Goal: Task Accomplishment & Management: Manage account settings

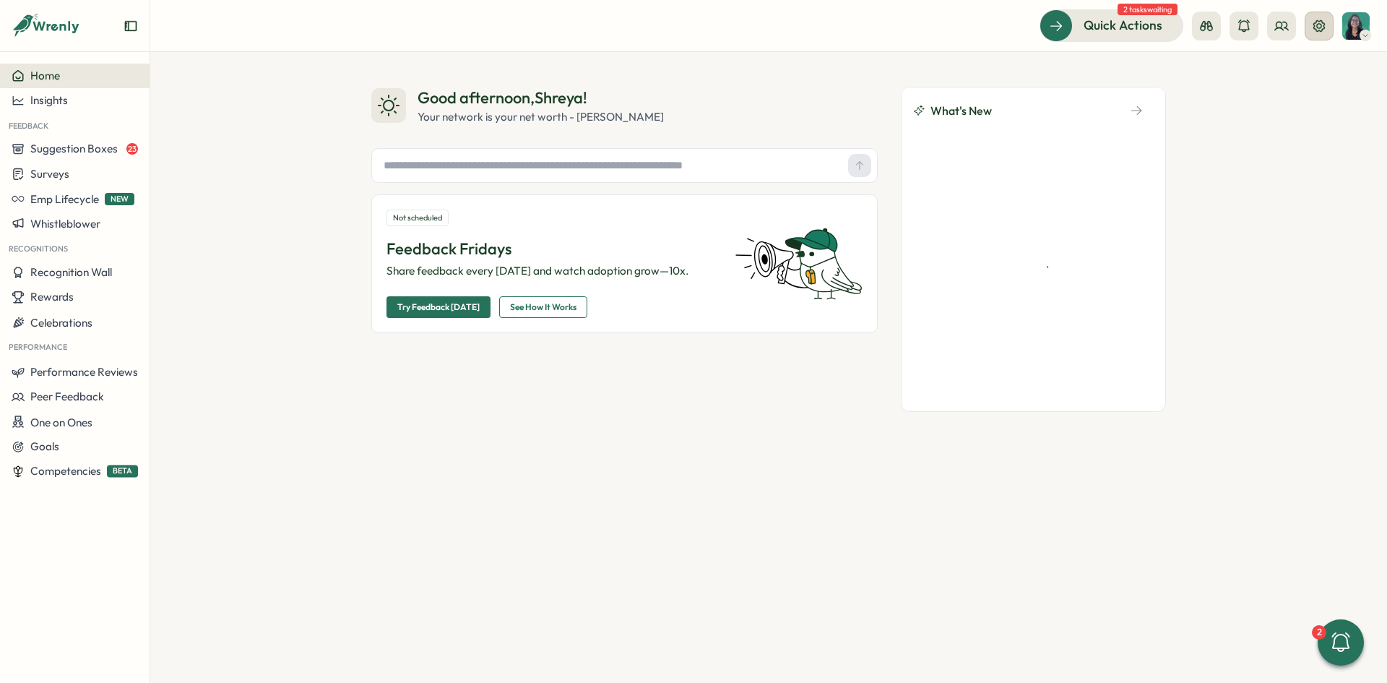
click at [1316, 35] on button at bounding box center [1319, 26] width 29 height 29
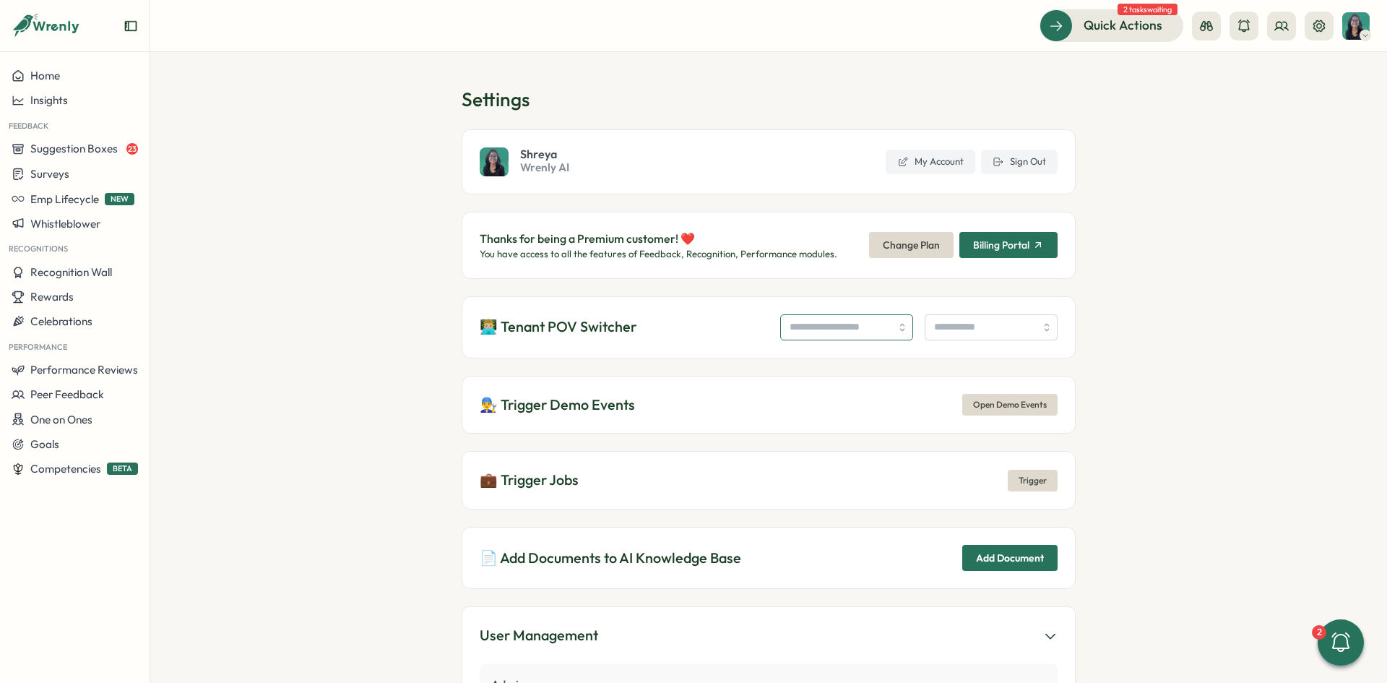
click at [813, 325] on input "search" at bounding box center [846, 327] width 133 height 26
type input "**********"
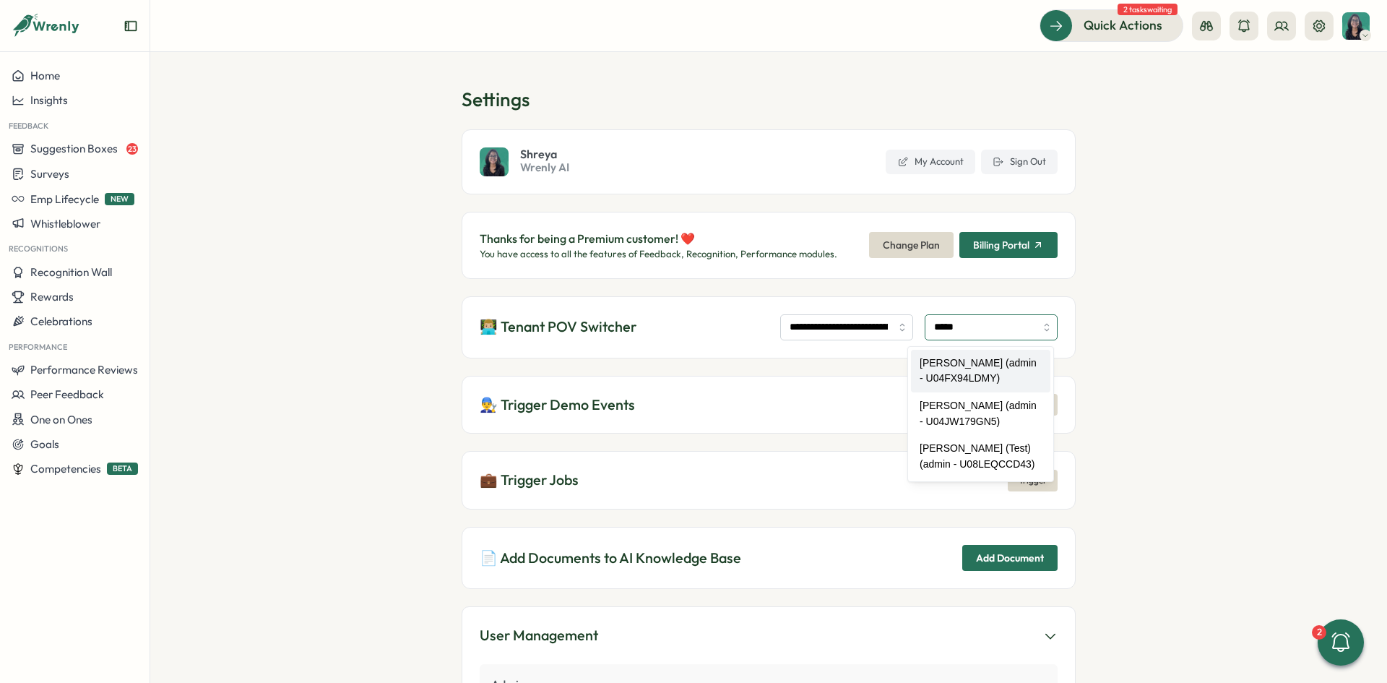
type input "**********"
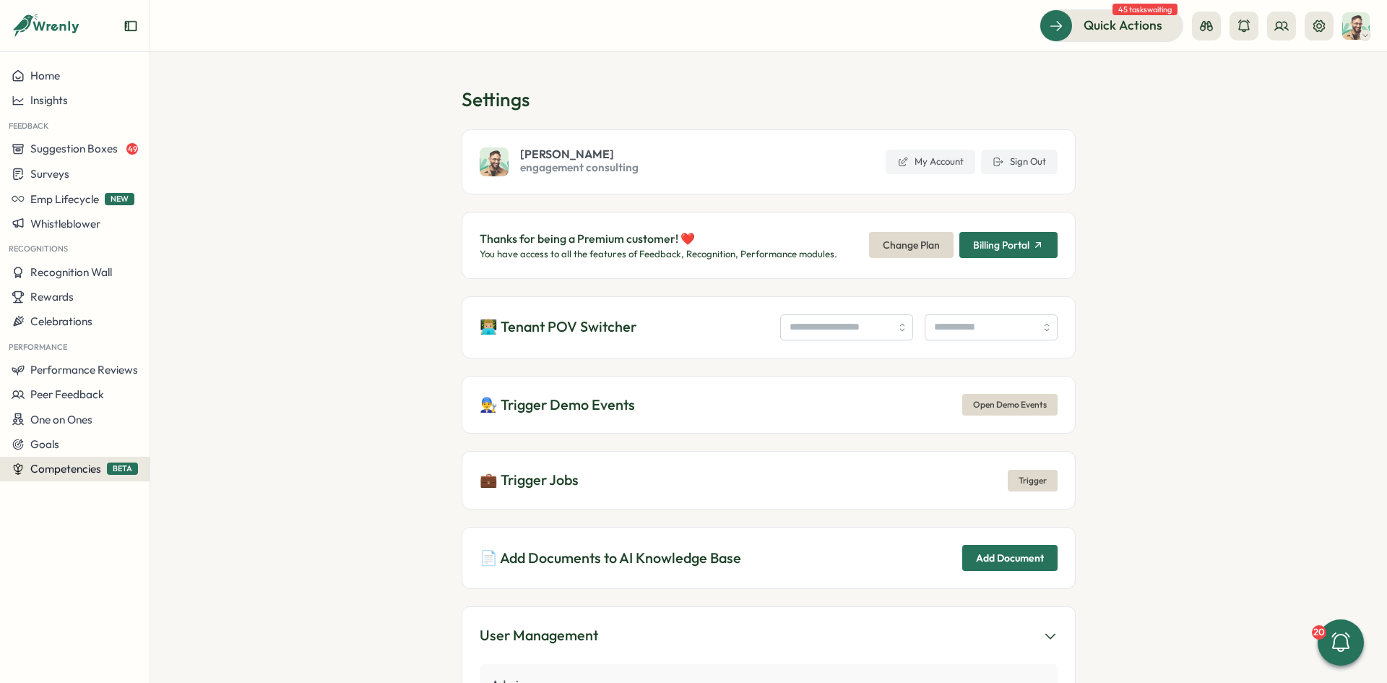
click at [88, 462] on span "Competencies" at bounding box center [65, 469] width 71 height 14
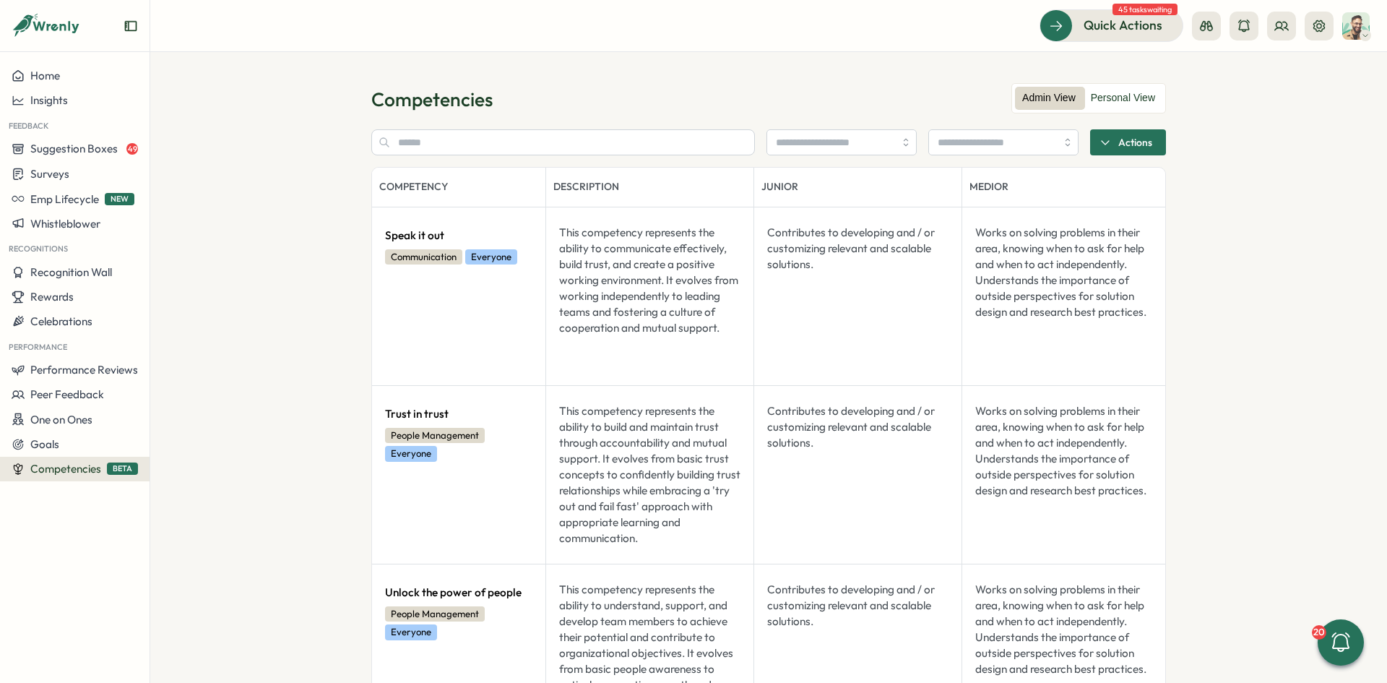
drag, startPoint x: 1142, startPoint y: 126, endPoint x: 1134, endPoint y: 135, distance: 11.8
click at [1128, 141] on span "Actions" at bounding box center [1135, 142] width 34 height 25
click at [1128, 140] on span "Actions" at bounding box center [1135, 142] width 34 height 25
click at [1136, 148] on span "Actions" at bounding box center [1135, 142] width 34 height 25
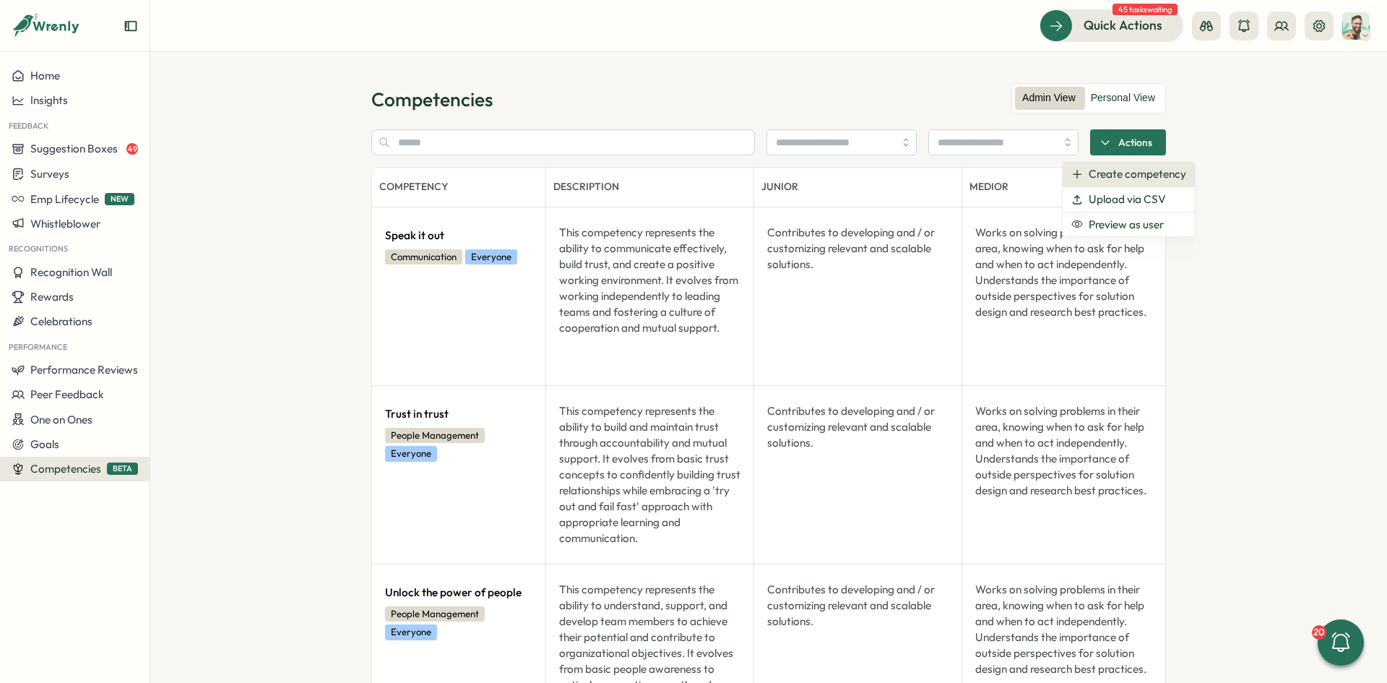
click at [1167, 178] on span "Create competency" at bounding box center [1138, 174] width 98 height 13
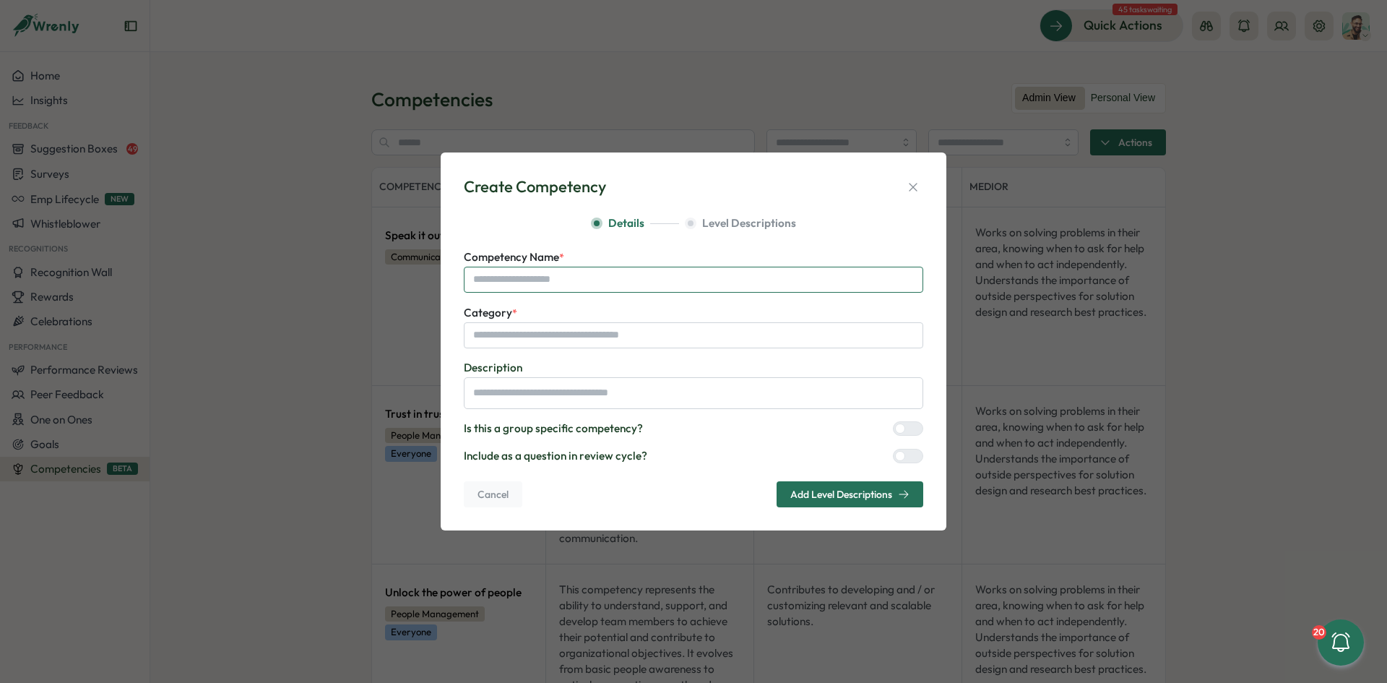
type textarea "*"
click at [639, 281] on input "Competency Name *" at bounding box center [693, 280] width 459 height 26
type input "*"
type textarea "*"
type input "**"
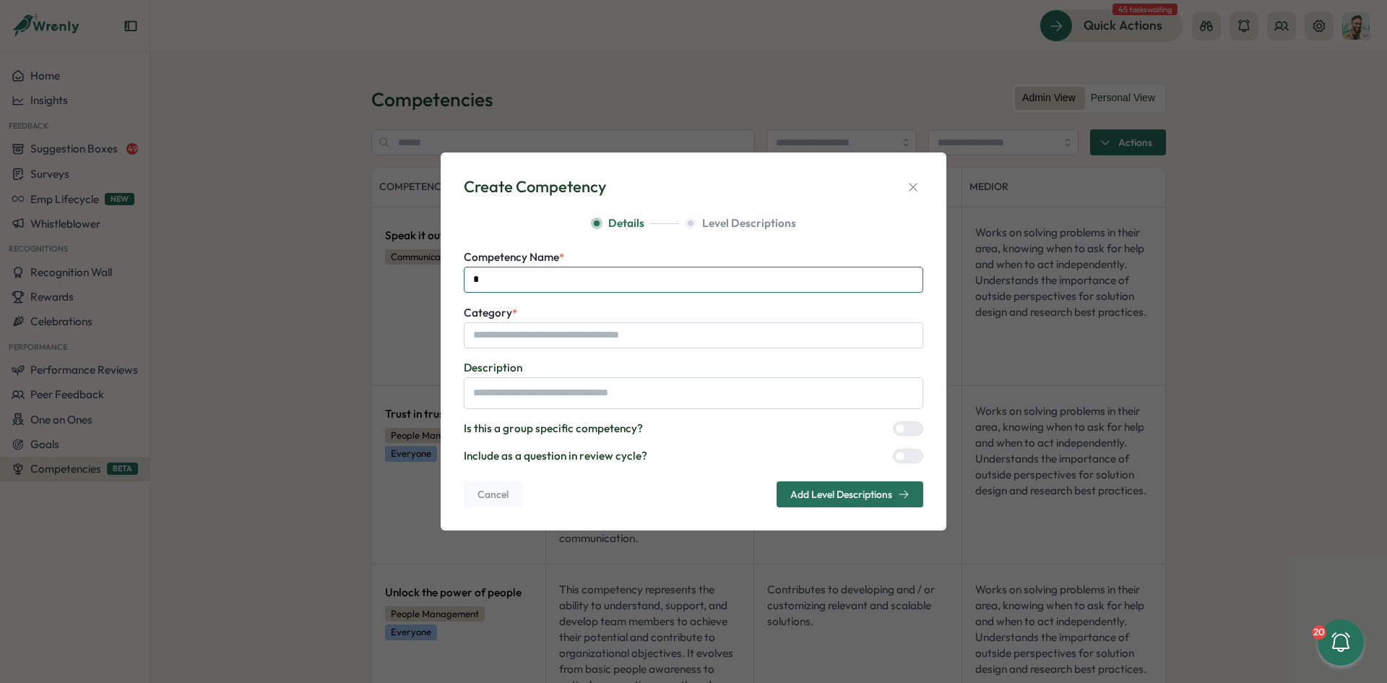
type textarea "*"
type input "***"
type textarea "*"
type input "****"
type textarea "*"
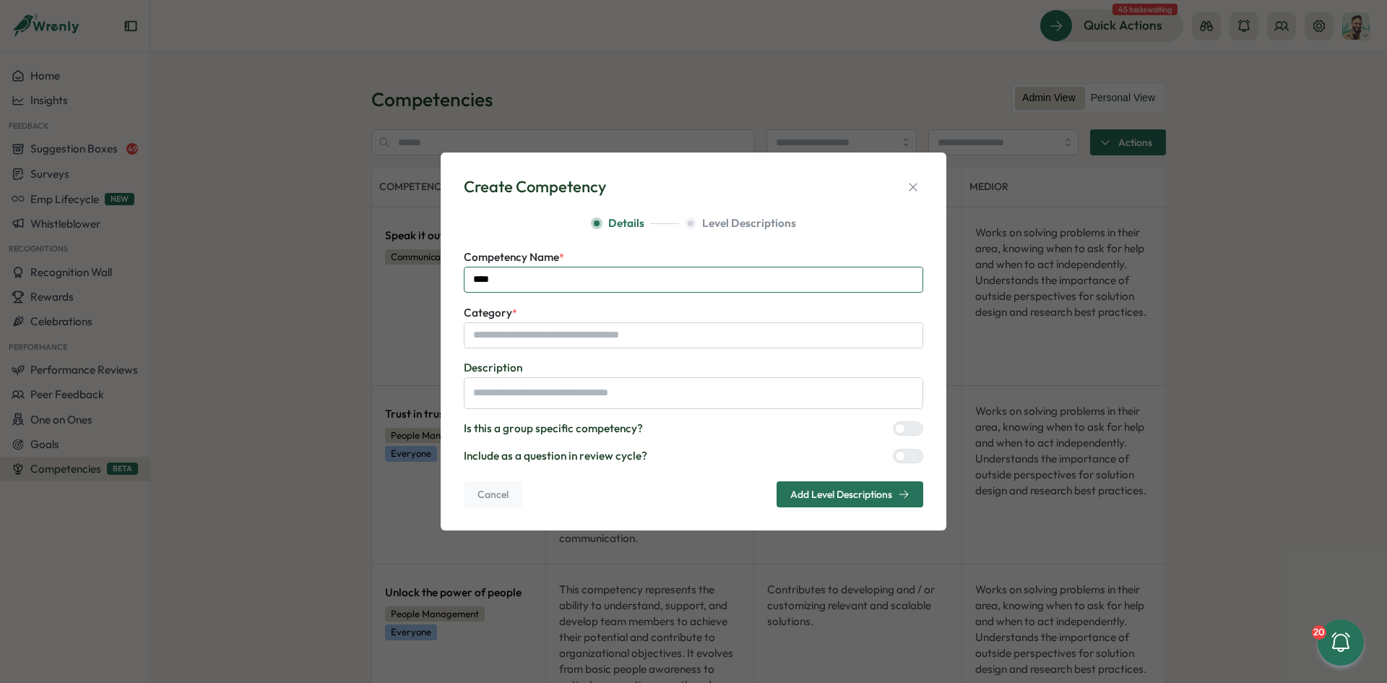
type input "****"
type textarea "*"
click at [667, 328] on input "Category *" at bounding box center [693, 335] width 459 height 26
type input "*"
type textarea "*"
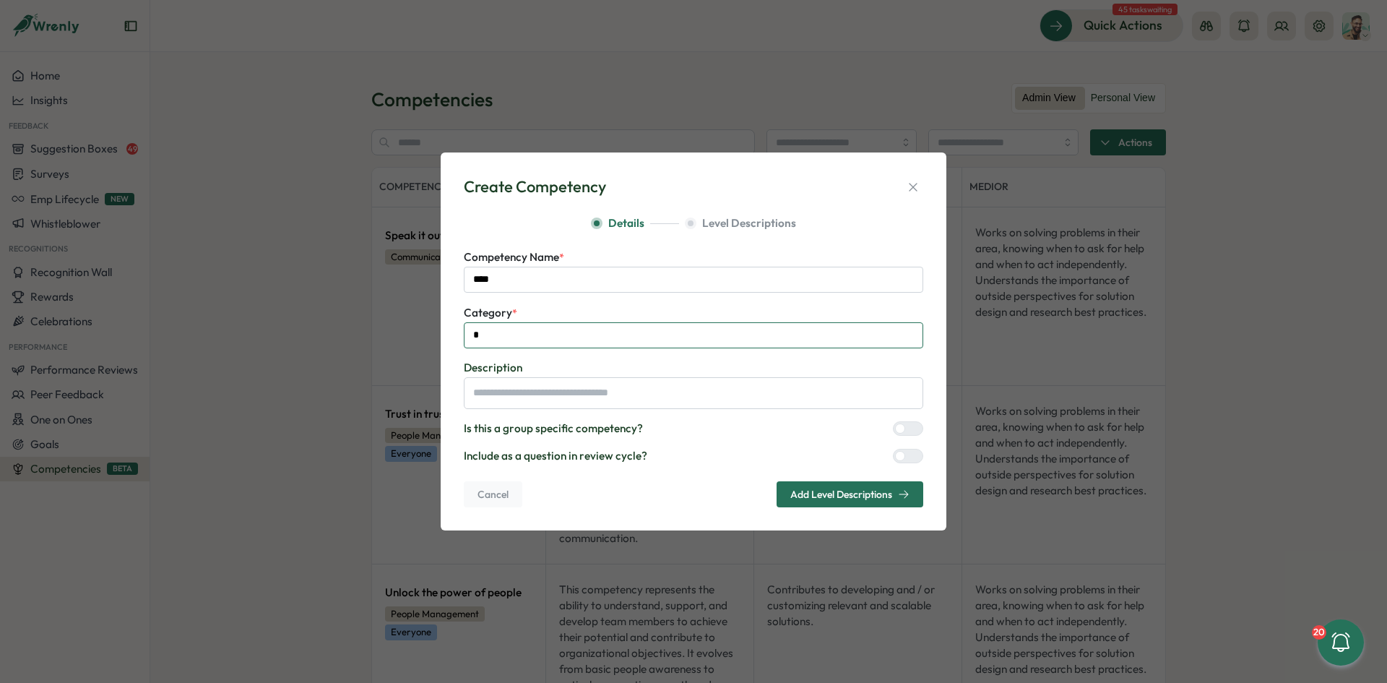
type input "**"
type textarea "*"
type input "***"
type textarea "*"
type input "***"
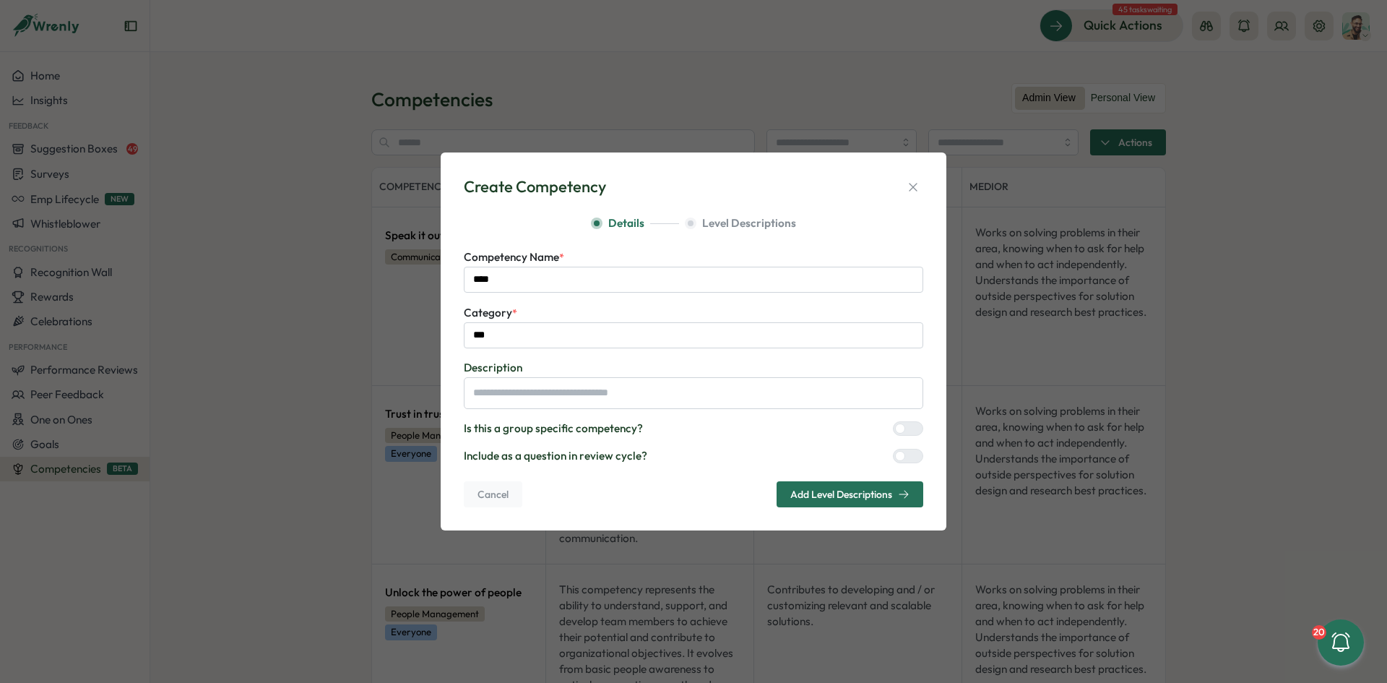
click at [839, 492] on span "Add Level Descriptions" at bounding box center [841, 494] width 102 height 10
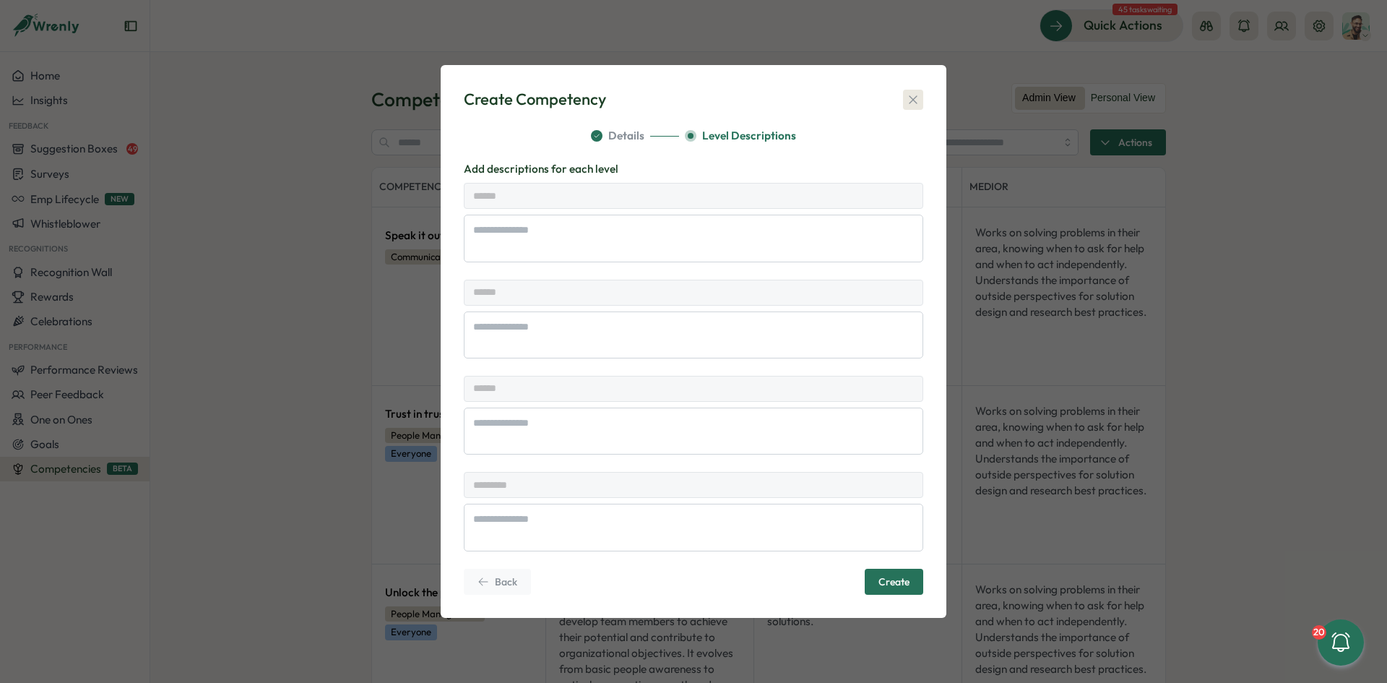
click at [917, 95] on icon "button" at bounding box center [913, 99] width 14 height 14
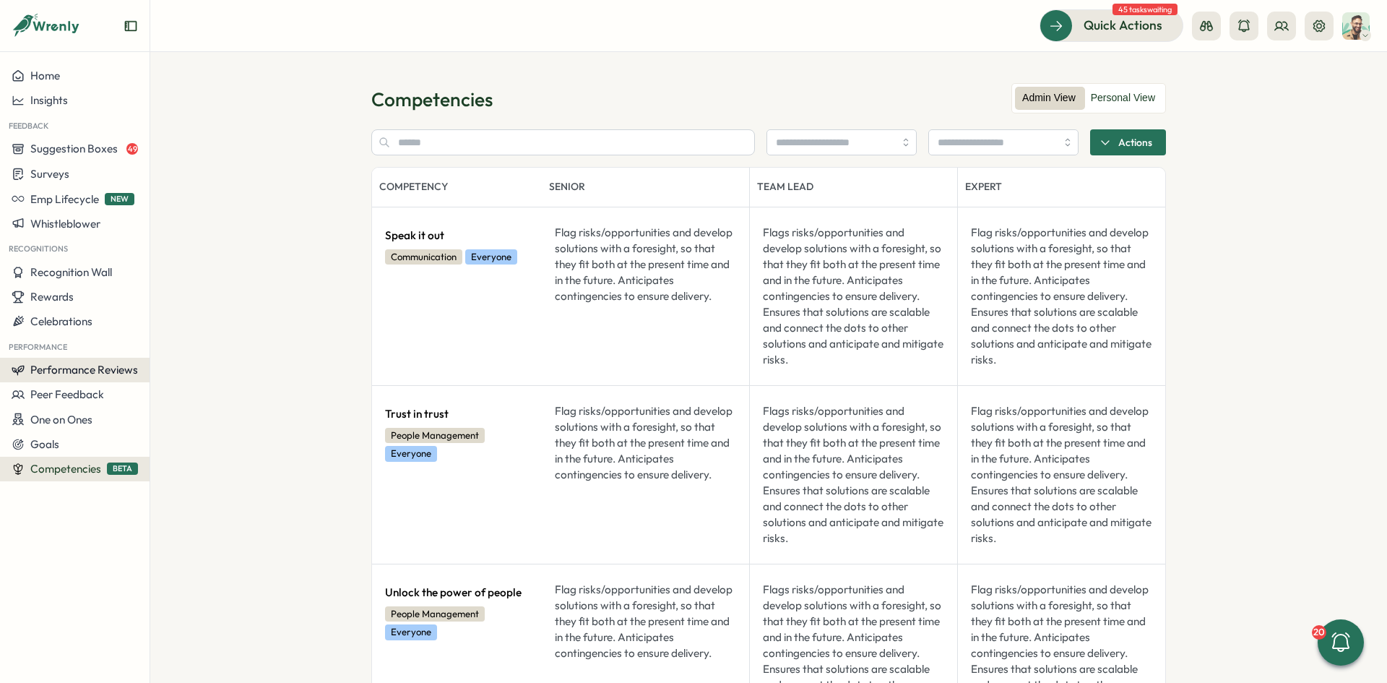
click at [128, 360] on button "Performance Reviews" at bounding box center [75, 370] width 150 height 25
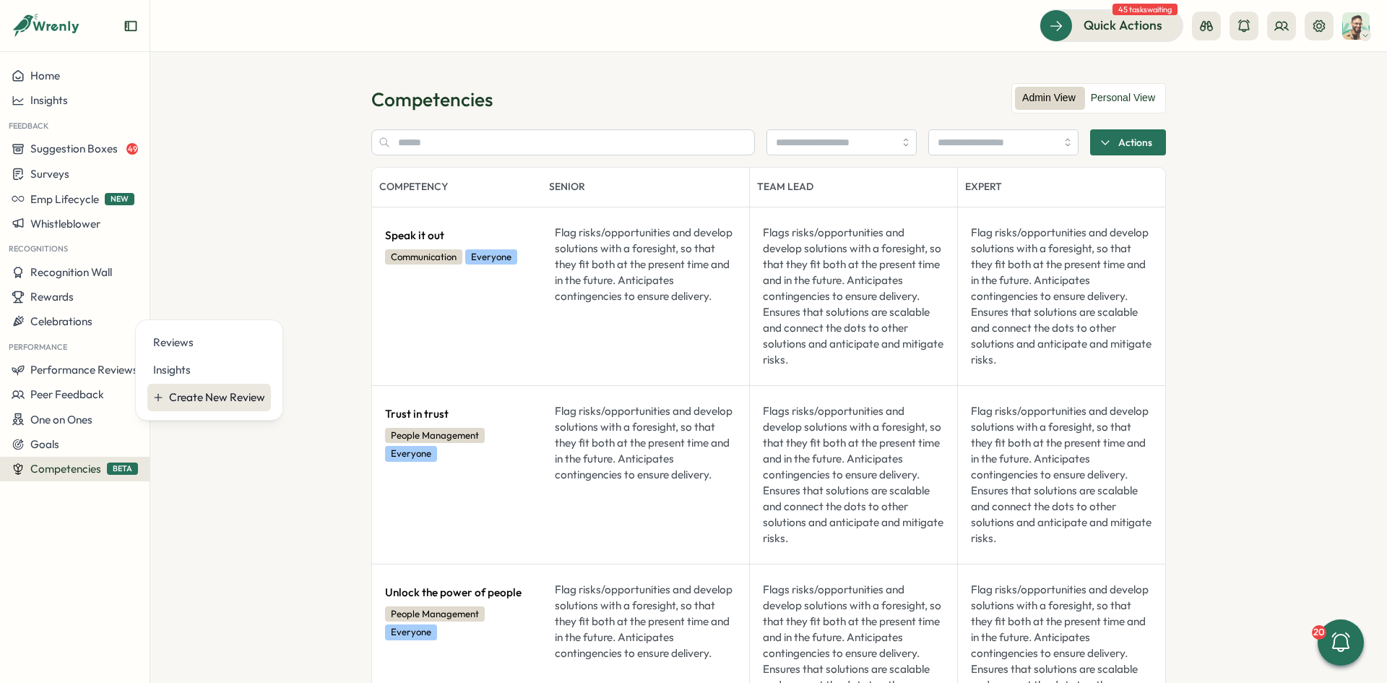
click at [180, 403] on div "Create New Review" at bounding box center [217, 397] width 96 height 16
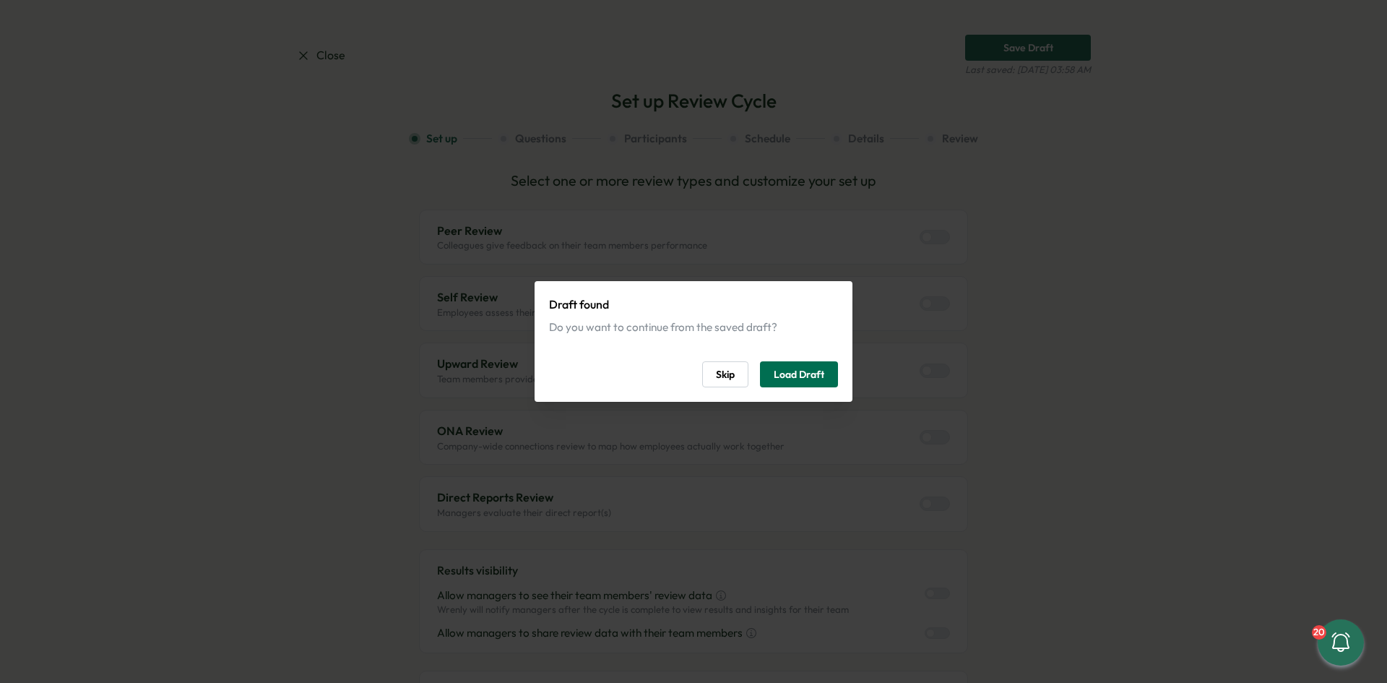
click at [800, 377] on span "Load Draft" at bounding box center [799, 374] width 51 height 25
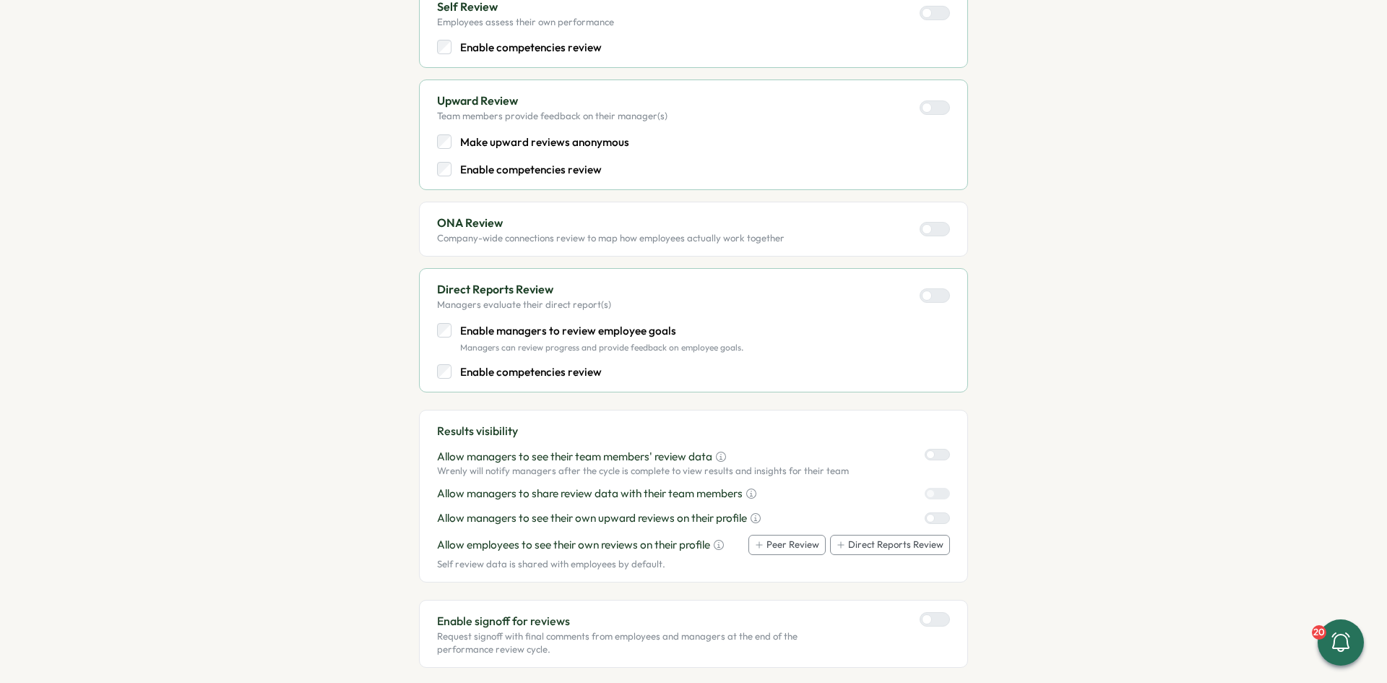
scroll to position [700, 0]
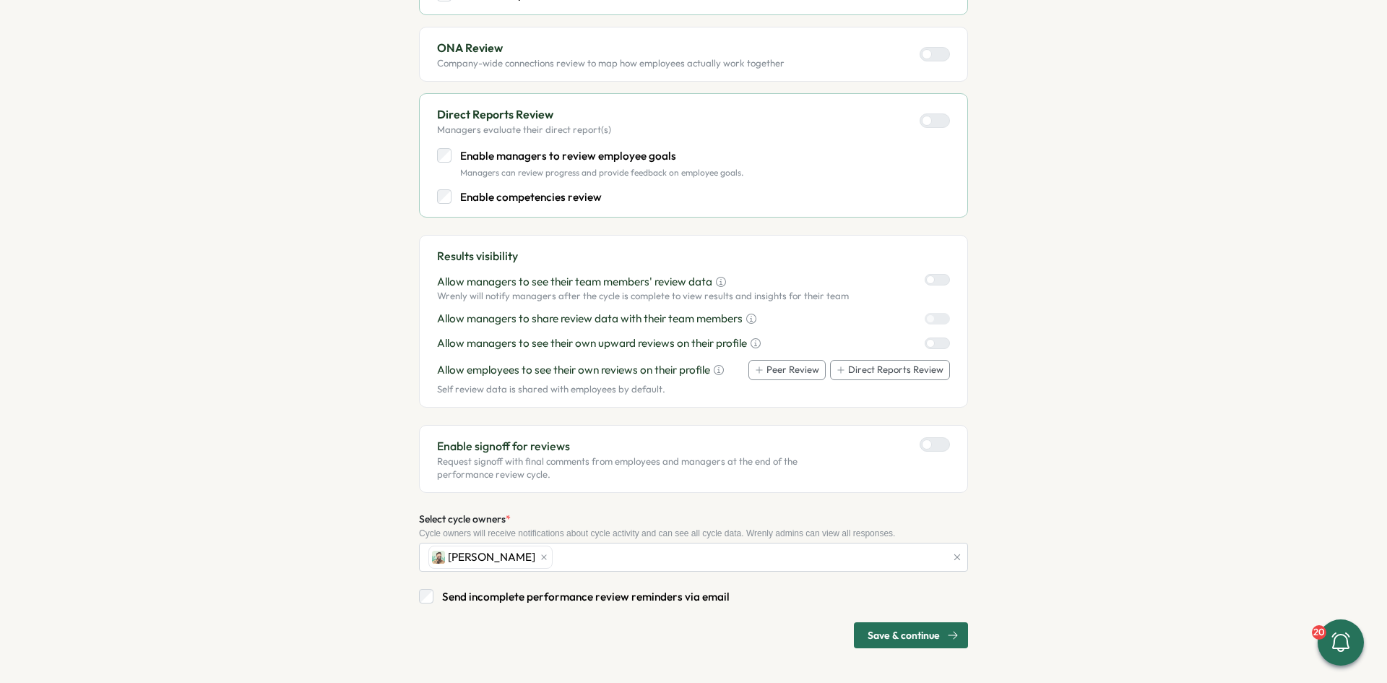
click at [890, 643] on span "Save & continue" at bounding box center [904, 635] width 72 height 25
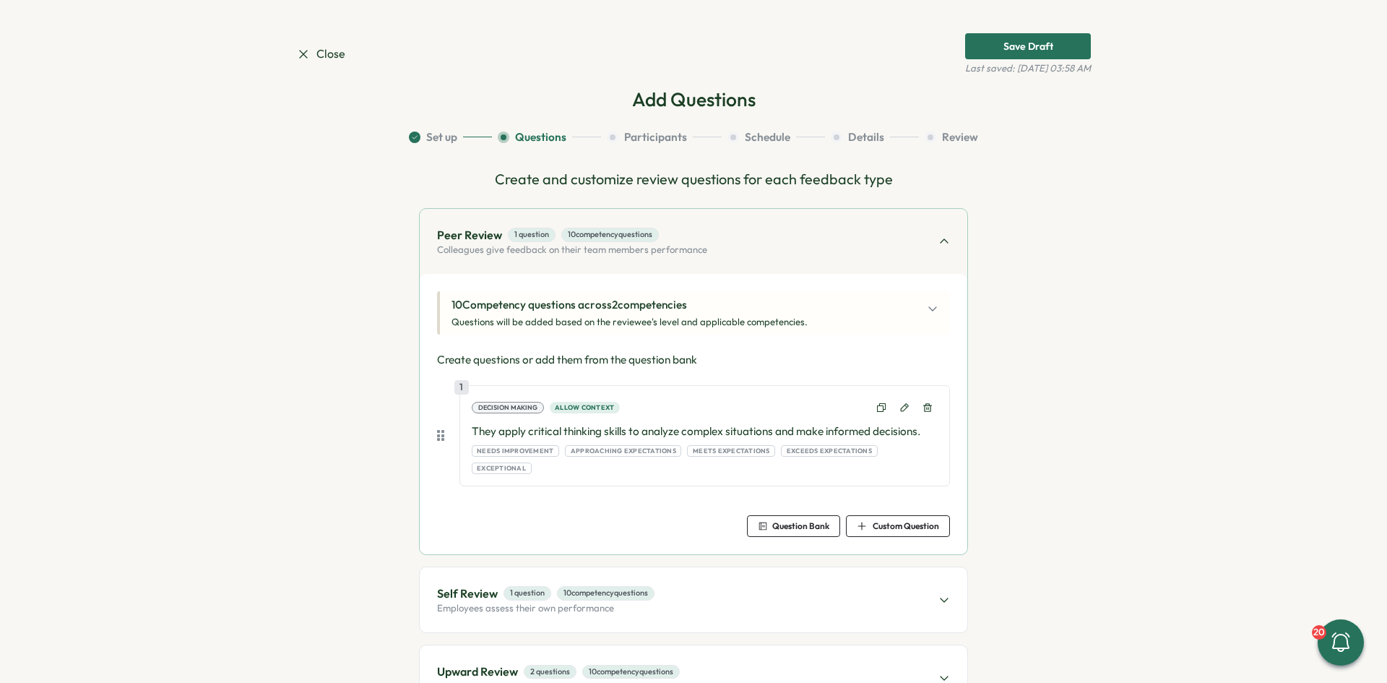
scroll to position [0, 0]
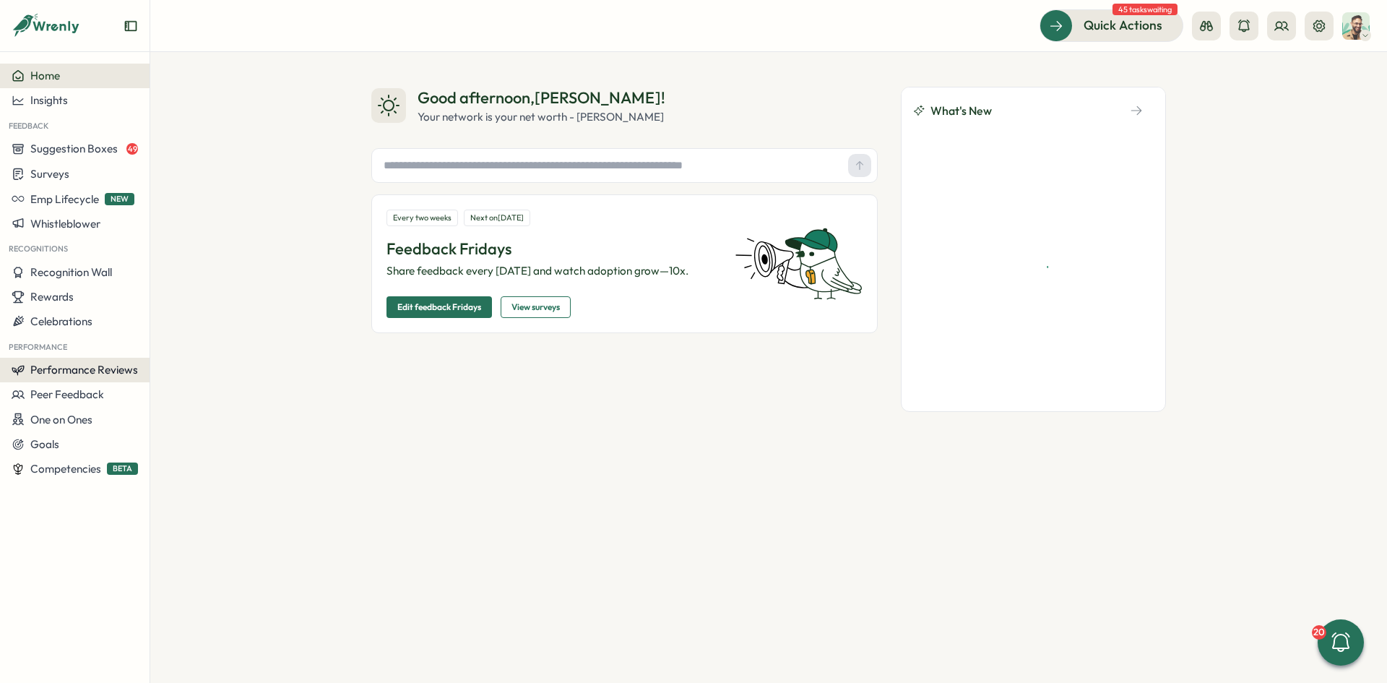
click at [122, 373] on span "Performance Reviews" at bounding box center [84, 370] width 108 height 14
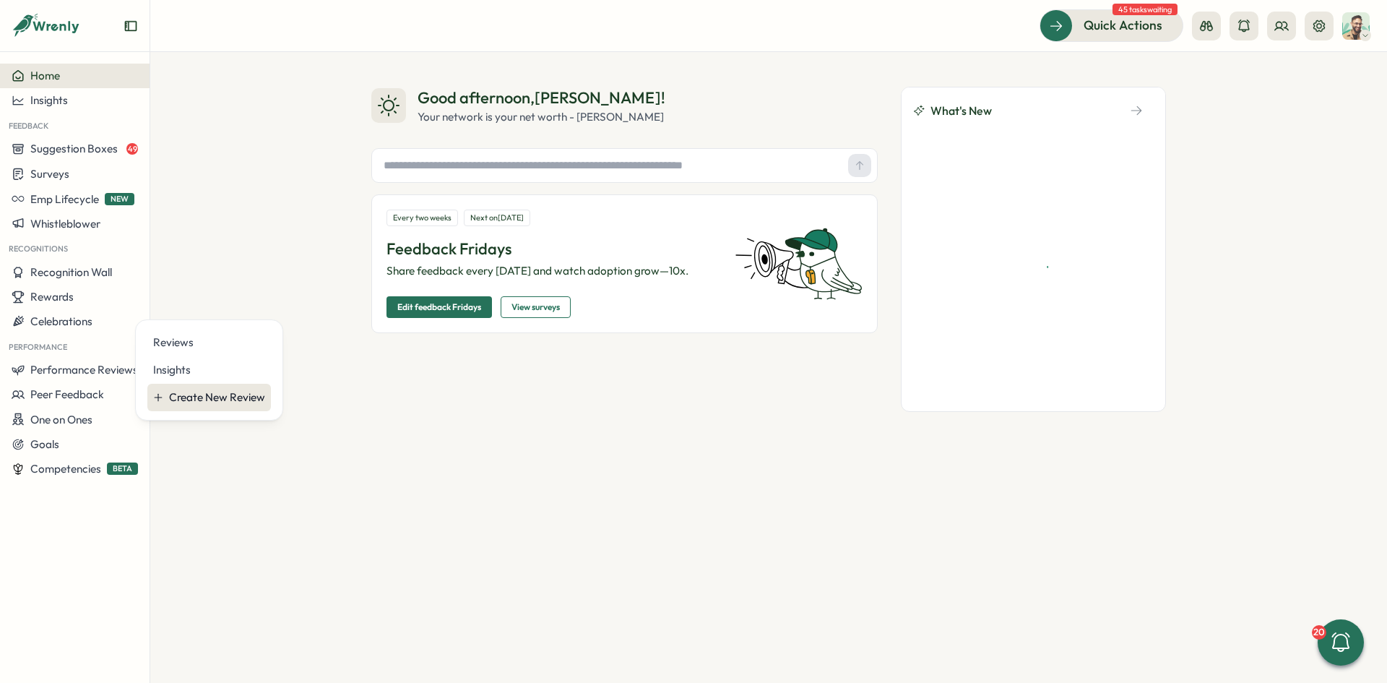
click at [229, 384] on button "Create New Review" at bounding box center [209, 397] width 124 height 27
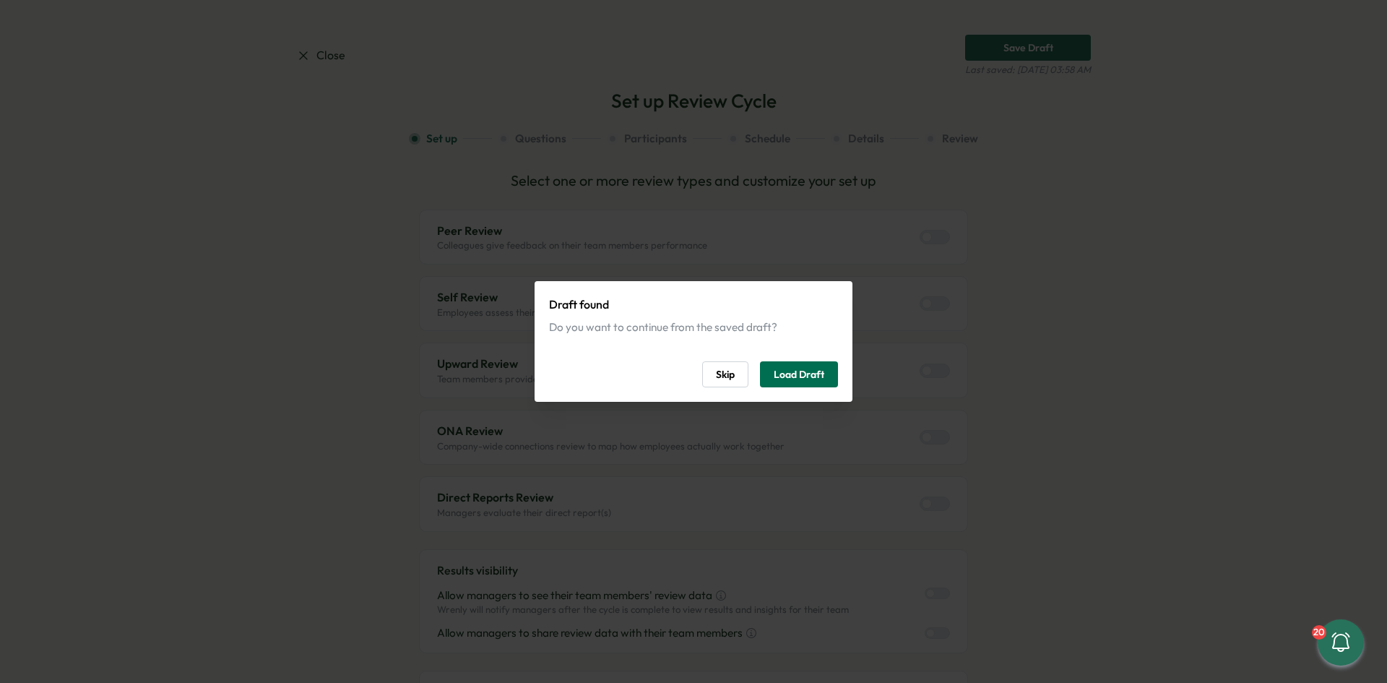
click at [798, 380] on span "Load Draft" at bounding box center [799, 374] width 51 height 25
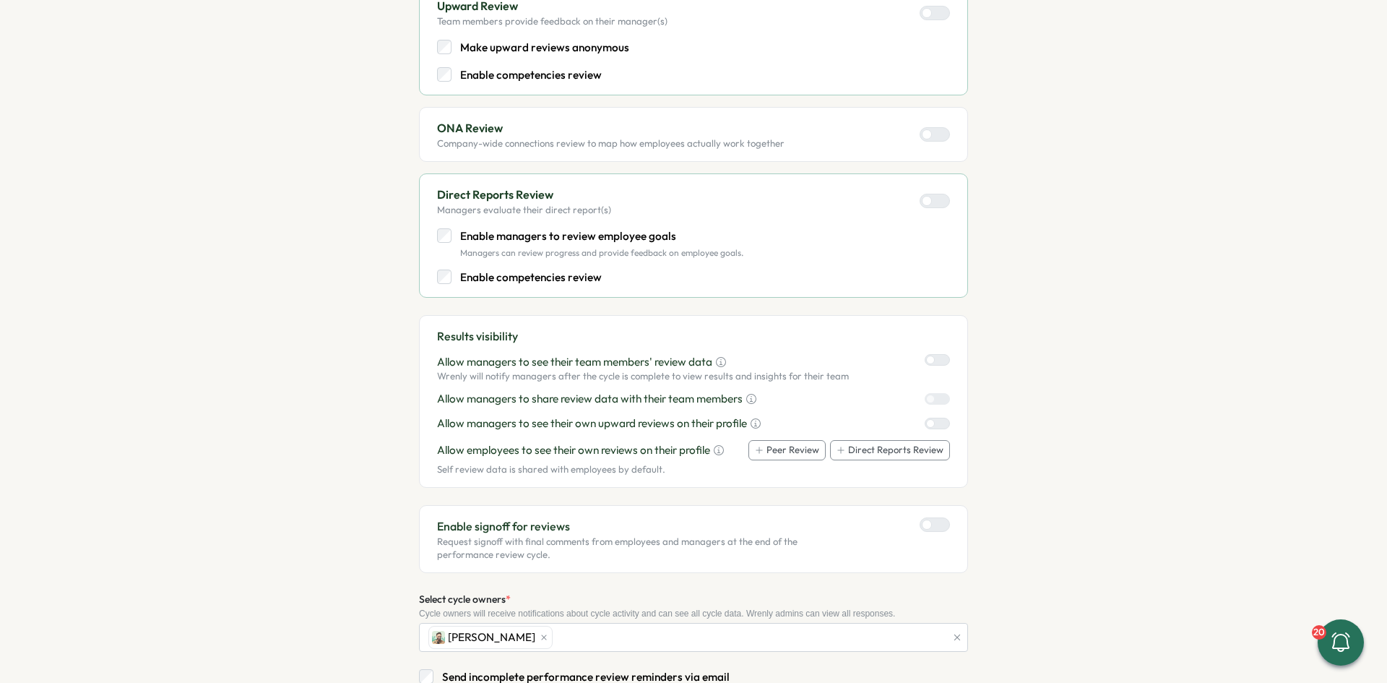
scroll to position [700, 0]
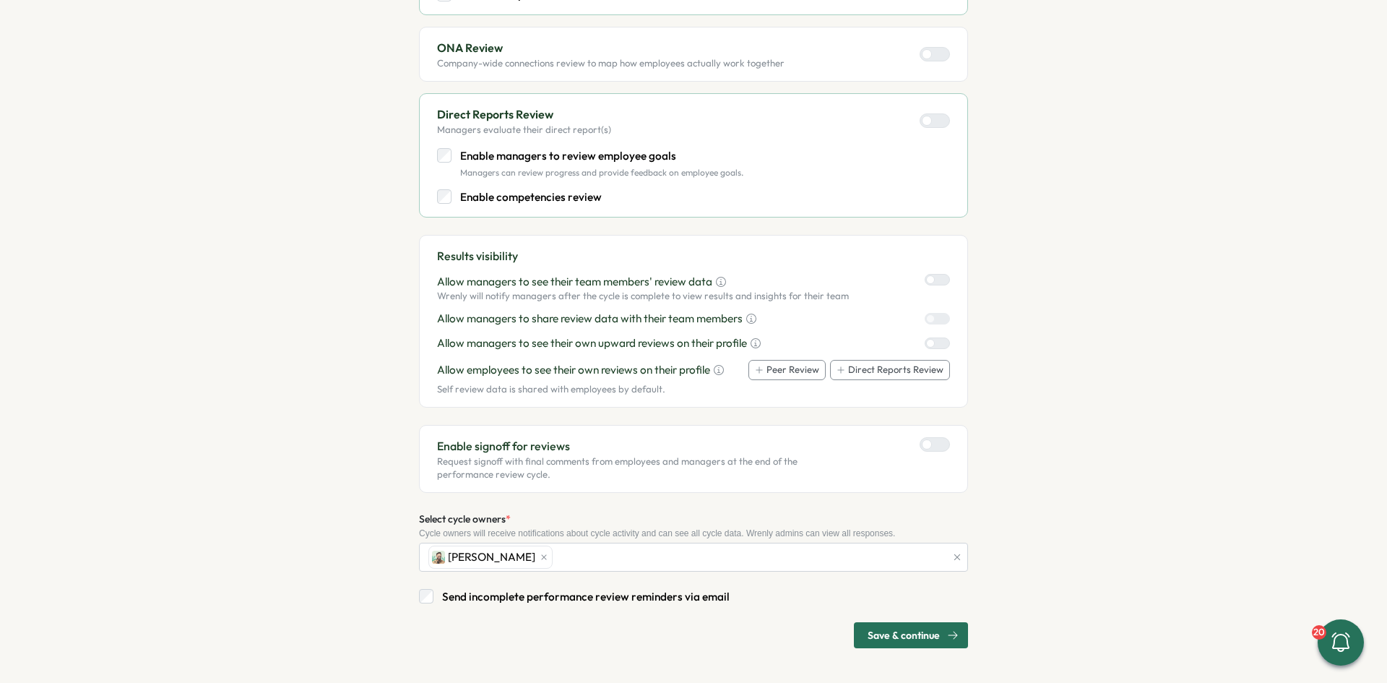
click at [909, 644] on span "Save & continue" at bounding box center [904, 635] width 72 height 25
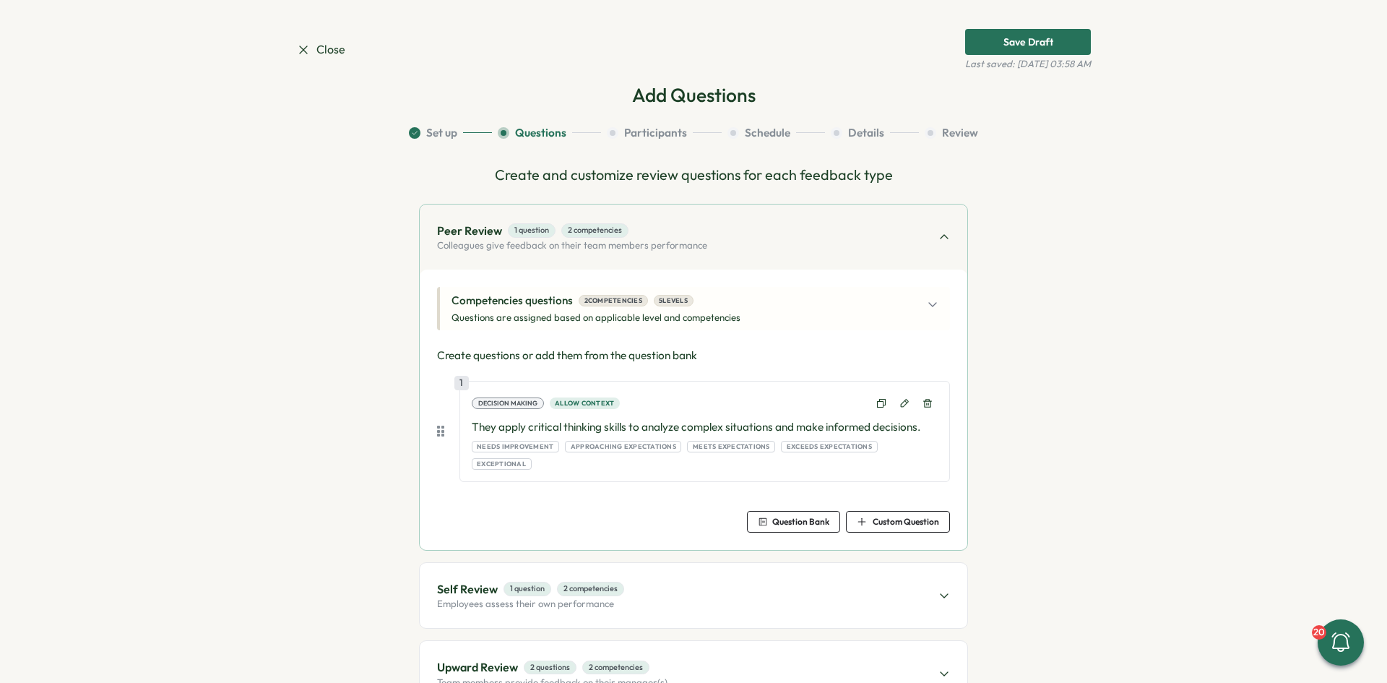
scroll to position [0, 0]
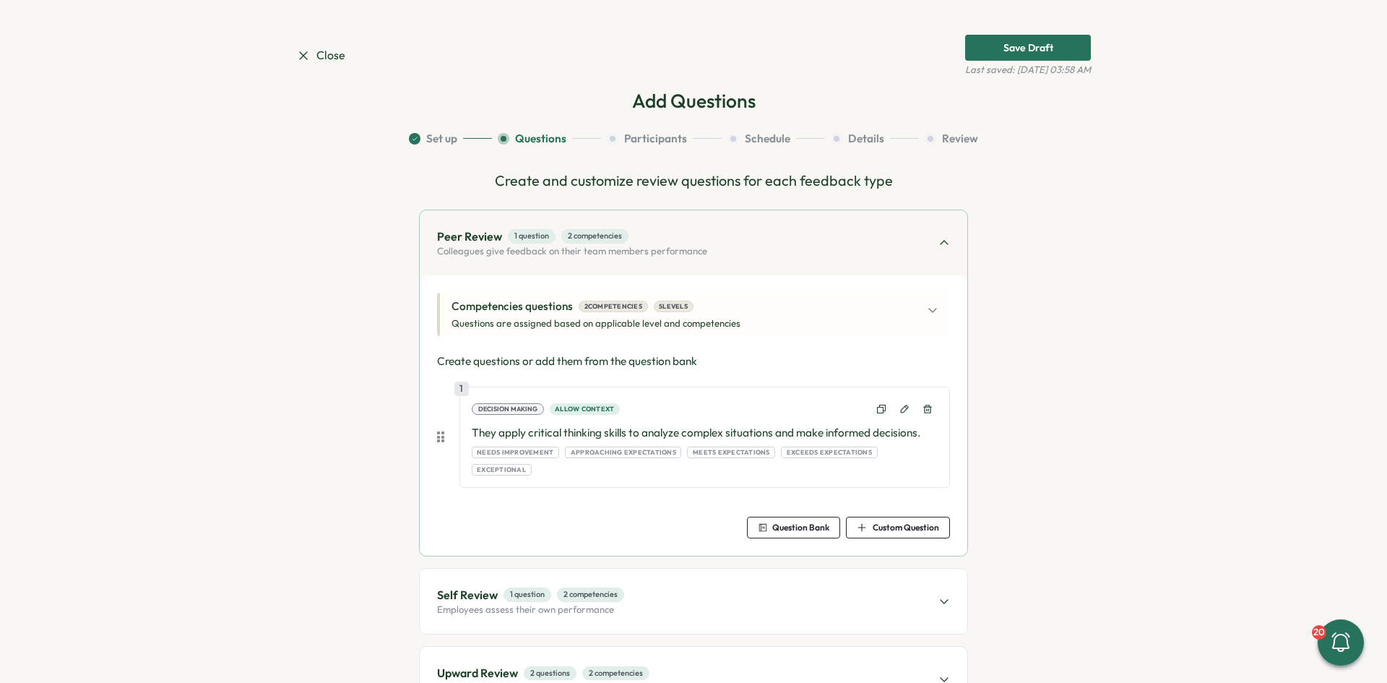
click at [800, 316] on div "Competencies questions 2 competencies 5 levels Questions are assigned based on …" at bounding box center [694, 314] width 487 height 32
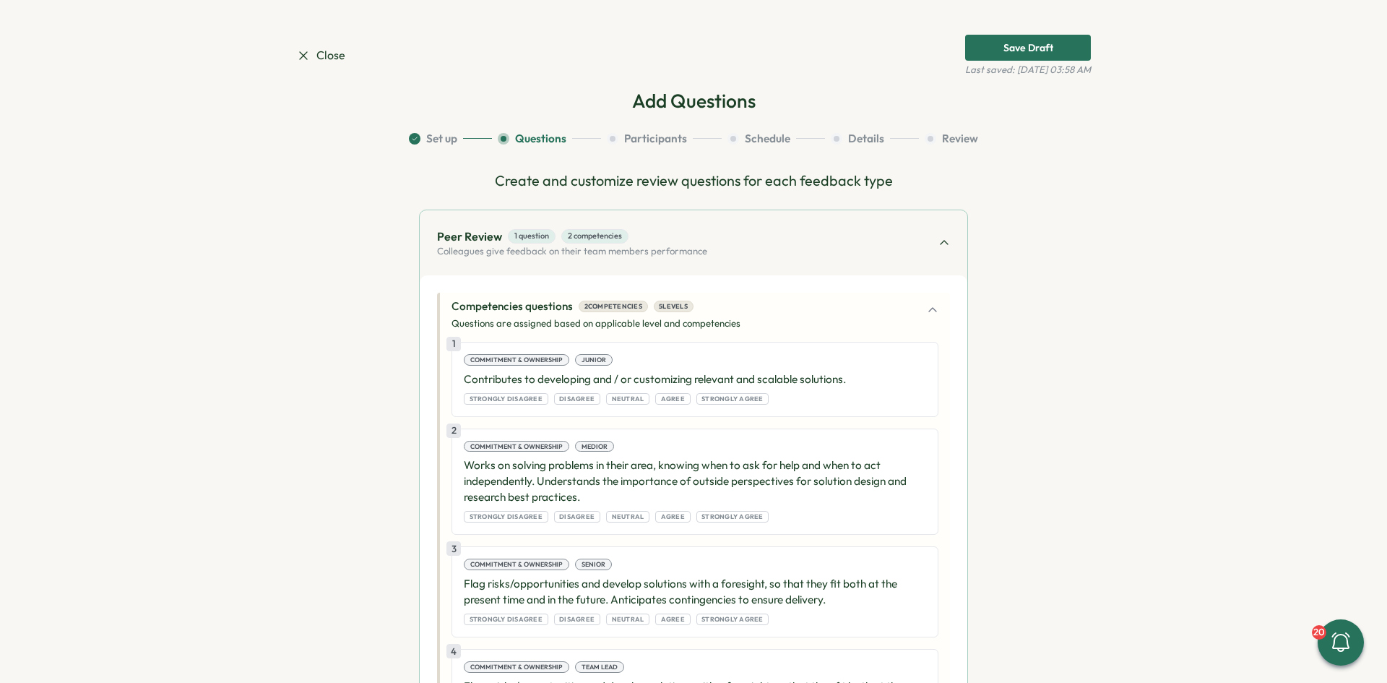
click at [800, 316] on div "Competencies questions 2 competencies 5 levels Questions are assigned based on …" at bounding box center [694, 314] width 487 height 32
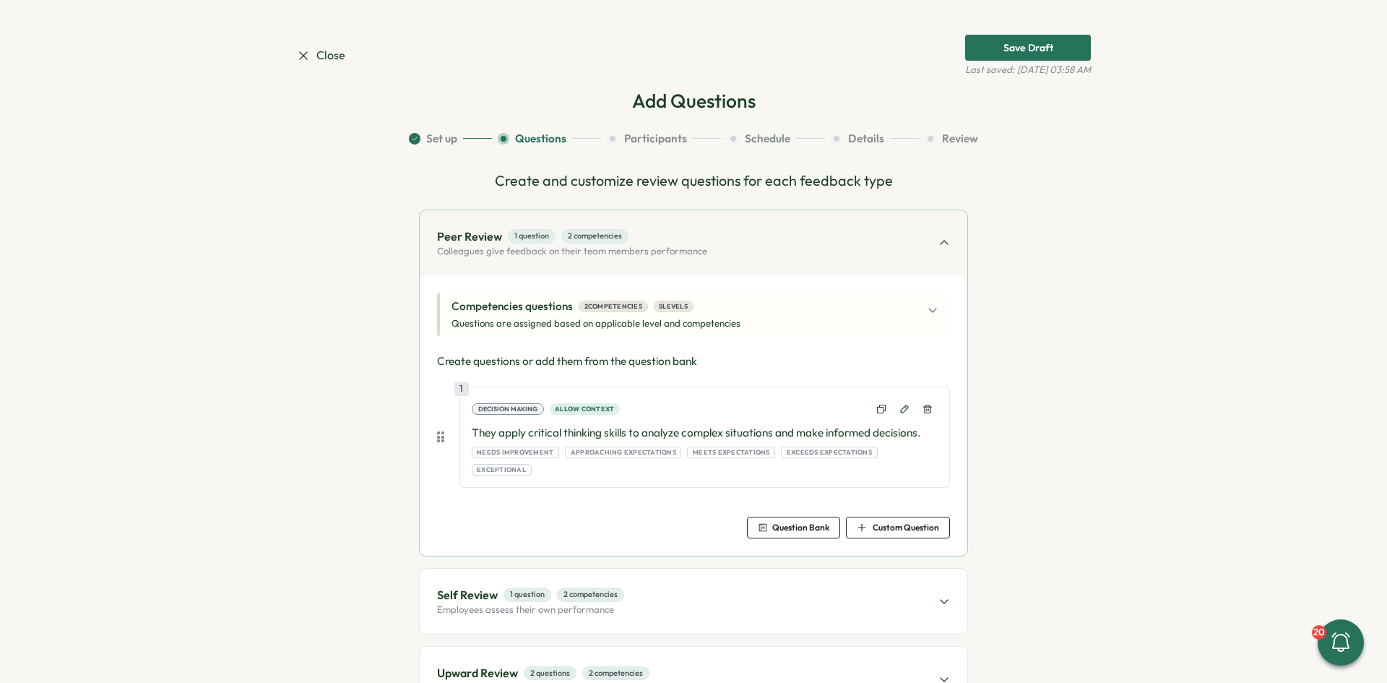
click at [800, 316] on div "Competencies questions 2 competencies 5 levels Questions are assigned based on …" at bounding box center [694, 314] width 487 height 32
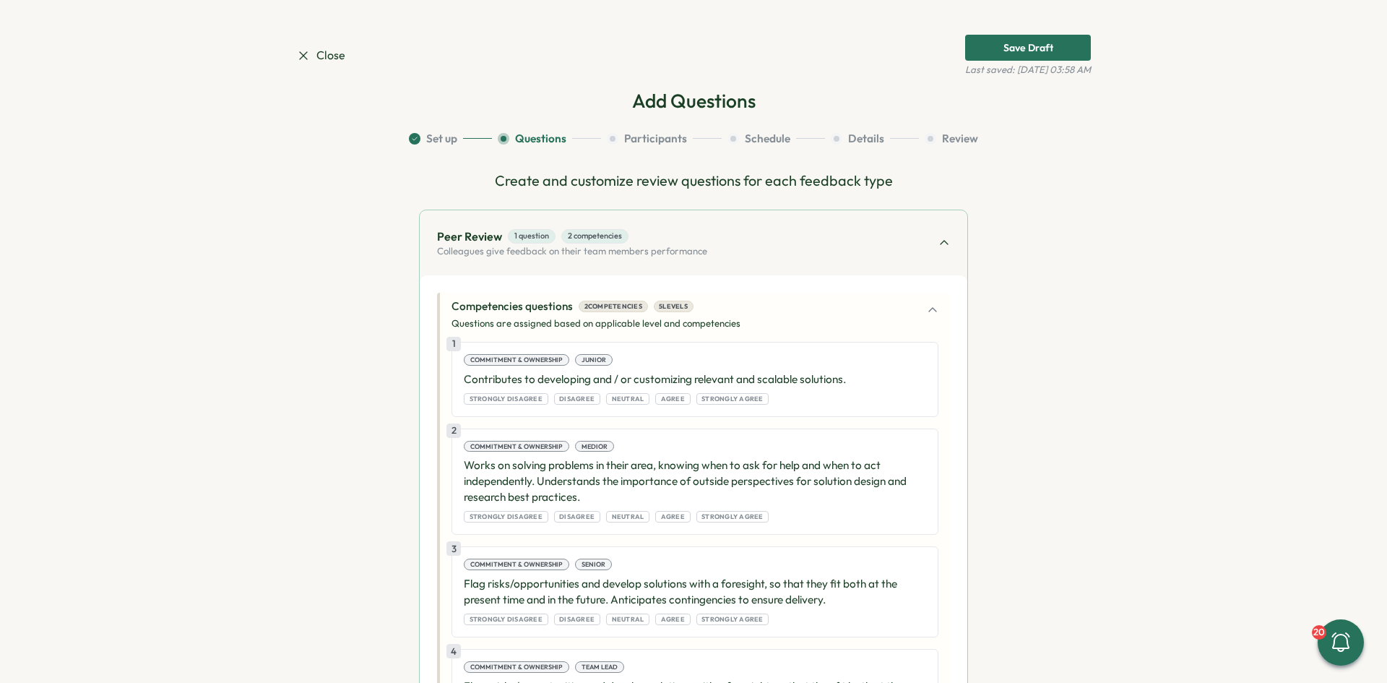
click at [800, 316] on div "Competencies questions 2 competencies 5 levels Questions are assigned based on …" at bounding box center [694, 314] width 487 height 32
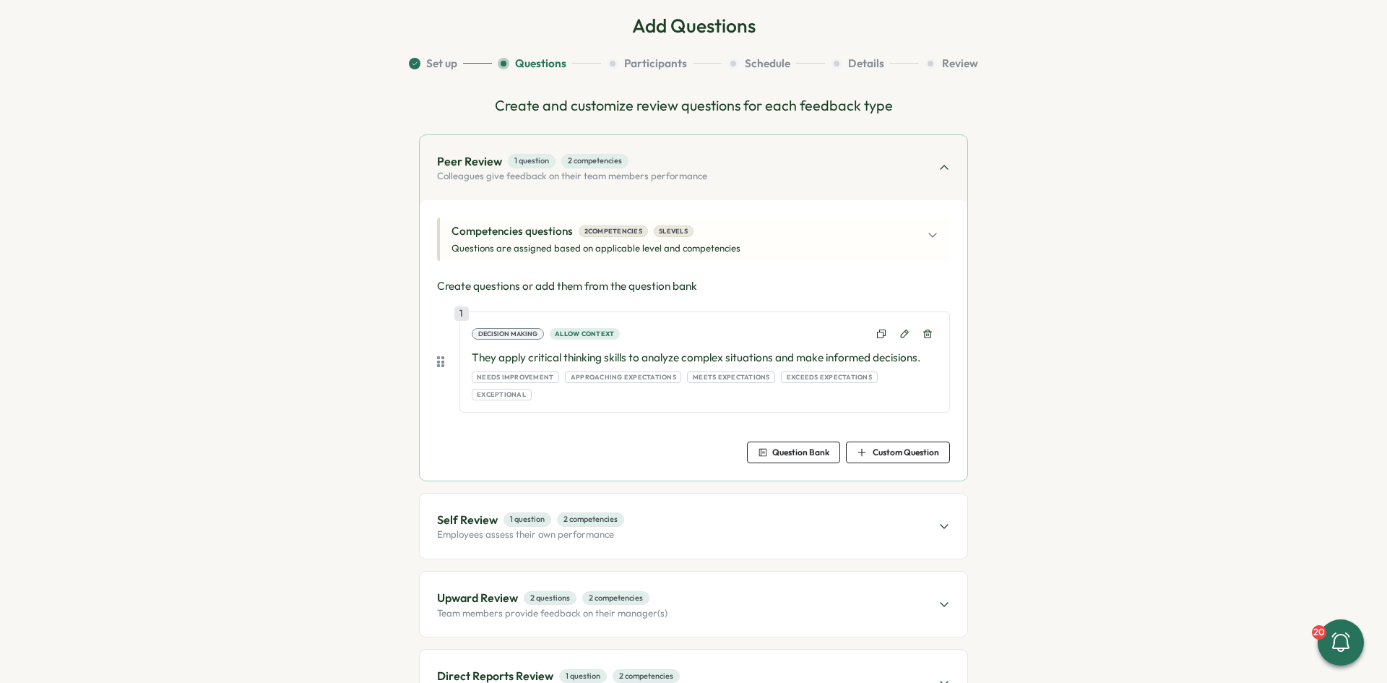
scroll to position [169, 0]
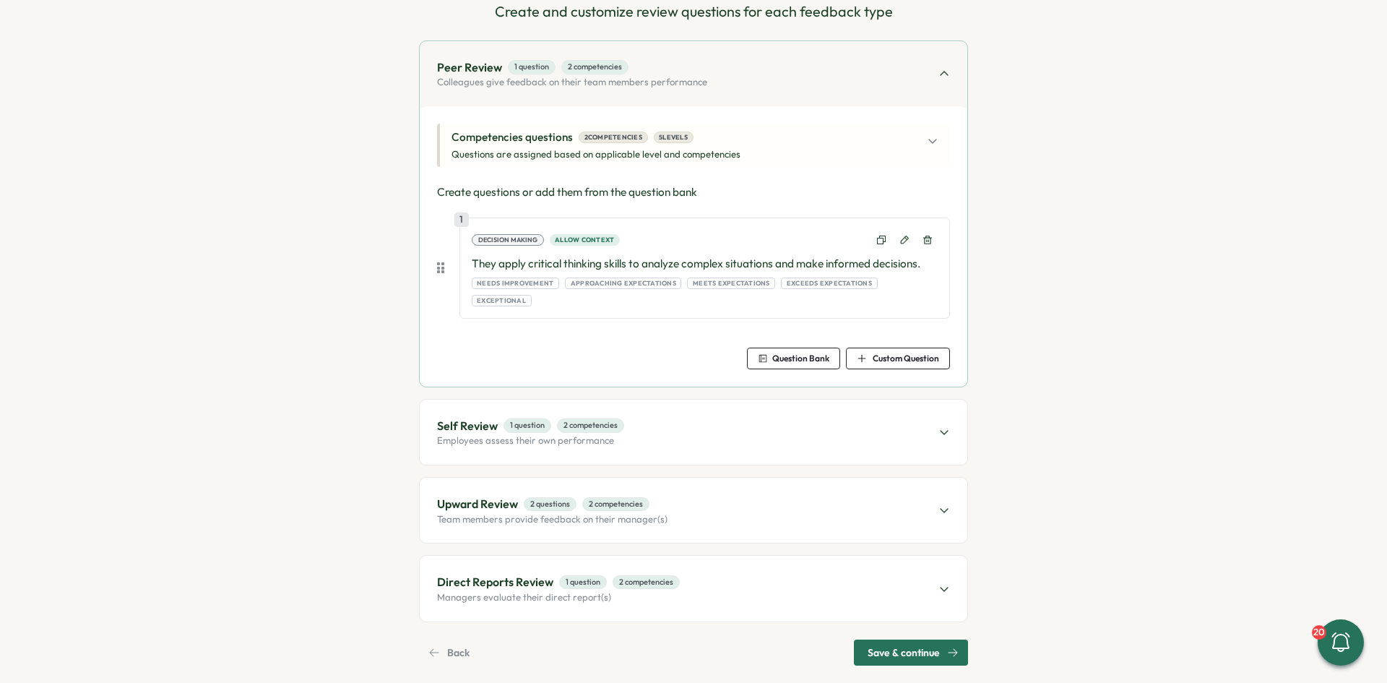
click at [911, 640] on span "Save & continue" at bounding box center [904, 652] width 72 height 25
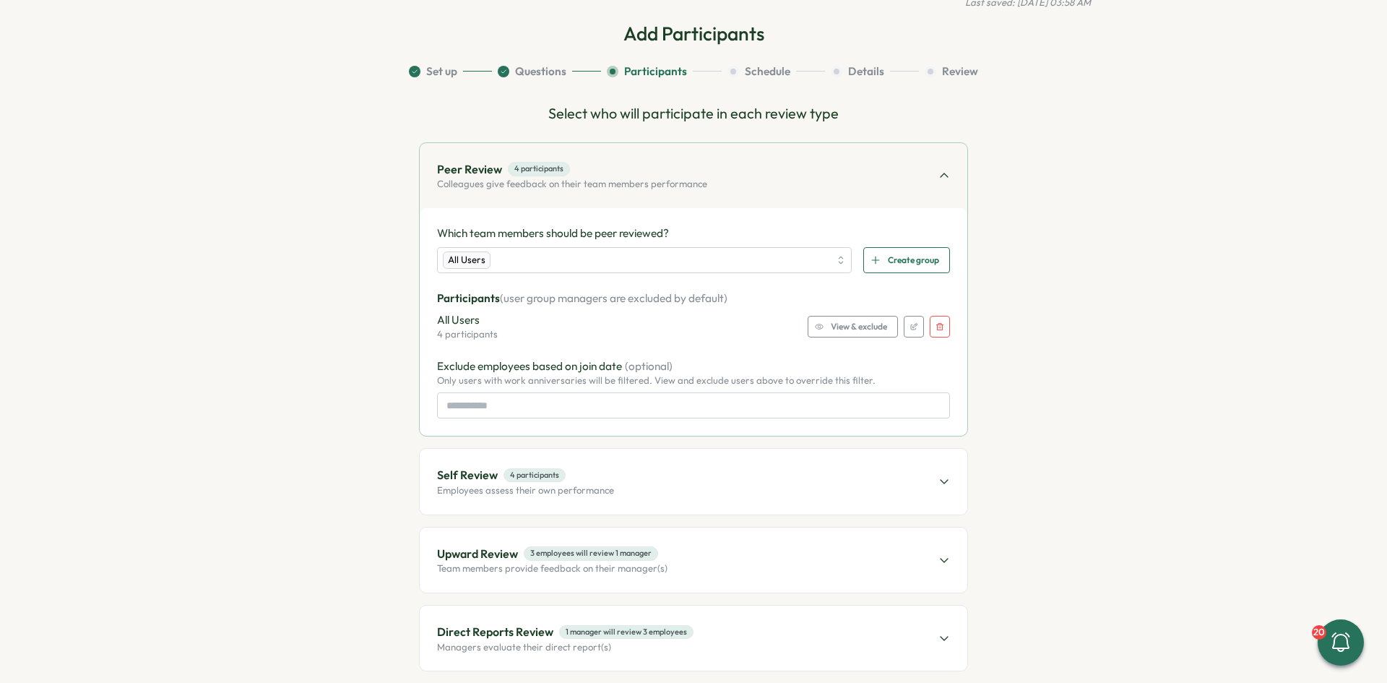
scroll to position [134, 0]
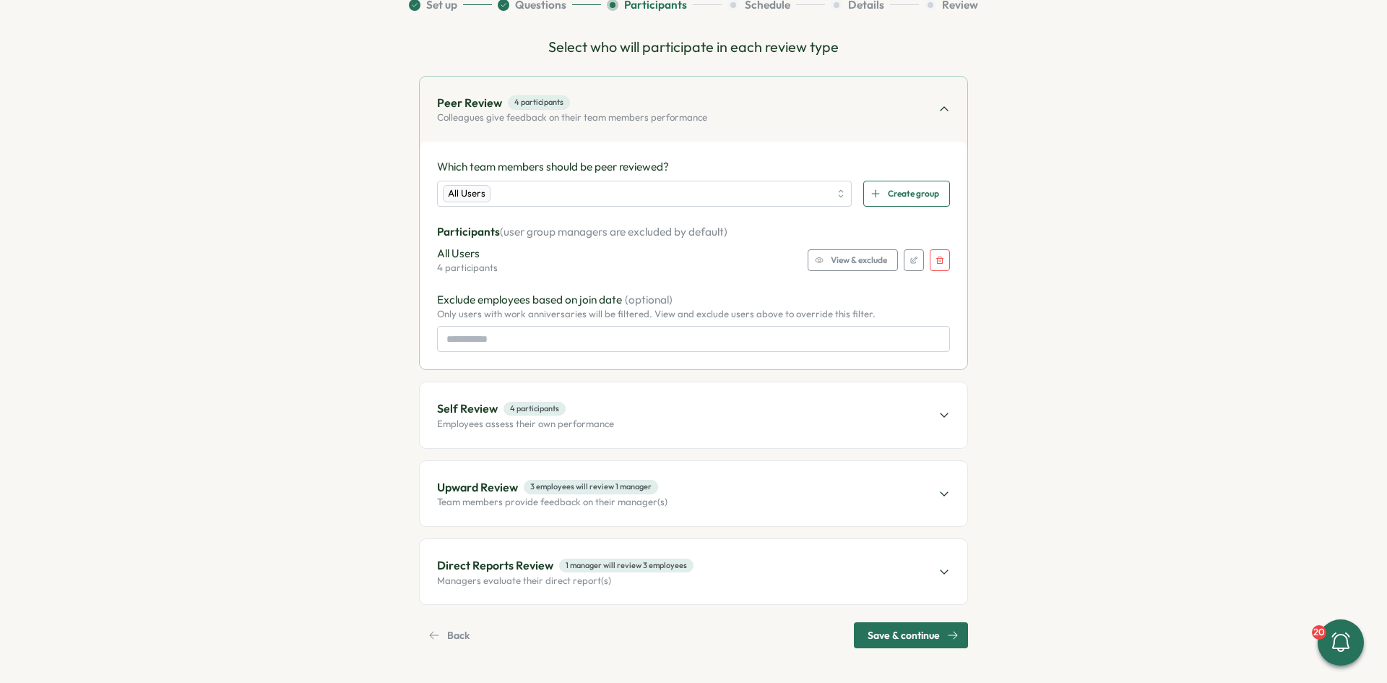
click at [906, 638] on span "Save & continue" at bounding box center [904, 635] width 72 height 25
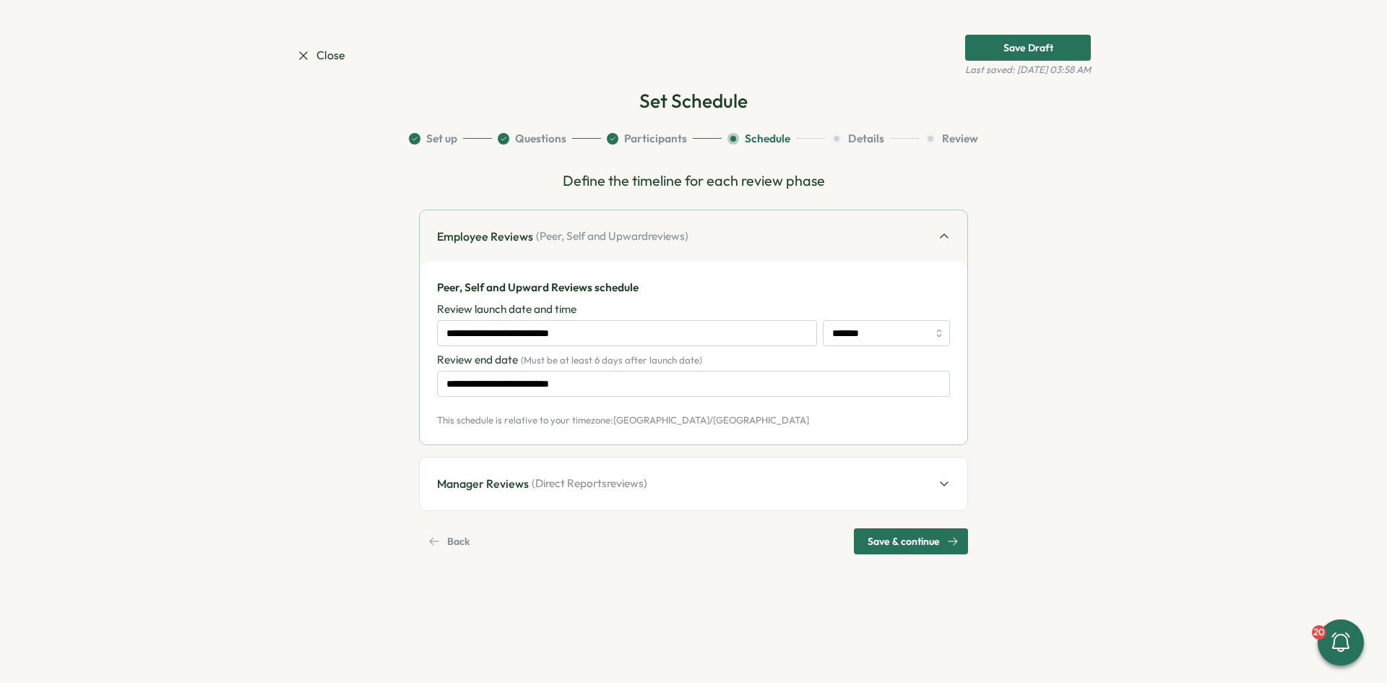
scroll to position [0, 0]
click at [609, 337] on input "**********" at bounding box center [627, 333] width 380 height 26
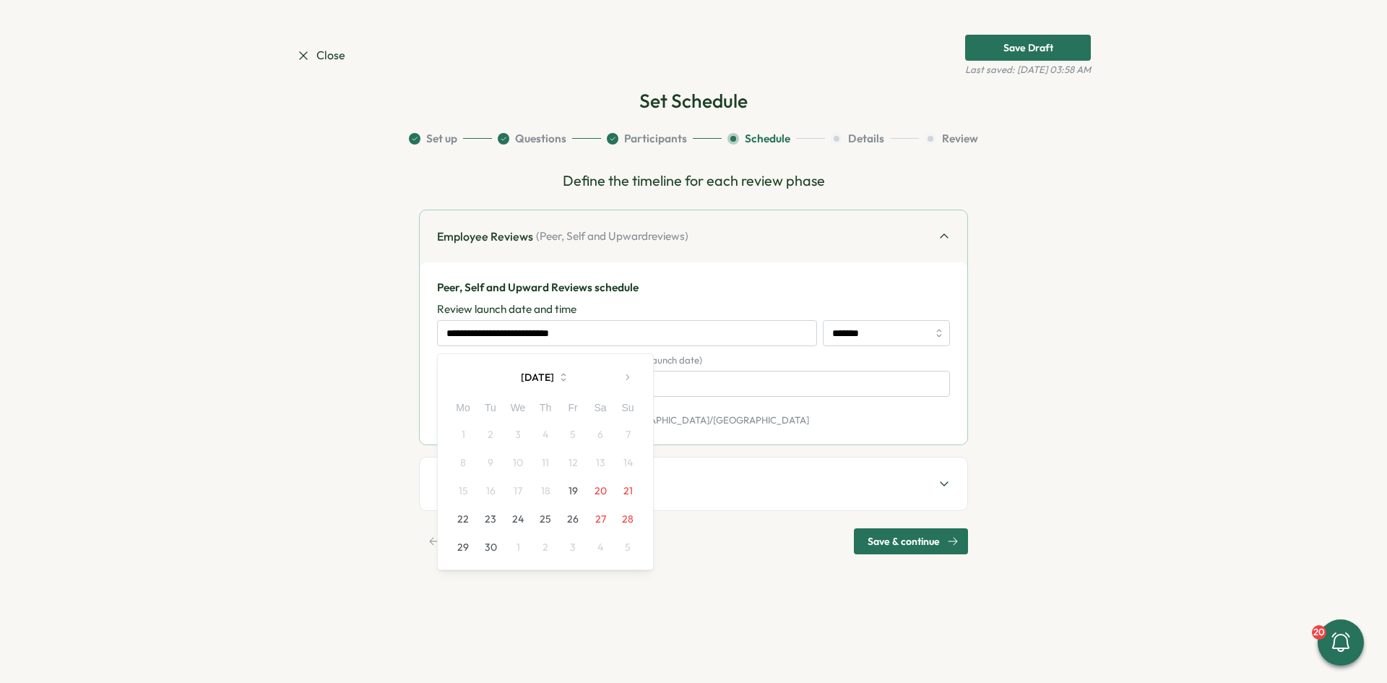
click at [571, 487] on button "19" at bounding box center [572, 490] width 27 height 27
type input "**********"
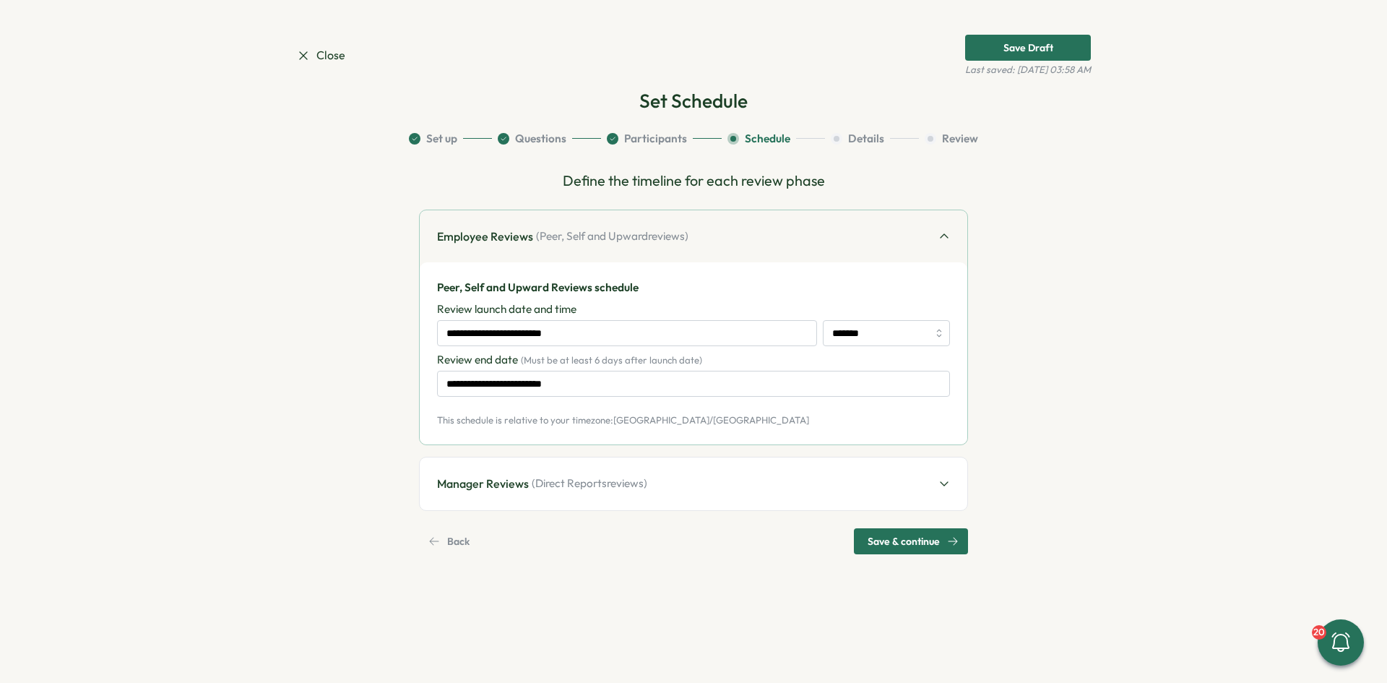
click at [694, 487] on div "Manager Reviews ( Direct Reports reviews)" at bounding box center [694, 483] width 548 height 53
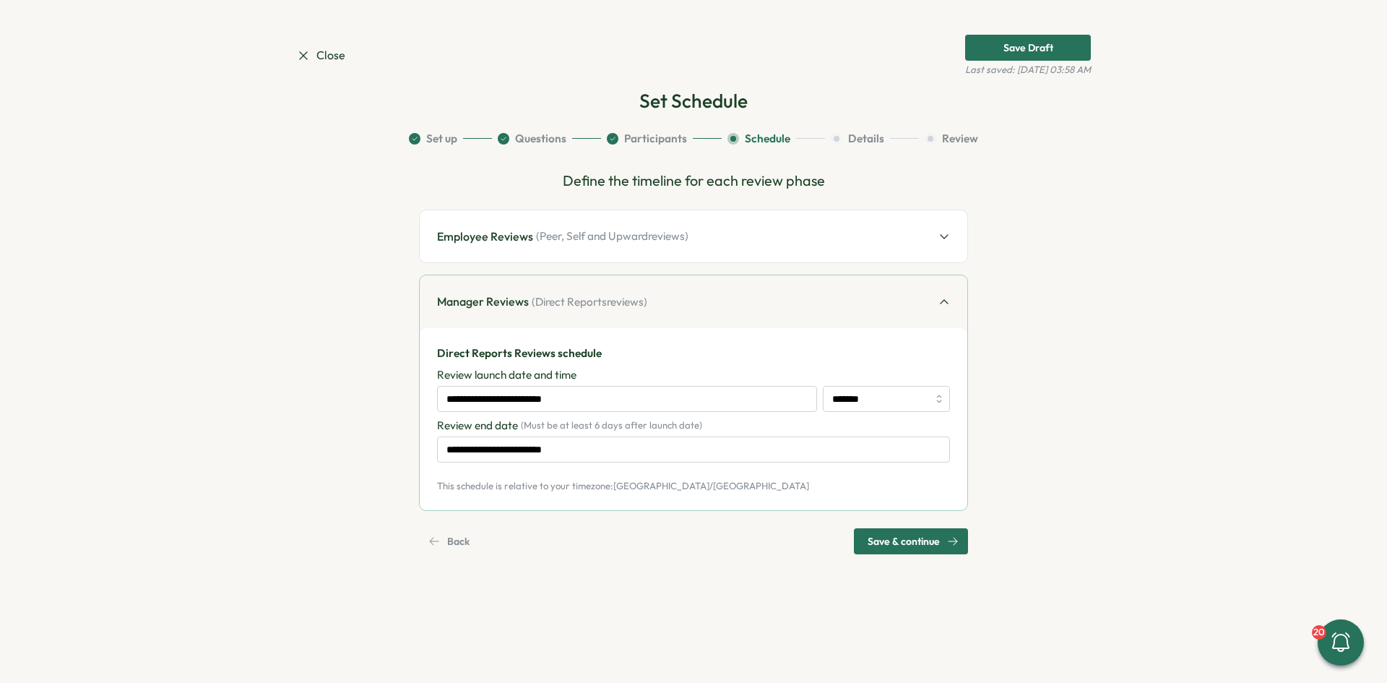
click at [917, 539] on span "Save & continue" at bounding box center [904, 541] width 72 height 25
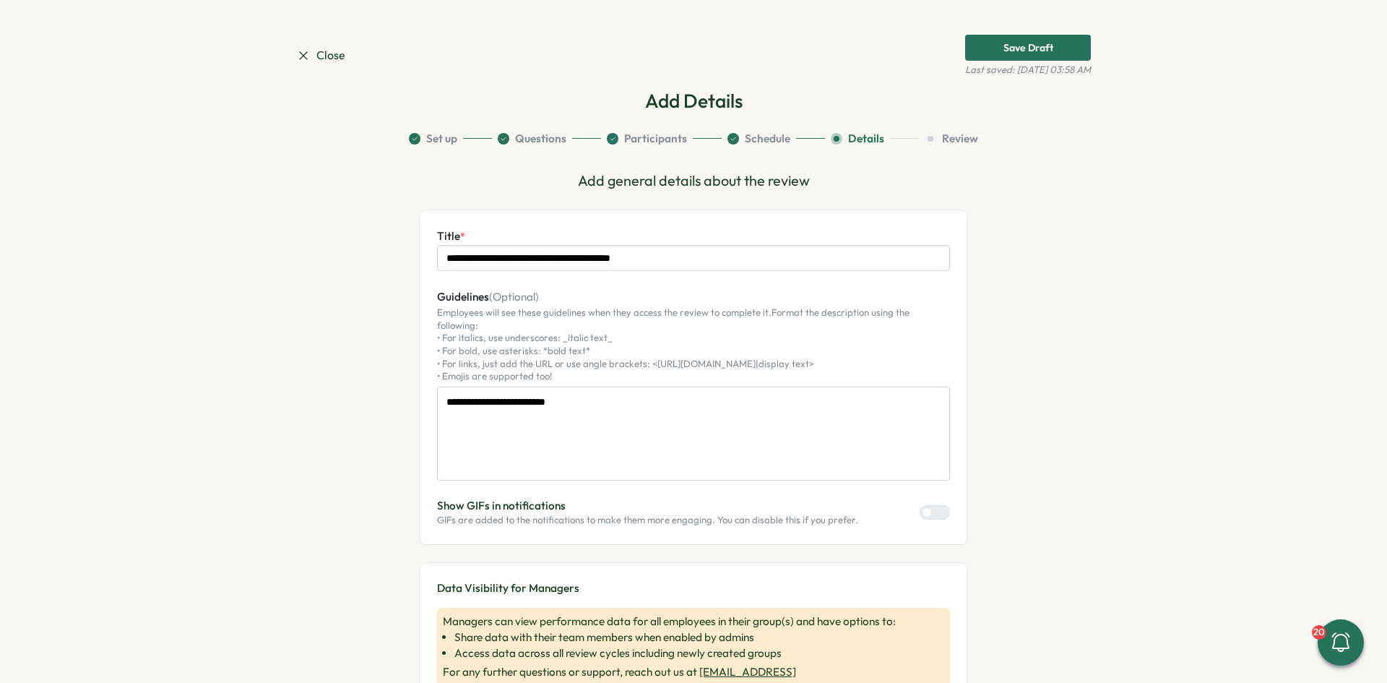
scroll to position [170, 0]
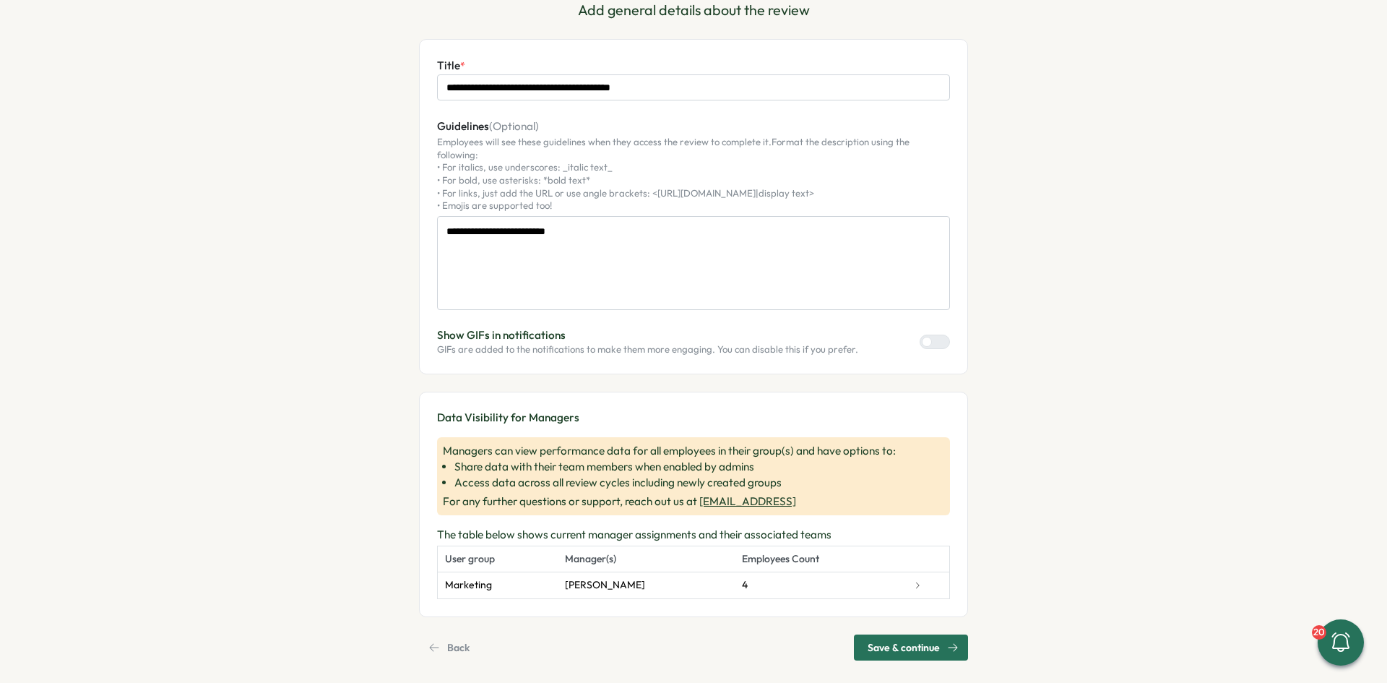
click at [930, 635] on span "Save & continue" at bounding box center [904, 647] width 72 height 25
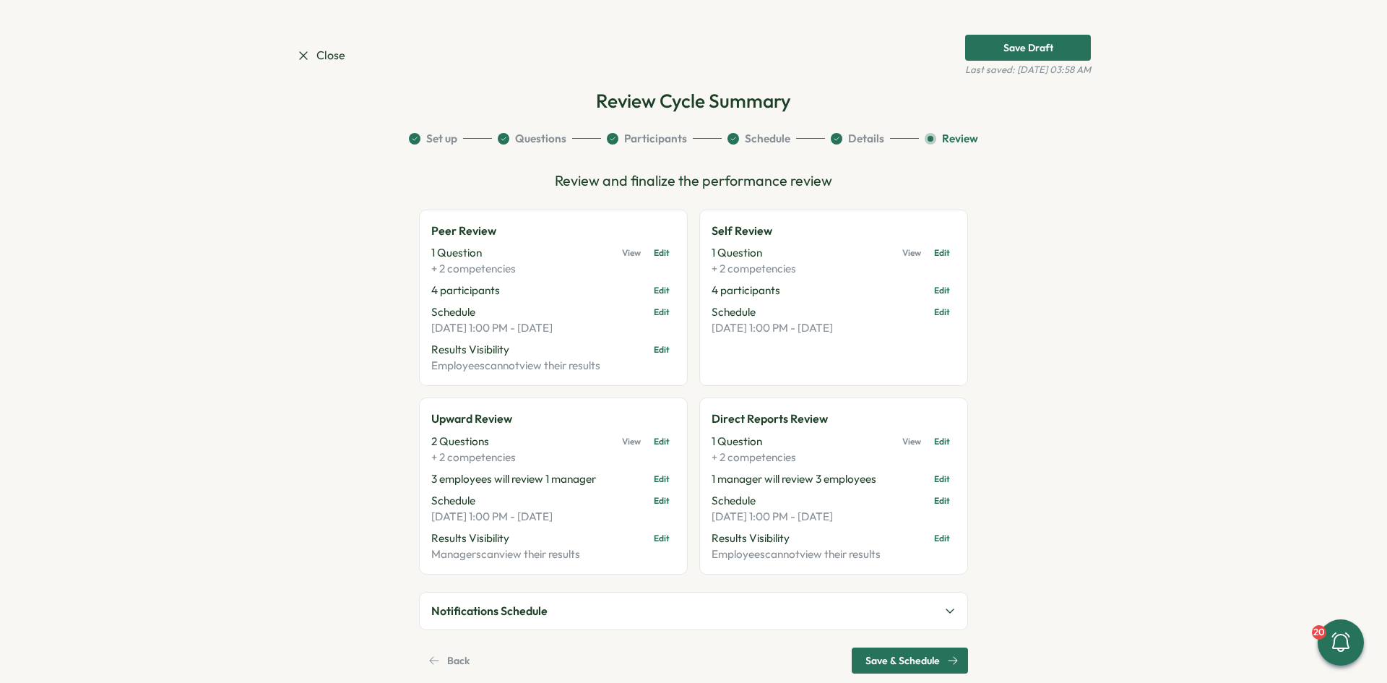
click at [542, 137] on button "Questions" at bounding box center [549, 139] width 103 height 16
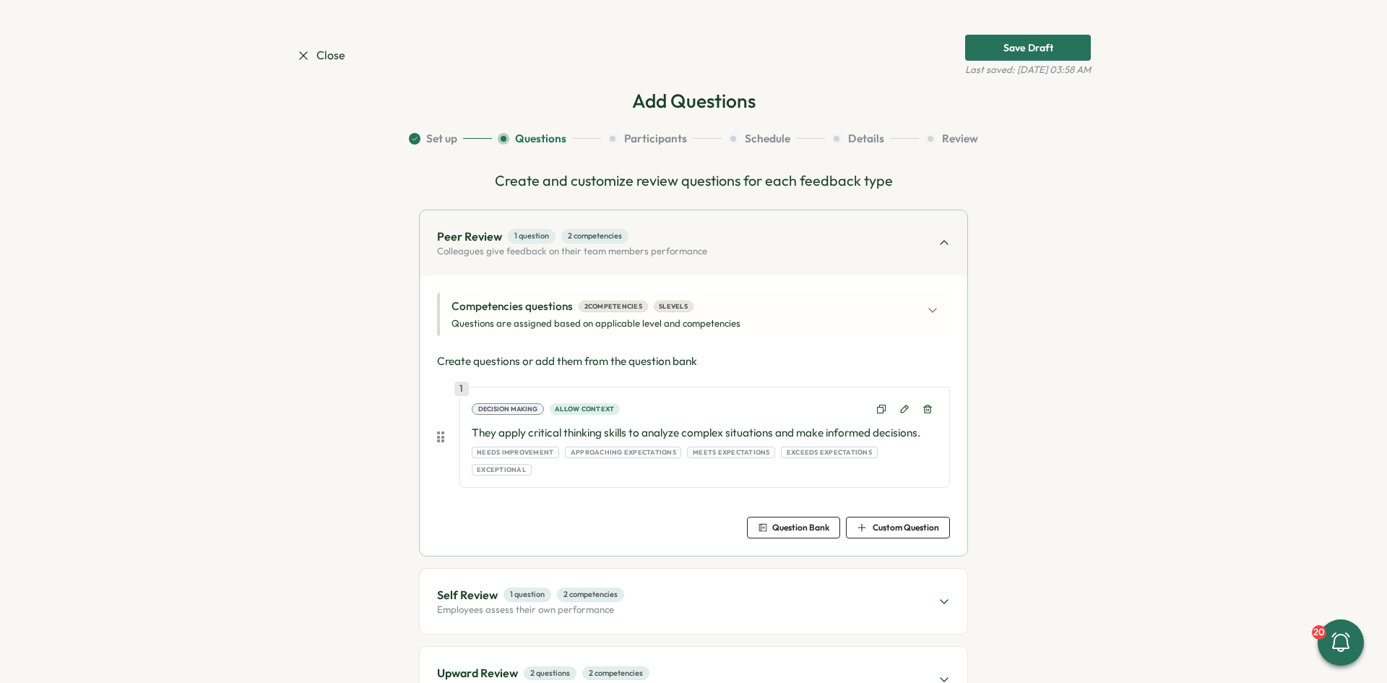
click at [315, 58] on span "Close" at bounding box center [320, 55] width 49 height 18
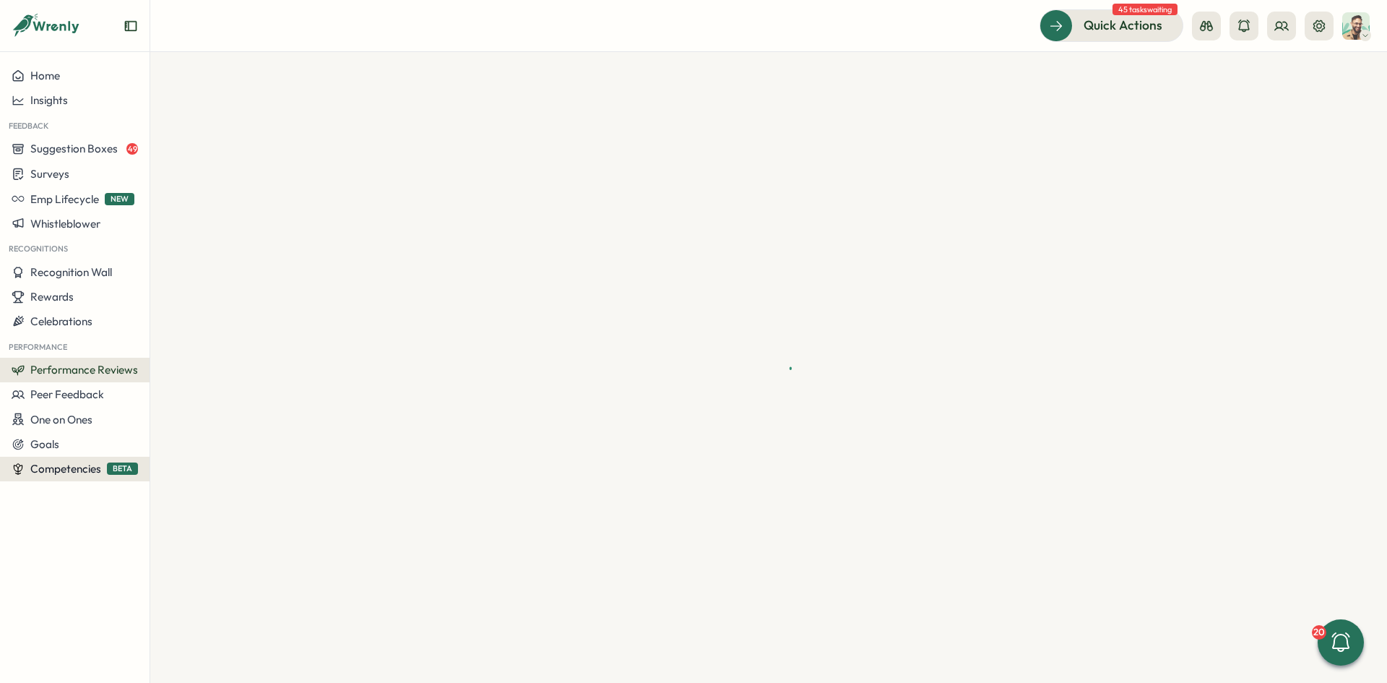
click at [77, 467] on span "Competencies" at bounding box center [65, 469] width 71 height 14
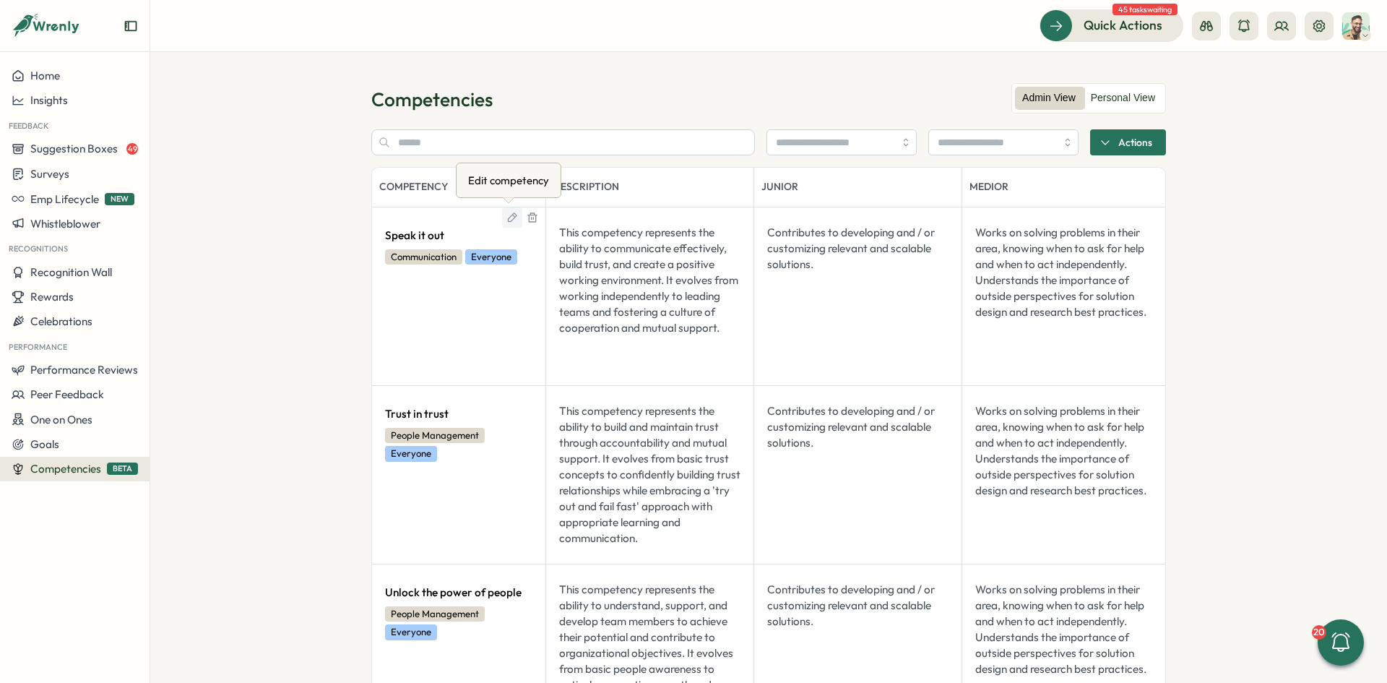
click at [508, 217] on icon at bounding box center [512, 216] width 9 height 9
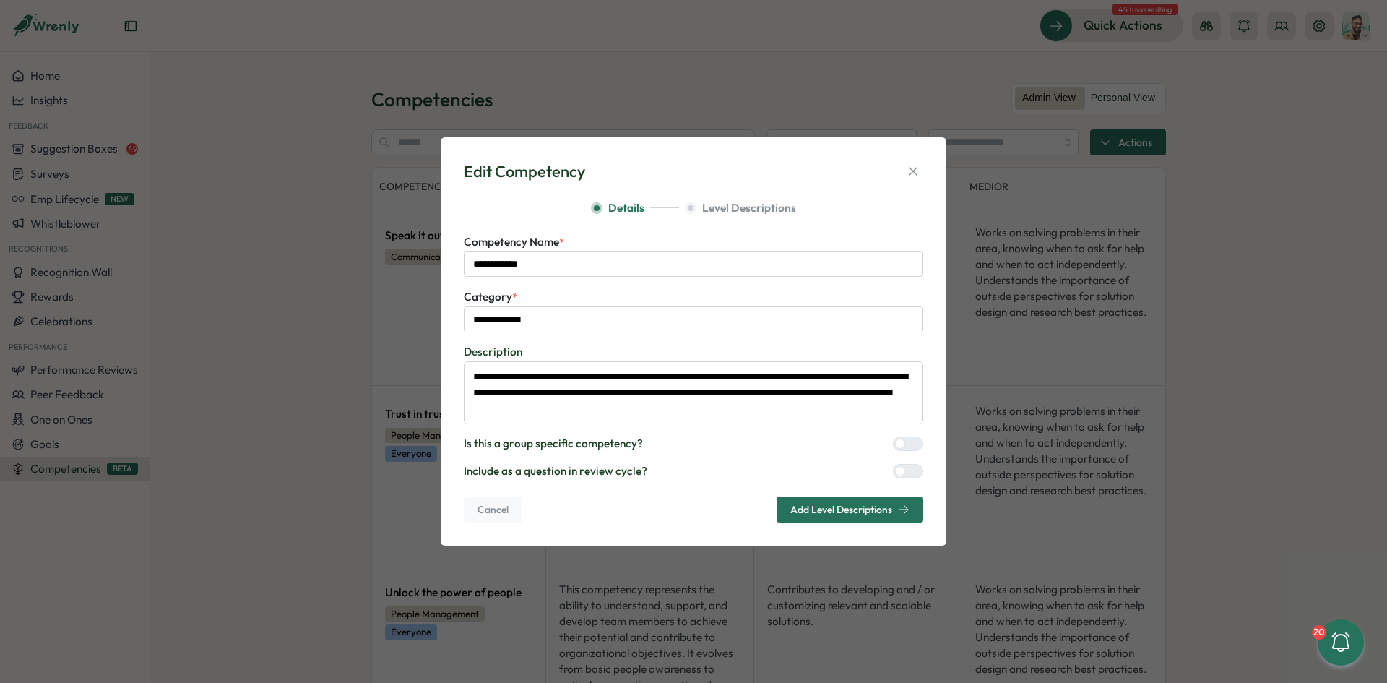
click at [849, 514] on span "Add Level Descriptions" at bounding box center [841, 509] width 102 height 10
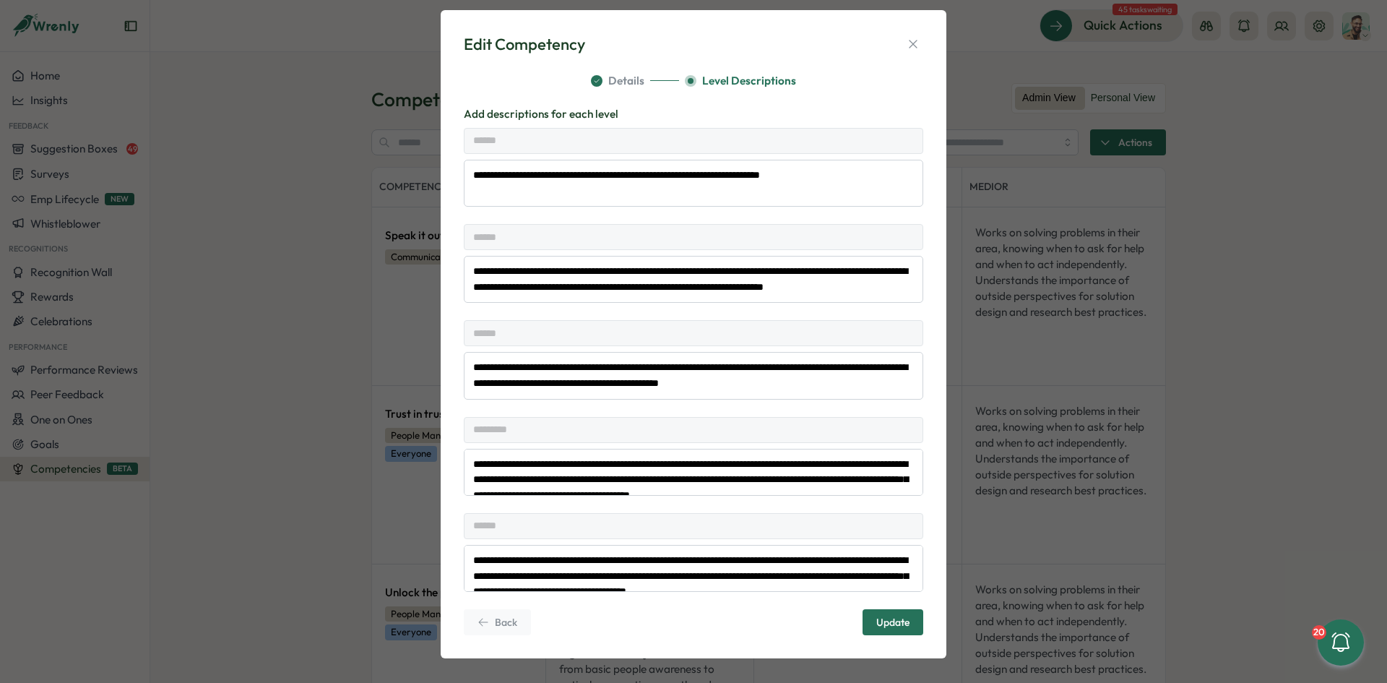
scroll to position [24, 0]
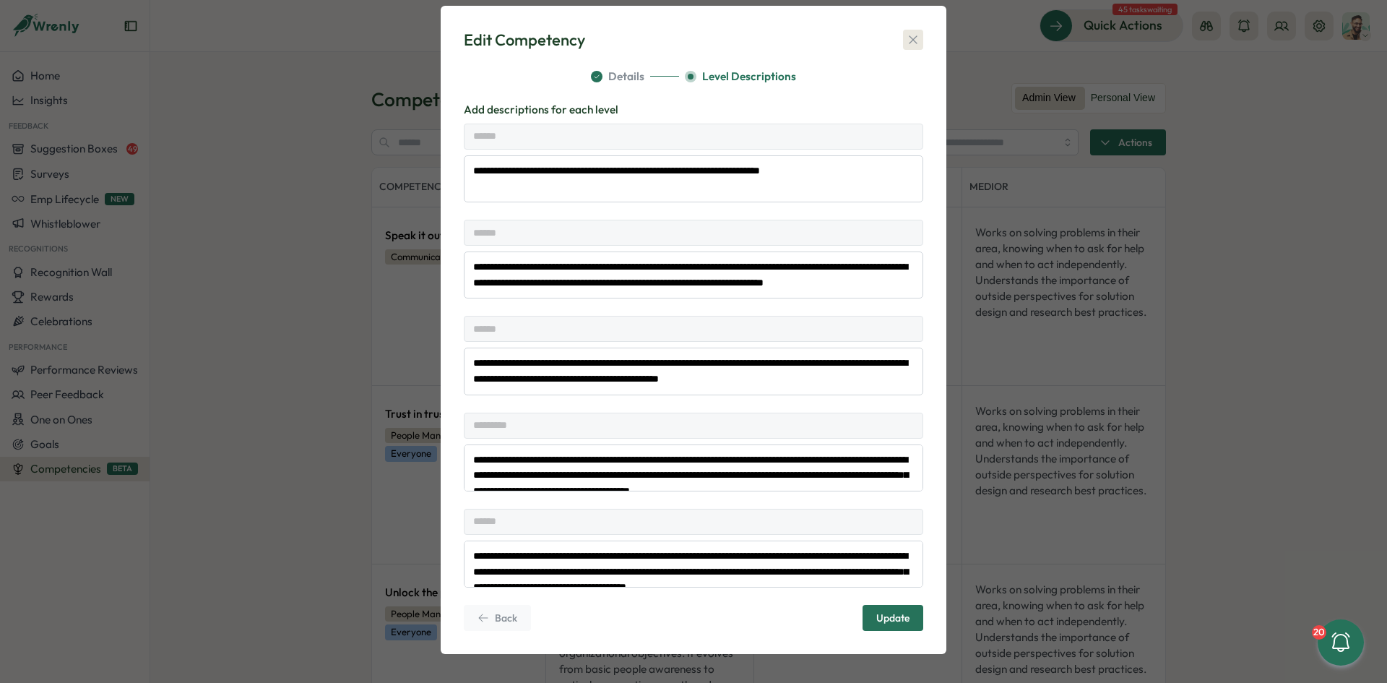
click at [909, 38] on icon "button" at bounding box center [913, 40] width 8 height 8
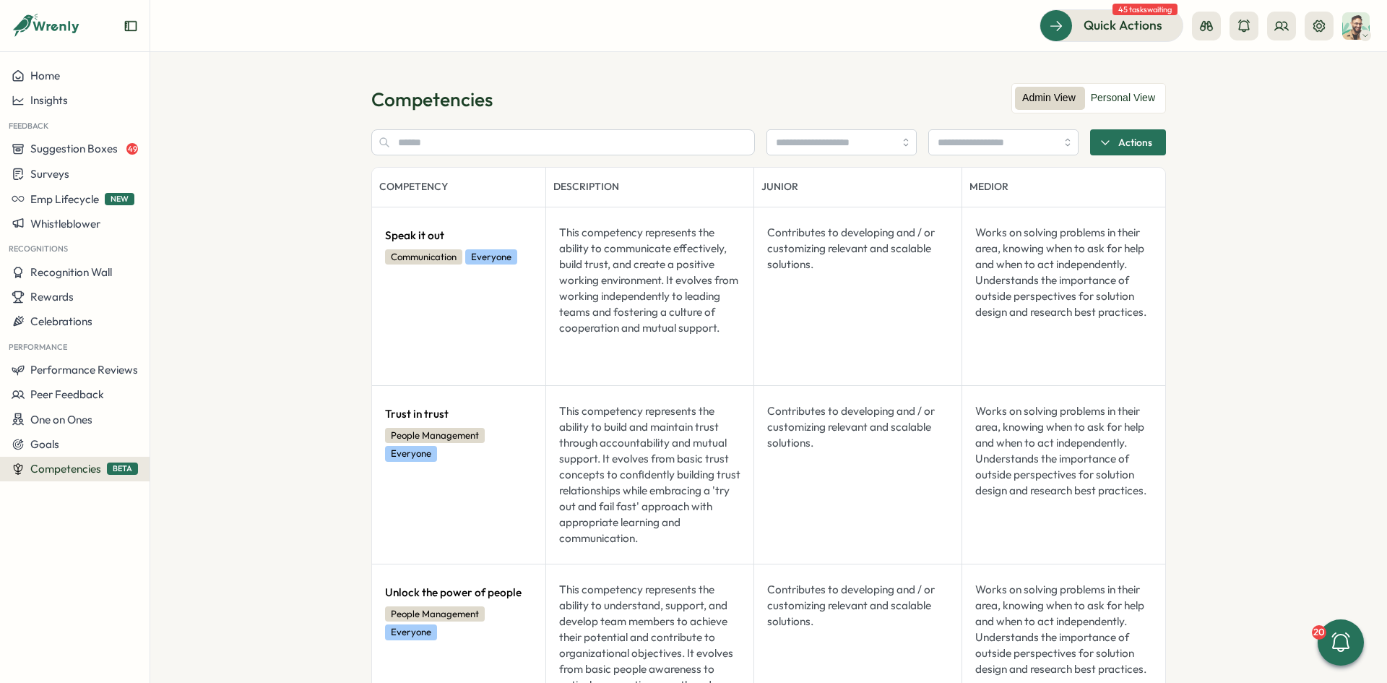
click at [1118, 136] on span "Actions" at bounding box center [1135, 142] width 34 height 25
click at [1106, 173] on span "Create competency" at bounding box center [1138, 174] width 98 height 13
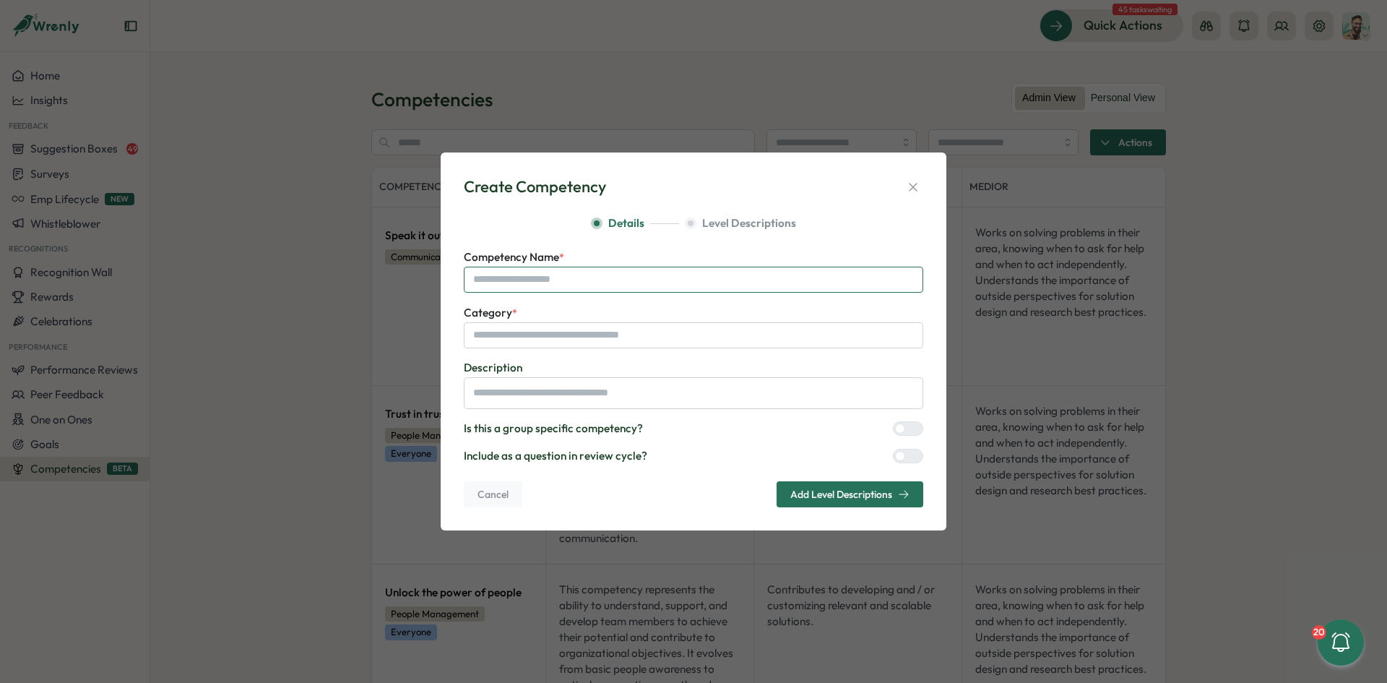
click at [644, 280] on input "Competency Name *" at bounding box center [693, 280] width 459 height 26
type textarea "*"
type input "*"
type textarea "*"
type input "**"
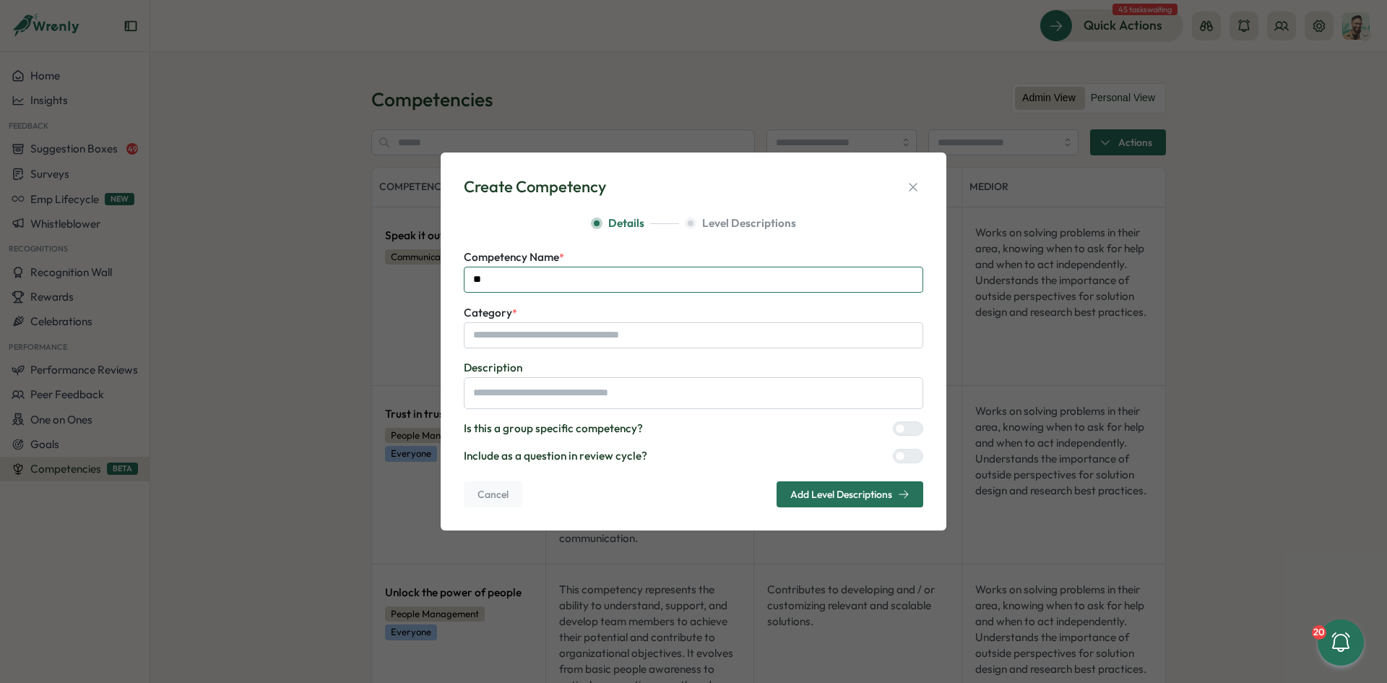
type textarea "*"
type input "***"
type textarea "*"
type input "****"
click at [613, 339] on input "Category *" at bounding box center [693, 335] width 459 height 26
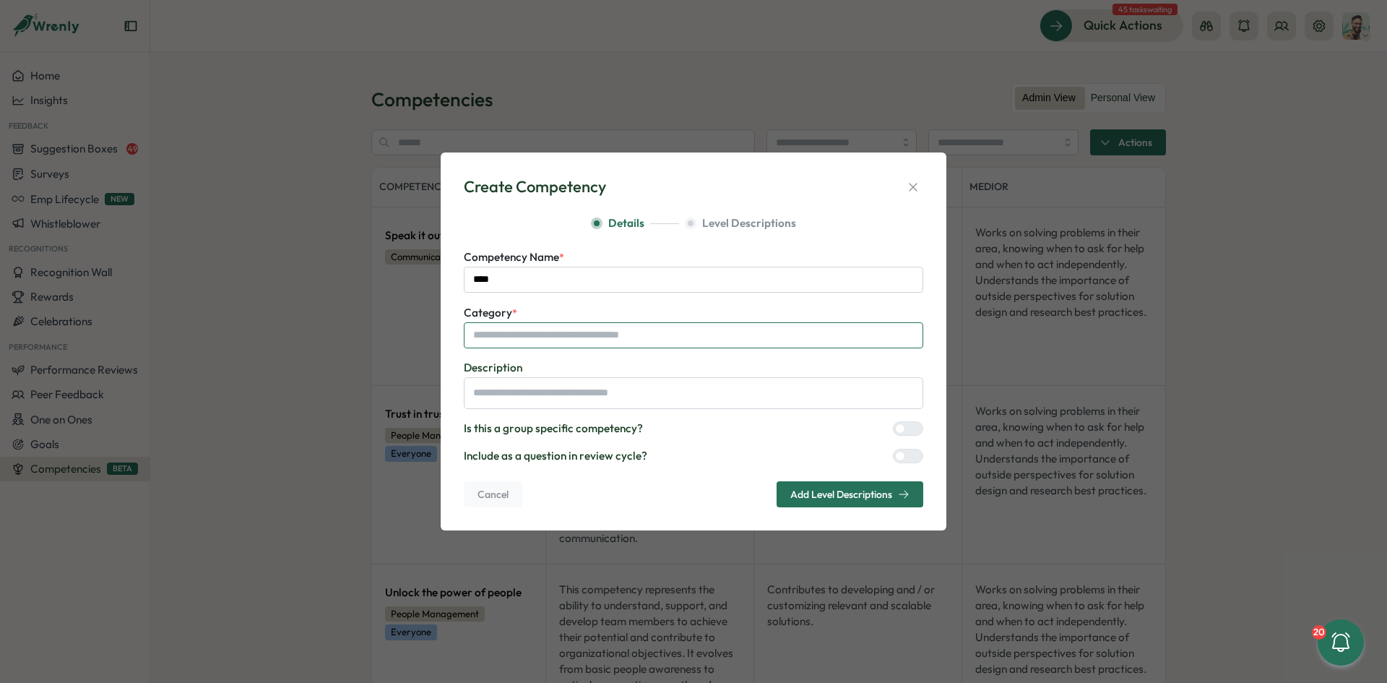
type textarea "*"
type input "*"
type textarea "*"
type input "**"
type textarea "*"
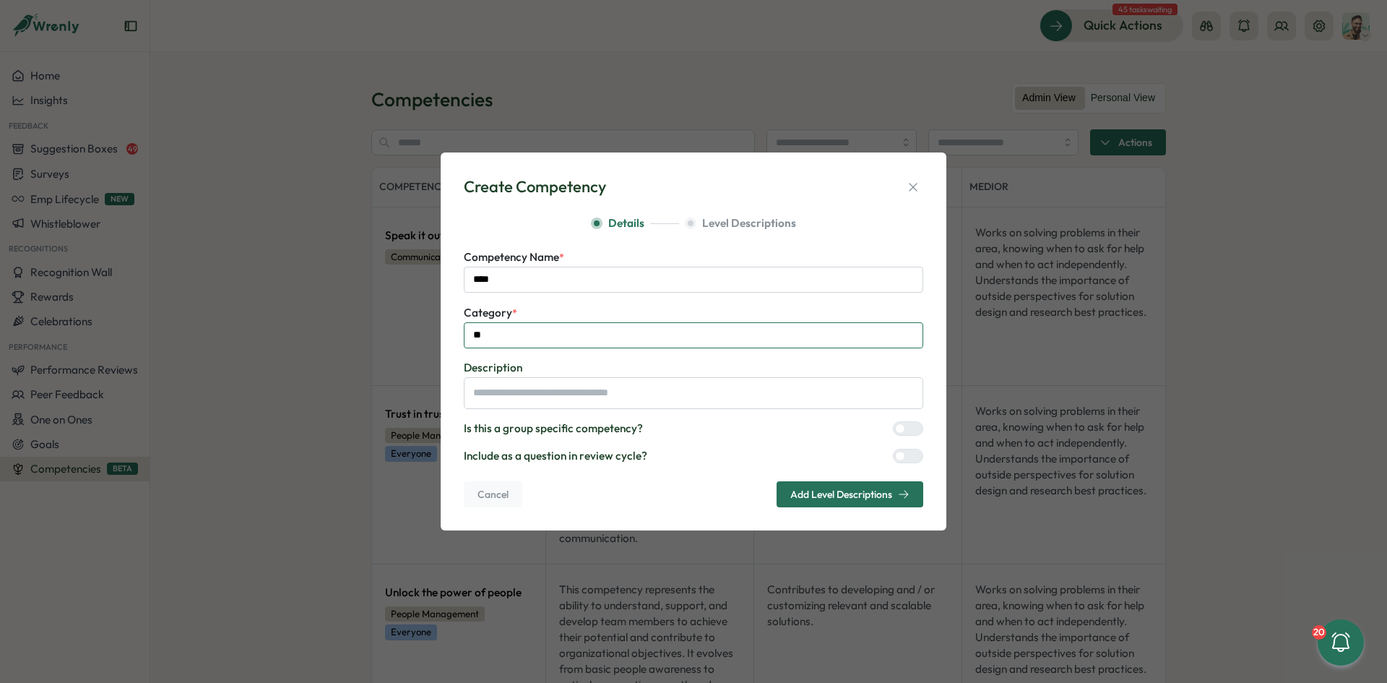
type input "***"
type textarea "*"
type input "****"
click at [824, 493] on span "Add Level Descriptions" at bounding box center [841, 494] width 102 height 10
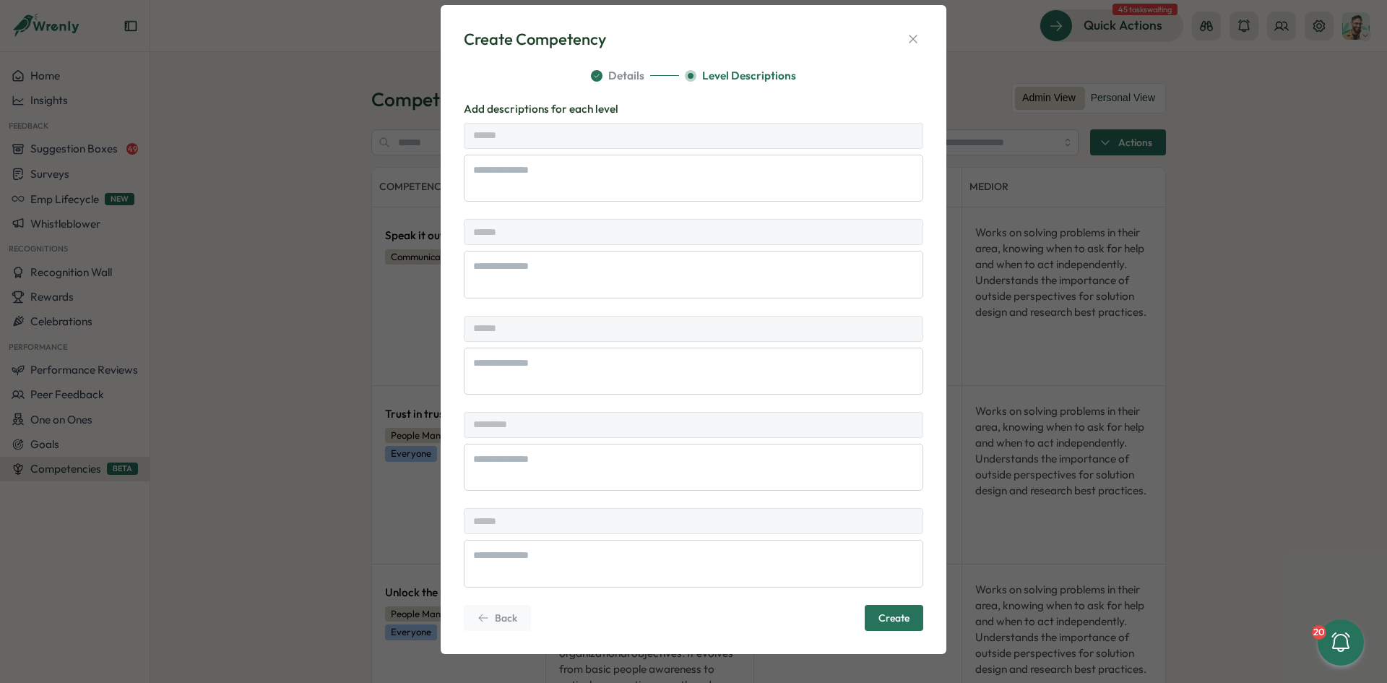
click at [488, 622] on div "Back" at bounding box center [497, 618] width 40 height 12
type textarea "*"
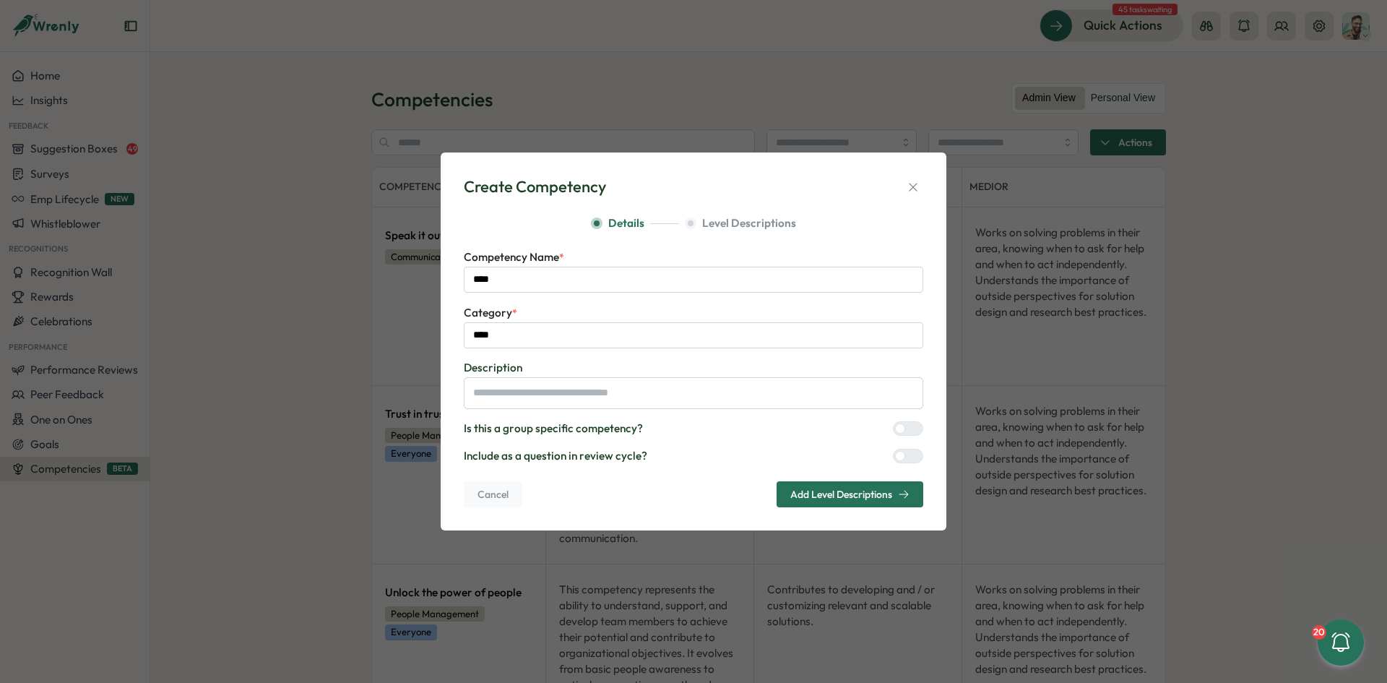
click at [686, 481] on div "Cancel Add Level Descriptions" at bounding box center [693, 494] width 459 height 26
click at [790, 493] on span "Add Level Descriptions" at bounding box center [841, 494] width 102 height 10
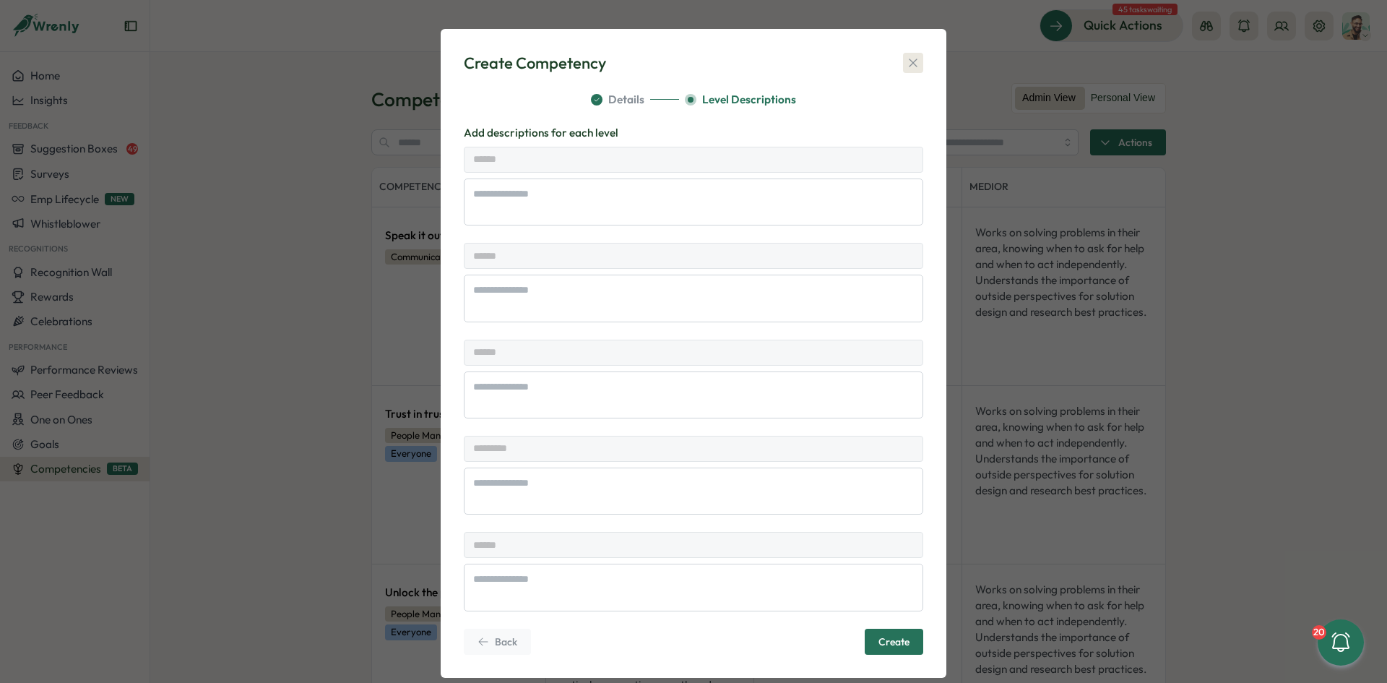
click at [906, 68] on icon "button" at bounding box center [913, 63] width 14 height 14
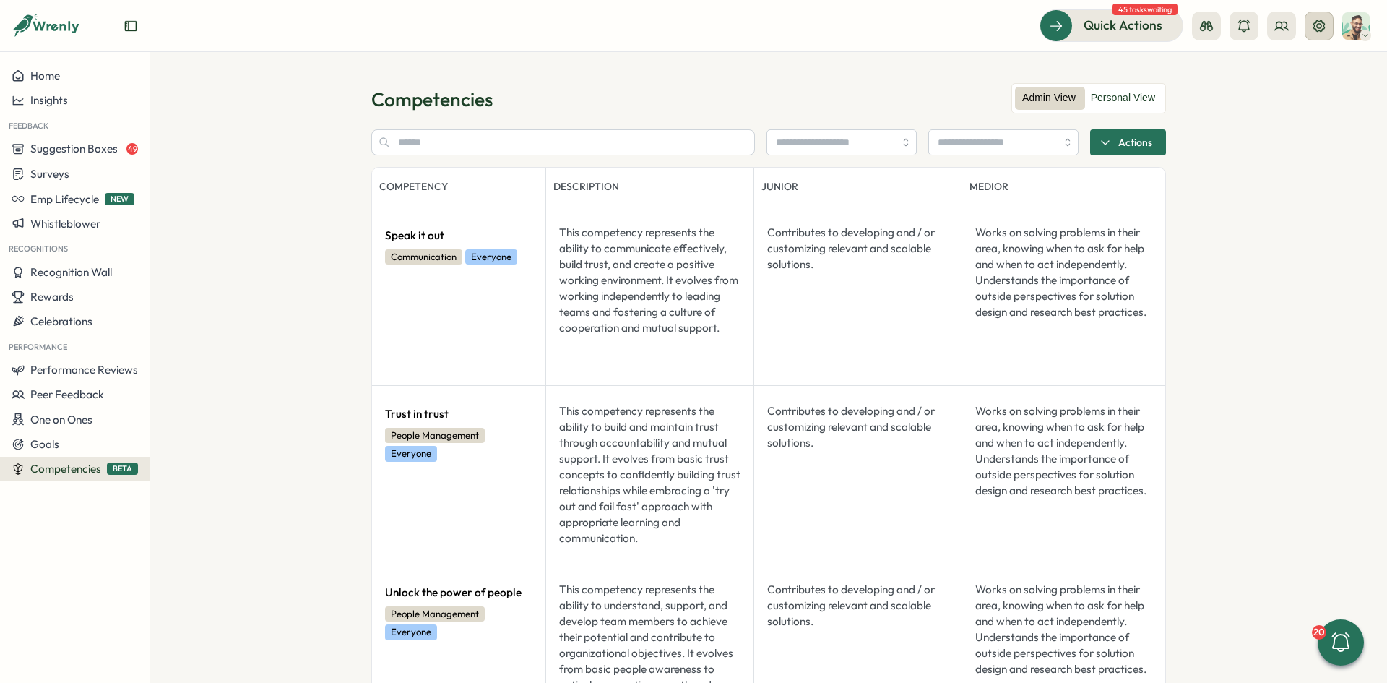
click at [1318, 23] on icon at bounding box center [1319, 26] width 14 height 14
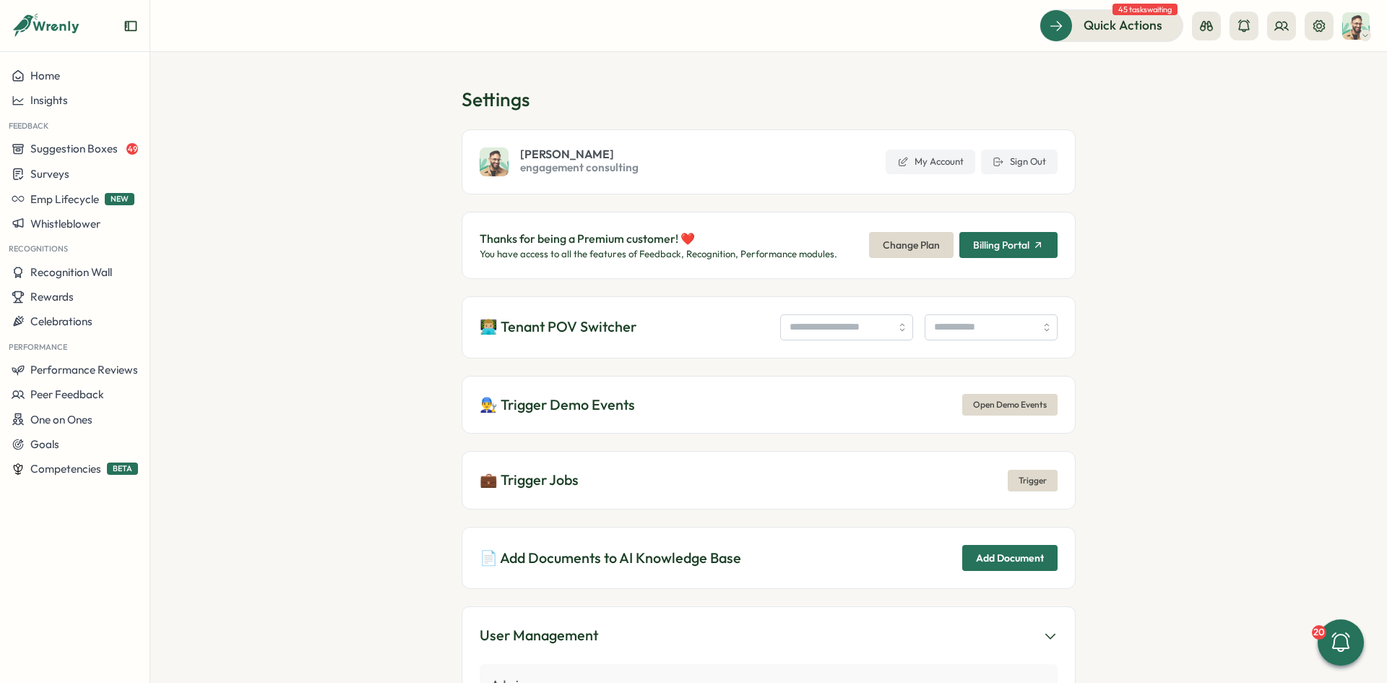
click at [580, 165] on span "engagement consulting" at bounding box center [579, 168] width 118 height 16
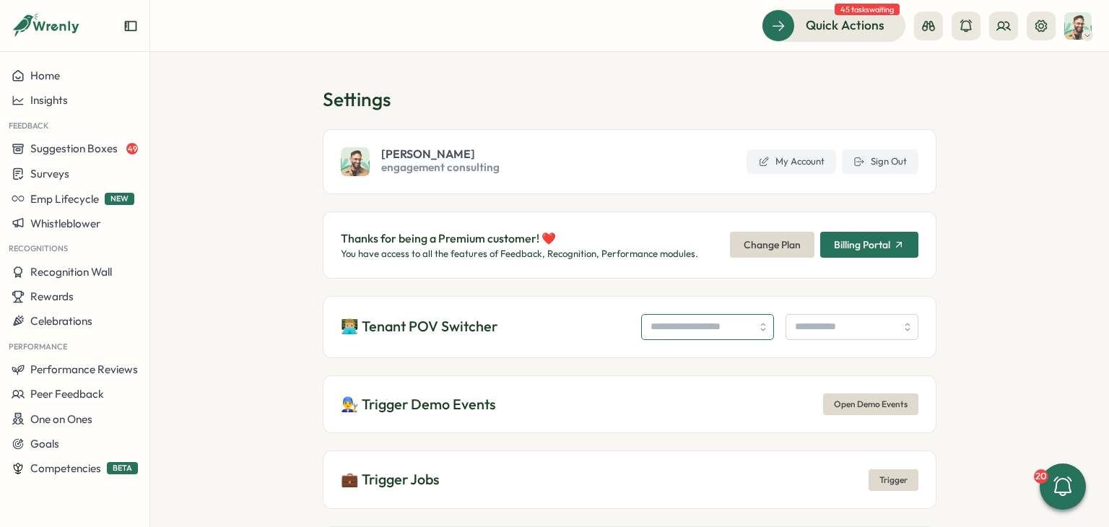
click at [660, 319] on input "search" at bounding box center [707, 327] width 133 height 26
type input "**********"
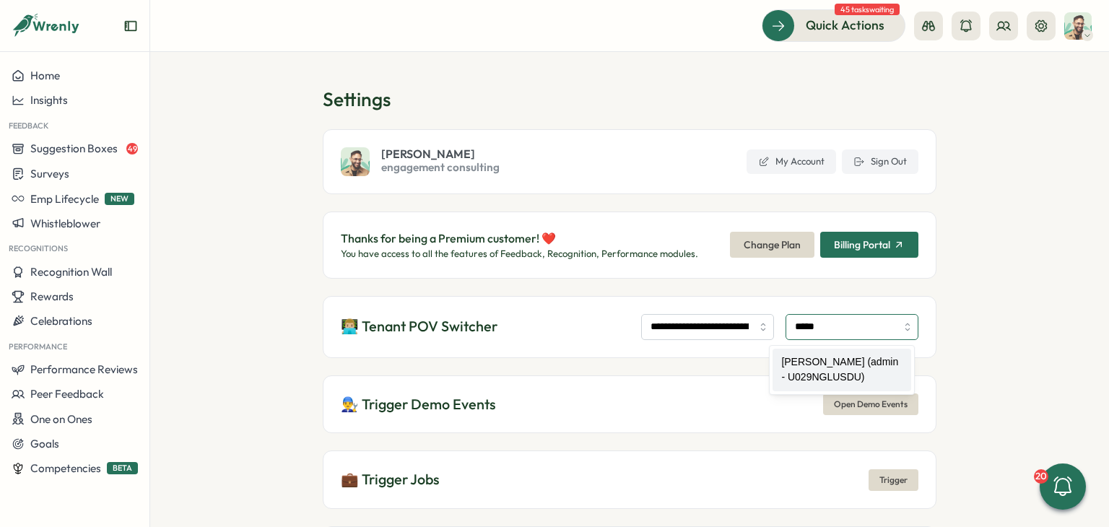
type input "**********"
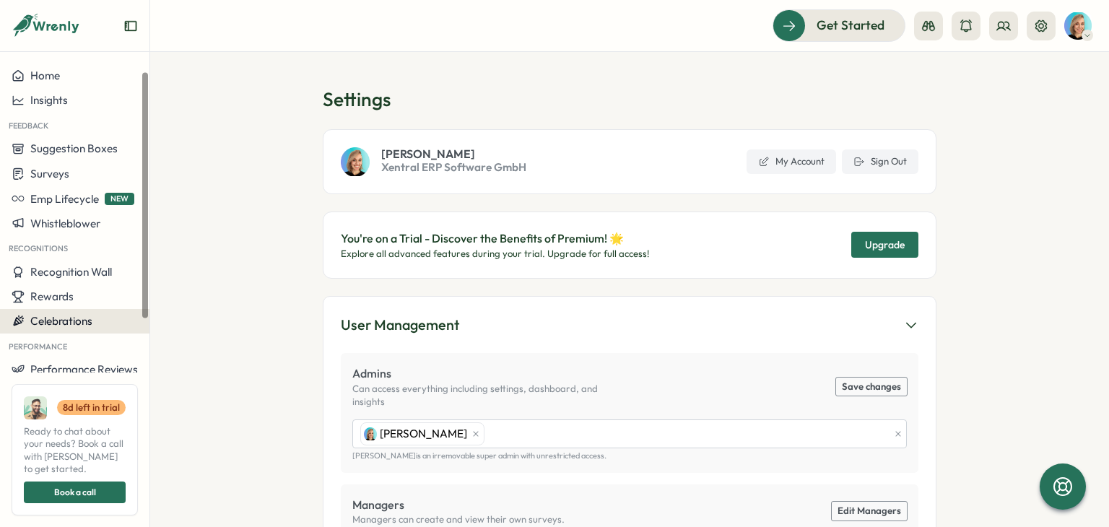
scroll to position [95, 0]
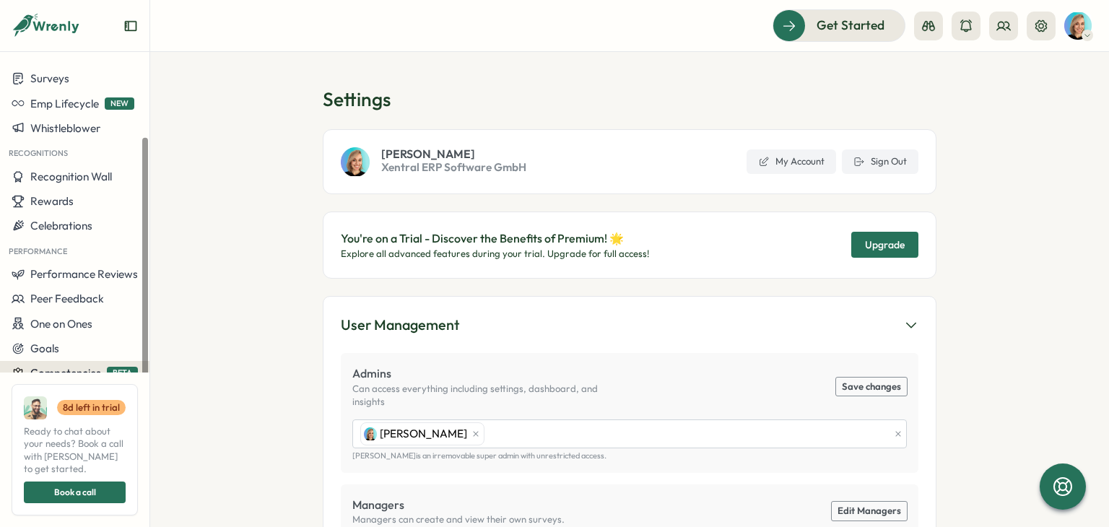
click at [95, 379] on span "Competencies" at bounding box center [65, 373] width 71 height 14
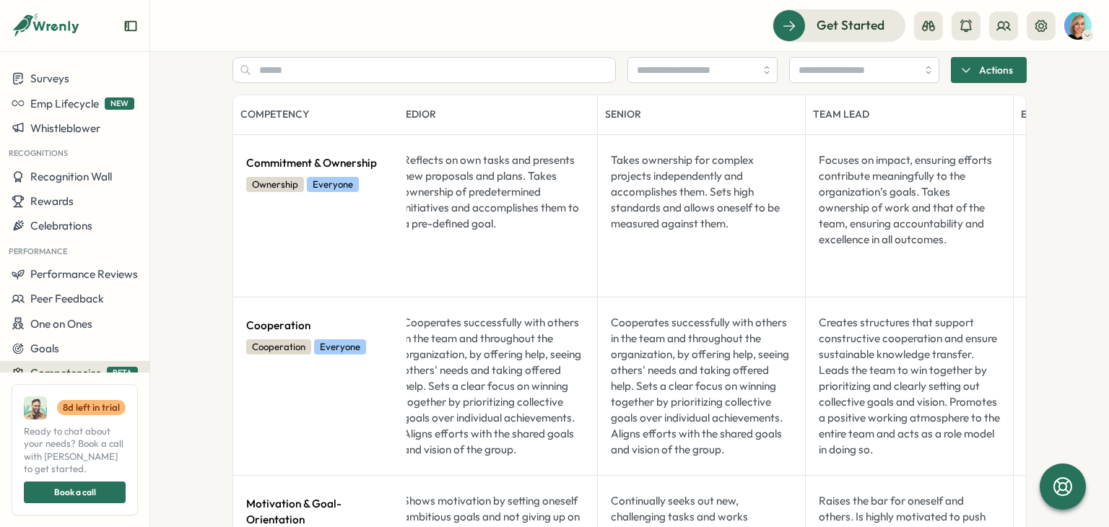
scroll to position [0, 628]
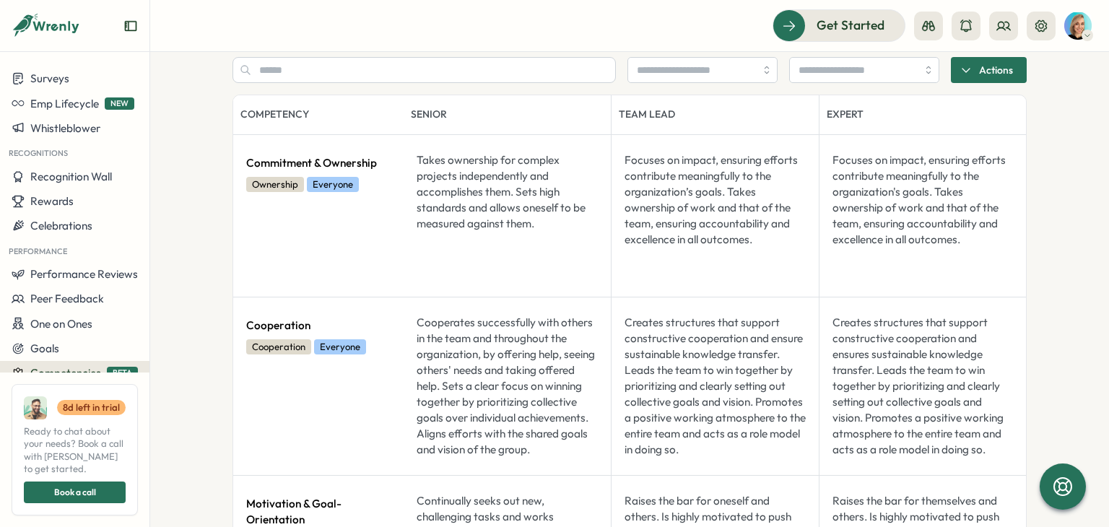
click at [1009, 76] on span "Actions" at bounding box center [996, 70] width 34 height 25
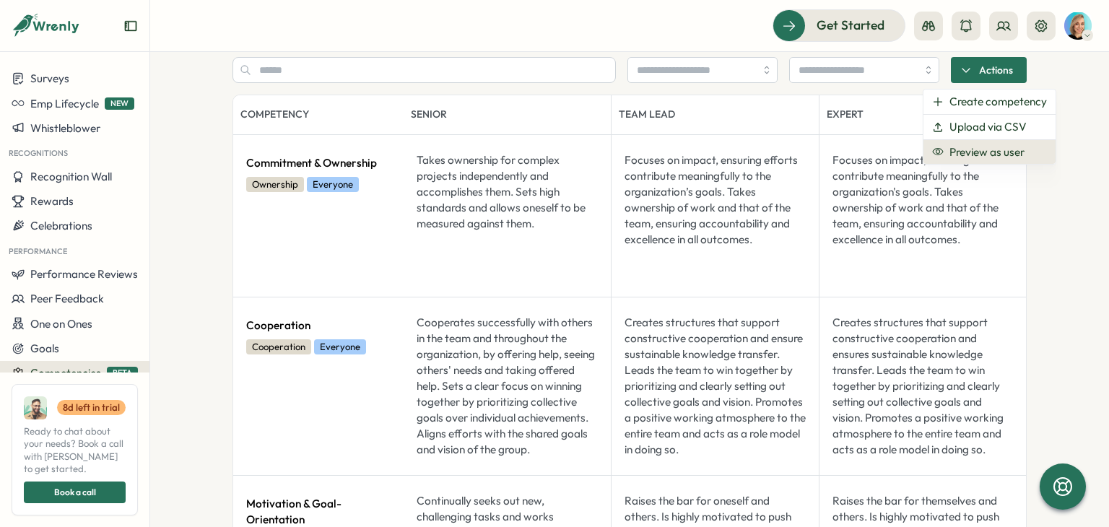
click at [1005, 148] on span "Preview as user" at bounding box center [987, 152] width 75 height 13
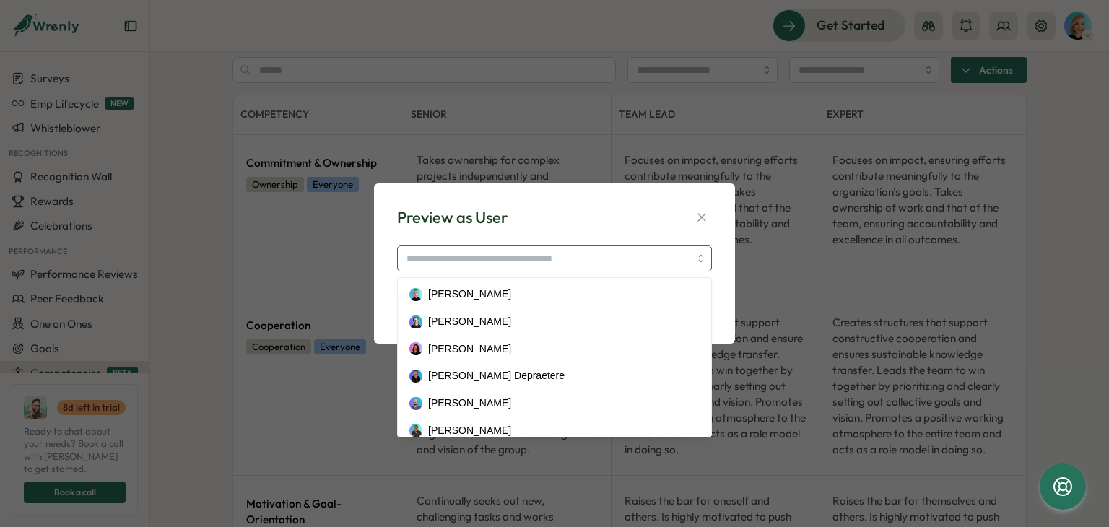
click at [542, 250] on input "search" at bounding box center [554, 259] width 315 height 26
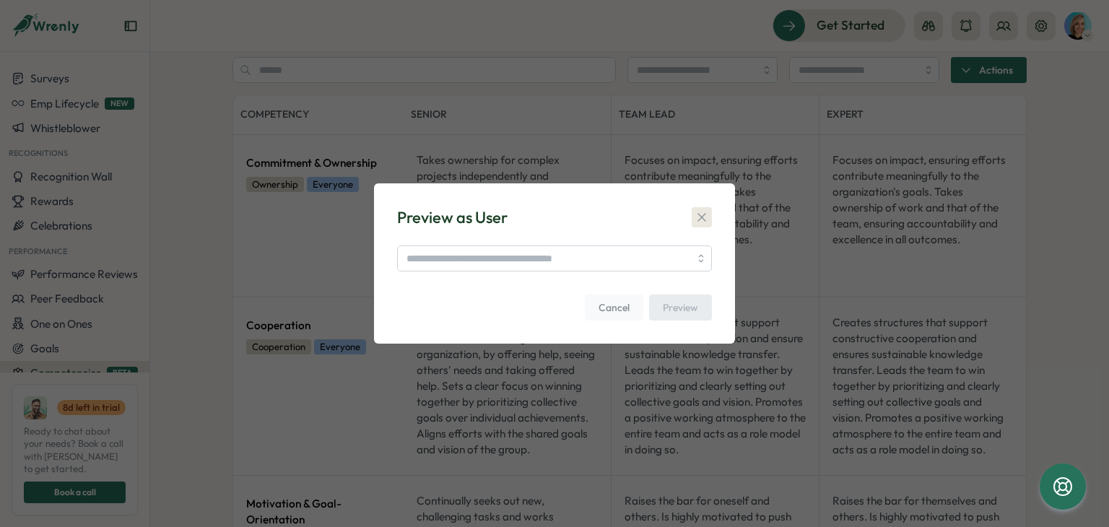
click at [697, 220] on icon "button" at bounding box center [702, 217] width 14 height 14
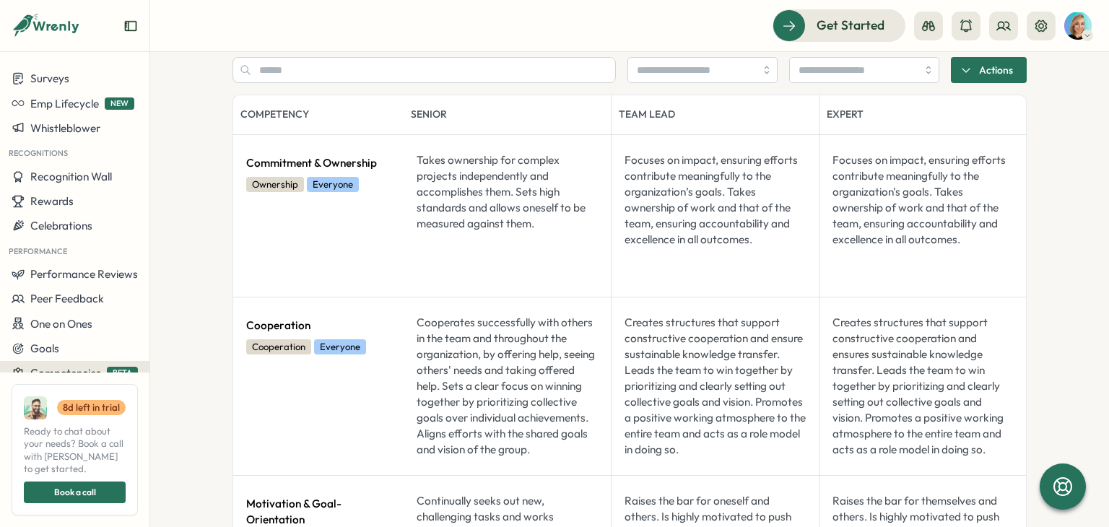
scroll to position [0, 0]
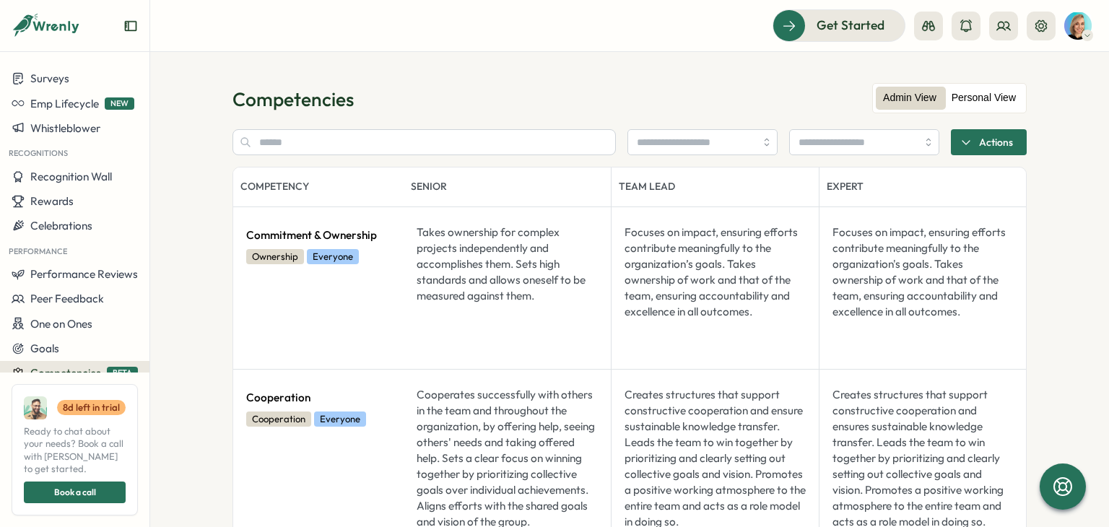
click at [1012, 93] on label "Personal View" at bounding box center [984, 98] width 79 height 23
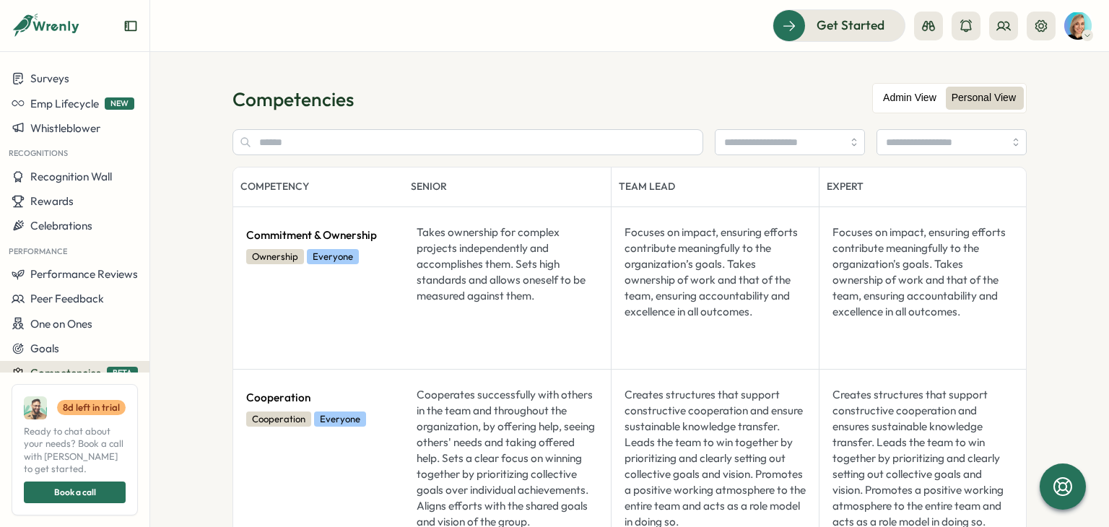
click at [894, 93] on label "Admin View" at bounding box center [910, 98] width 68 height 23
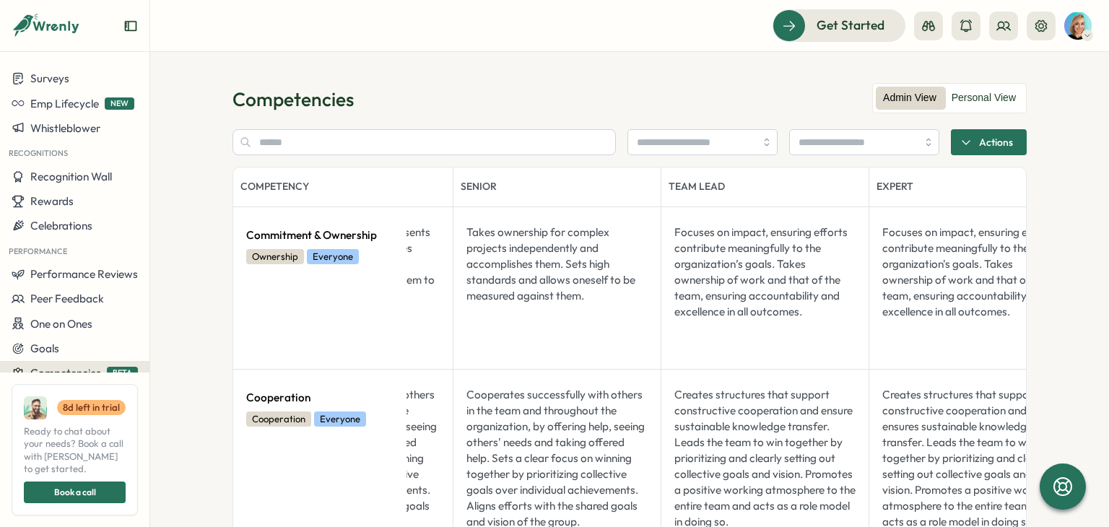
scroll to position [0, 628]
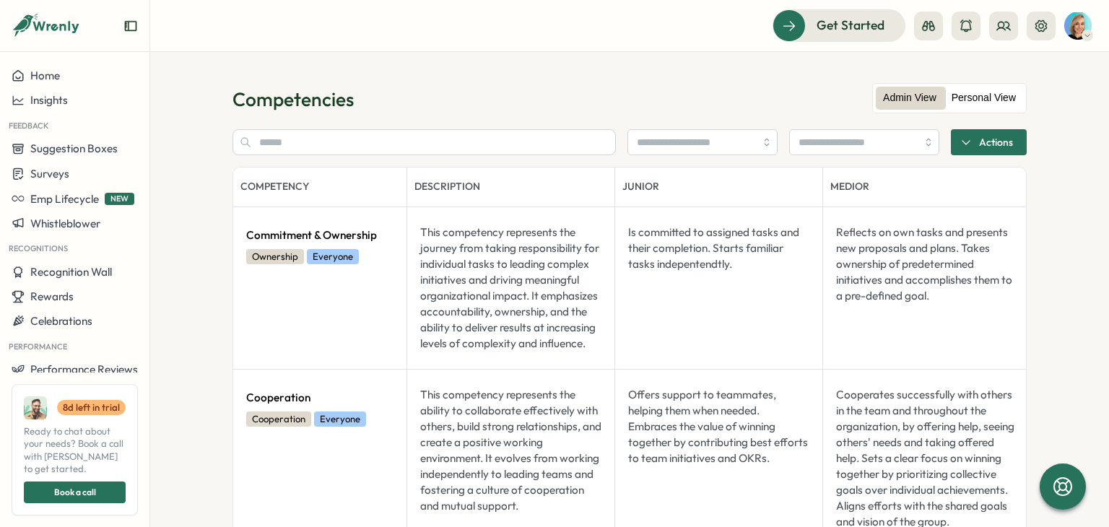
click at [963, 92] on label "Personal View" at bounding box center [984, 98] width 79 height 23
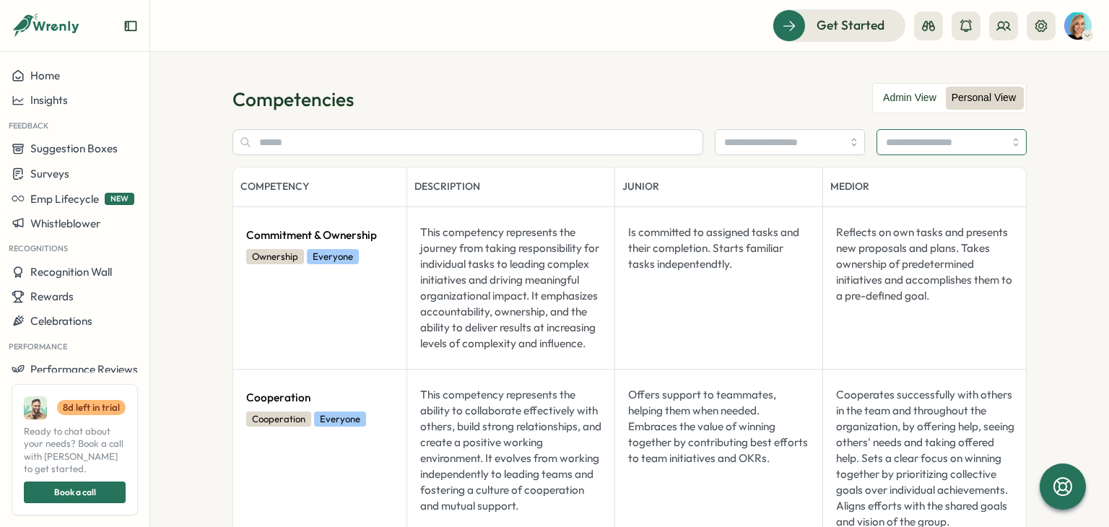
click at [942, 140] on input "search" at bounding box center [945, 142] width 118 height 25
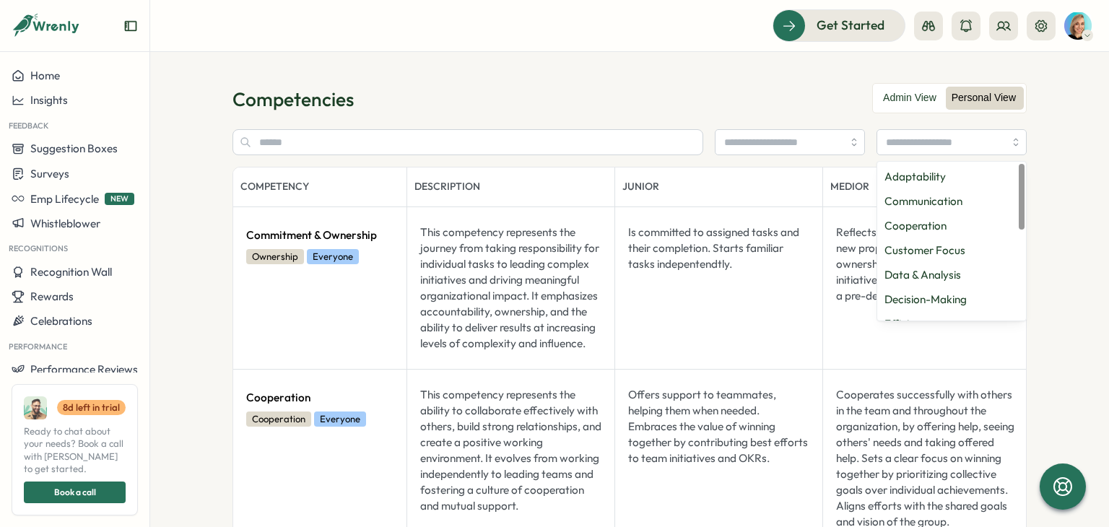
click at [759, 102] on div "Competencies" at bounding box center [630, 99] width 795 height 25
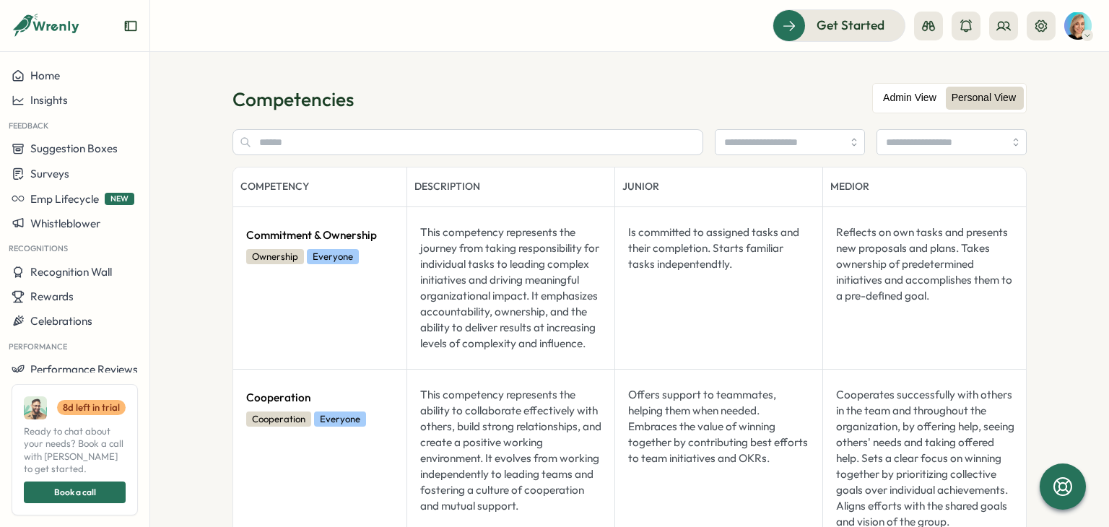
click at [917, 108] on div "Admin View Personal View" at bounding box center [950, 98] width 155 height 30
click at [913, 103] on label "Admin View" at bounding box center [910, 98] width 68 height 23
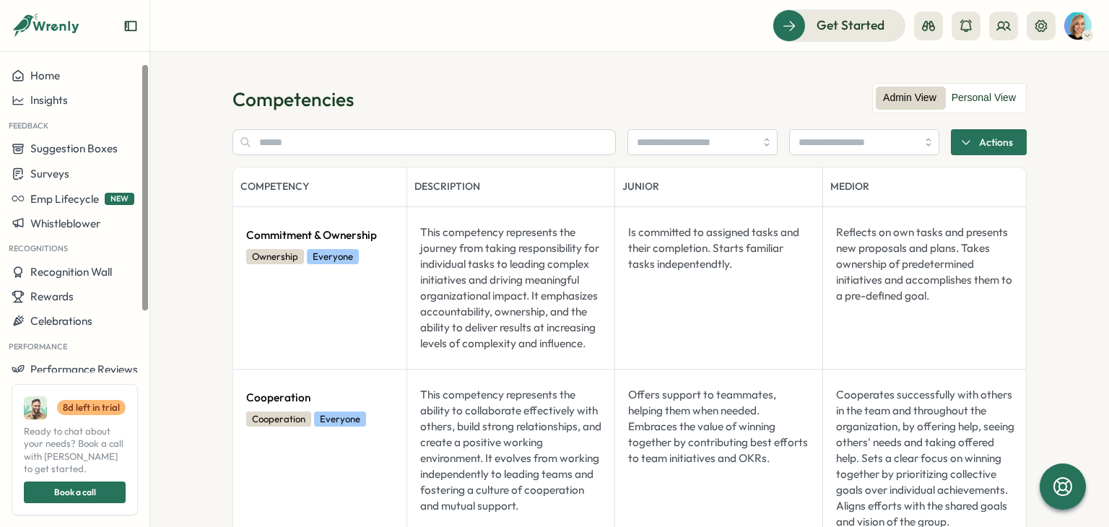
click at [979, 147] on span "Actions" at bounding box center [996, 142] width 34 height 25
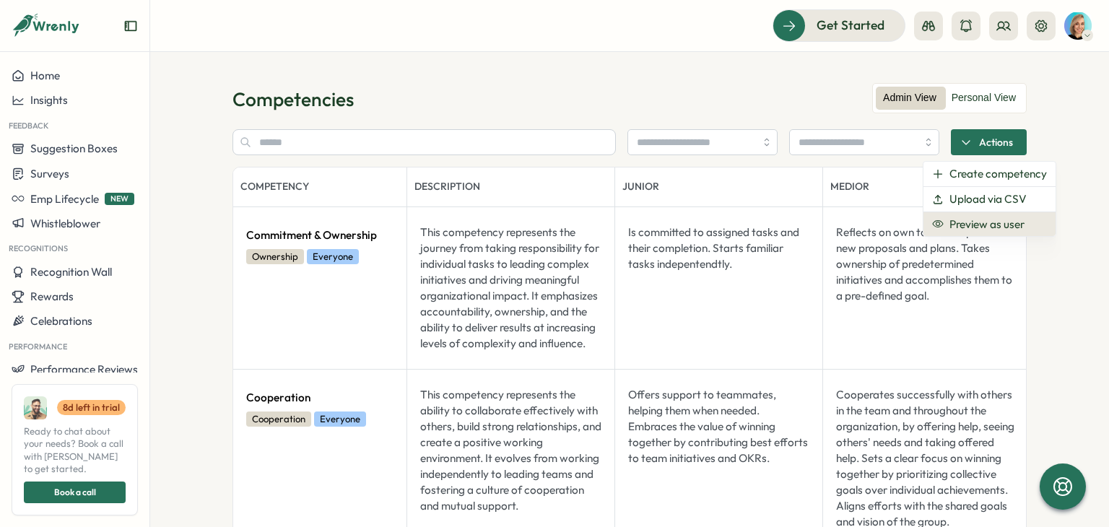
click at [969, 222] on span "Preview as user" at bounding box center [987, 224] width 75 height 13
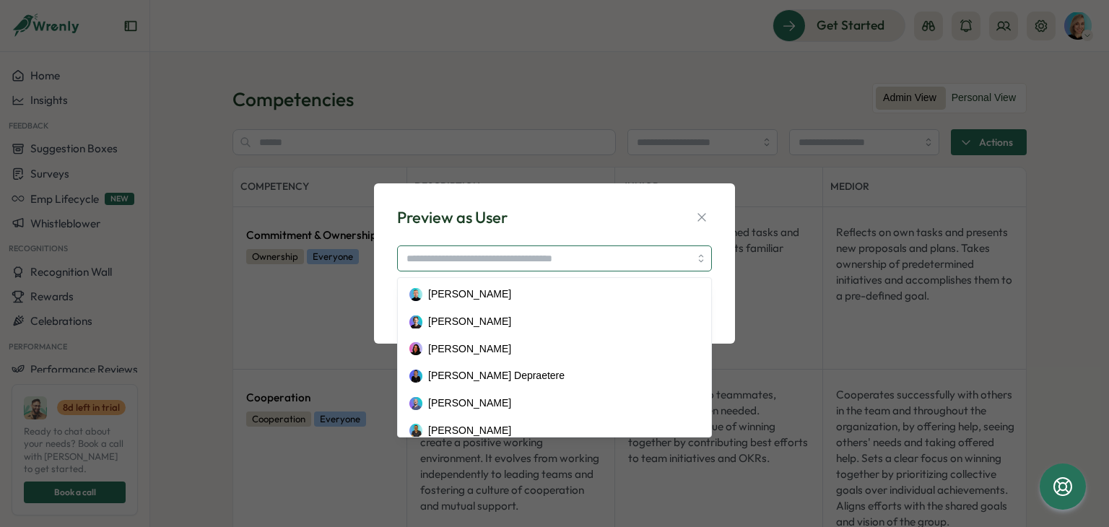
click at [535, 257] on input "search" at bounding box center [554, 259] width 315 height 26
type input "**********"
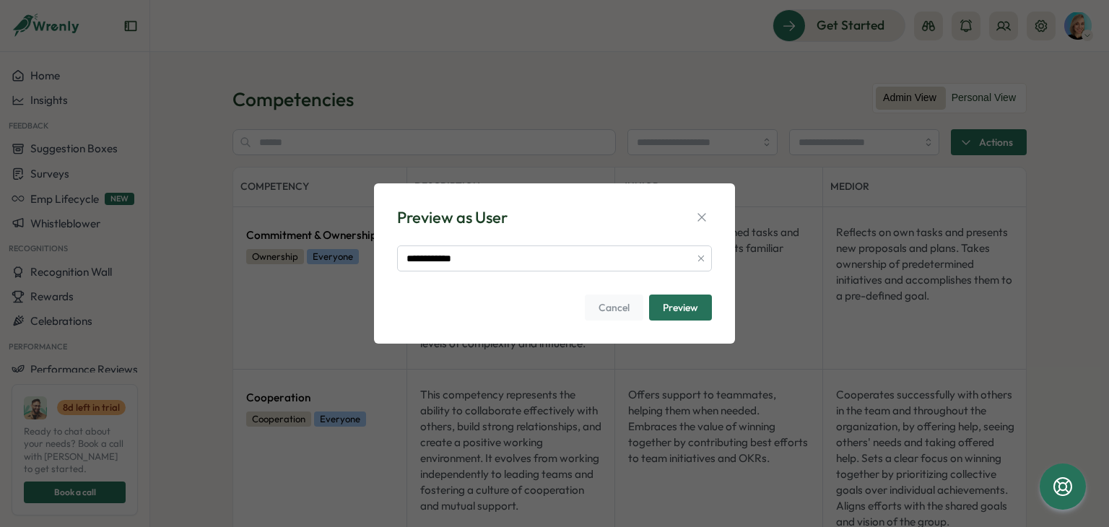
click at [672, 308] on span "Preview" at bounding box center [680, 307] width 35 height 25
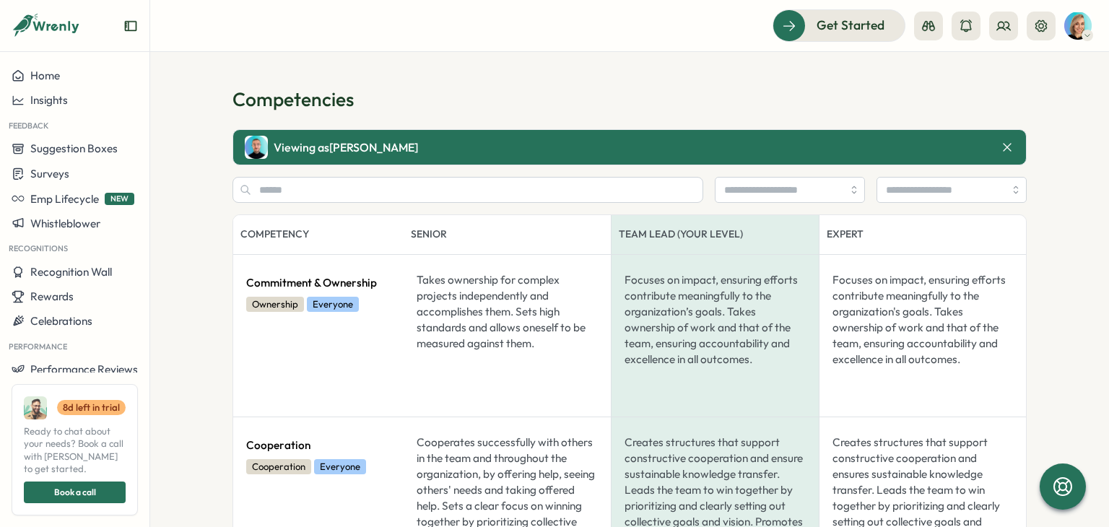
click at [1008, 142] on icon at bounding box center [1007, 147] width 14 height 14
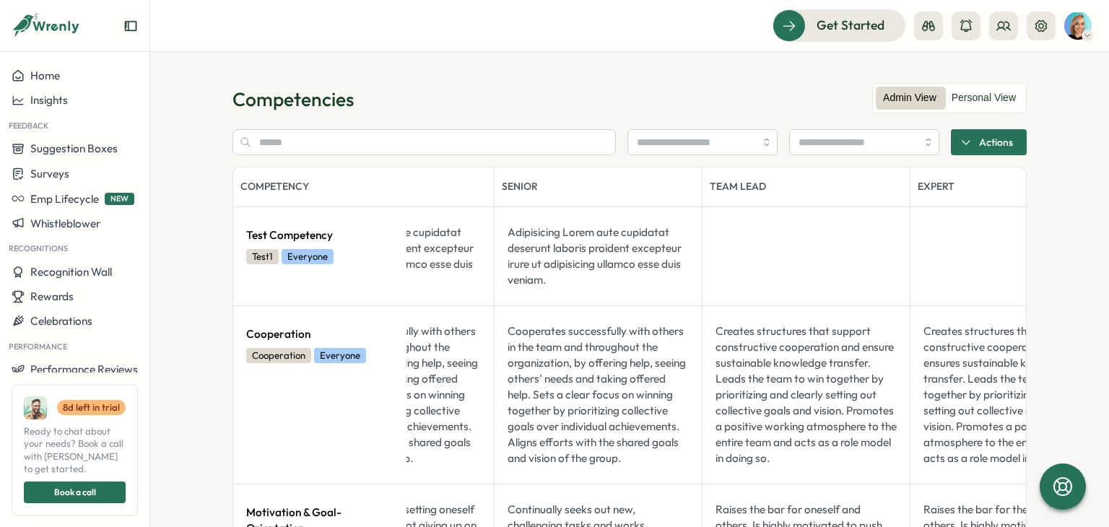
scroll to position [0, 628]
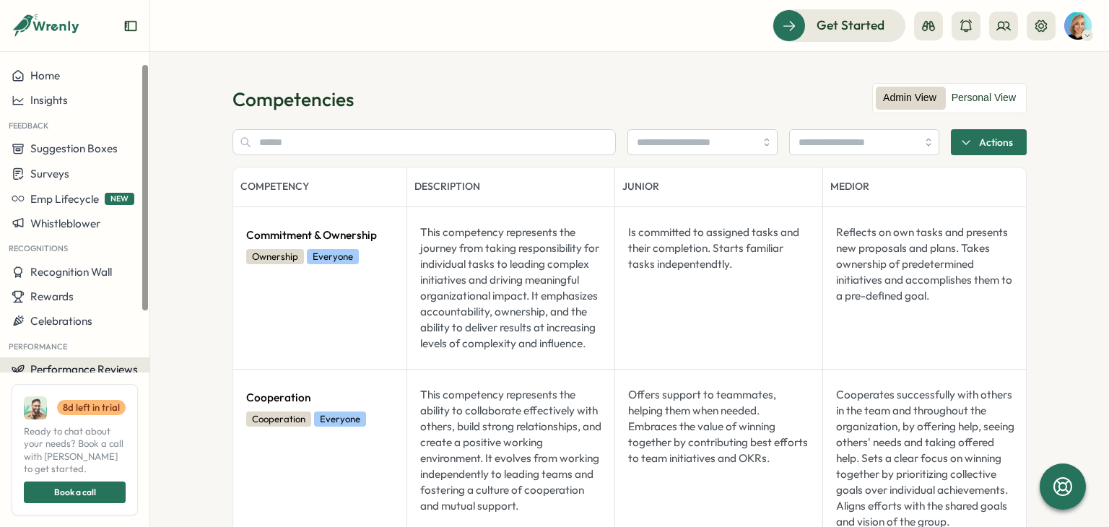
click at [69, 365] on span "Performance Reviews" at bounding box center [84, 370] width 108 height 14
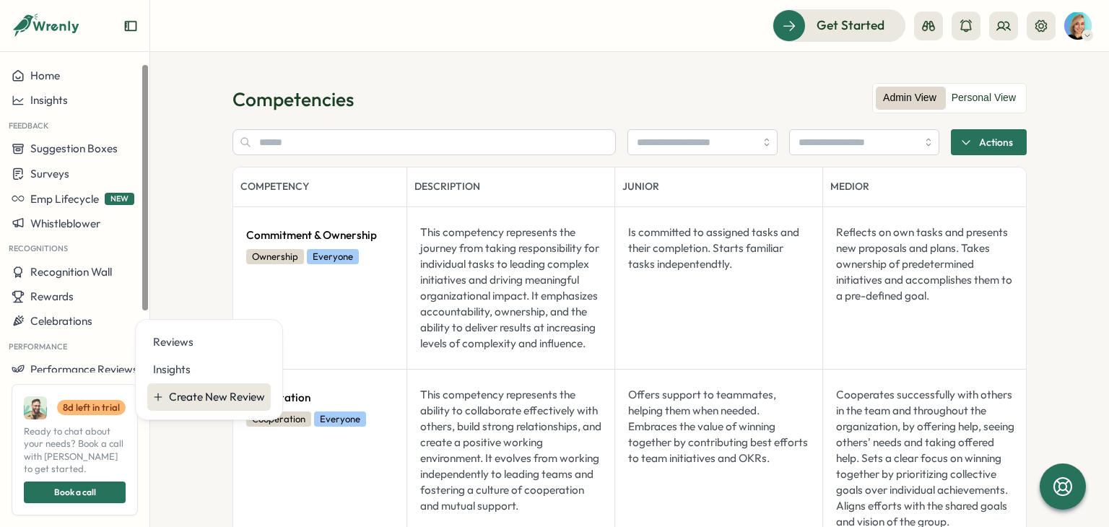
click at [233, 387] on button "Create New Review" at bounding box center [209, 397] width 124 height 27
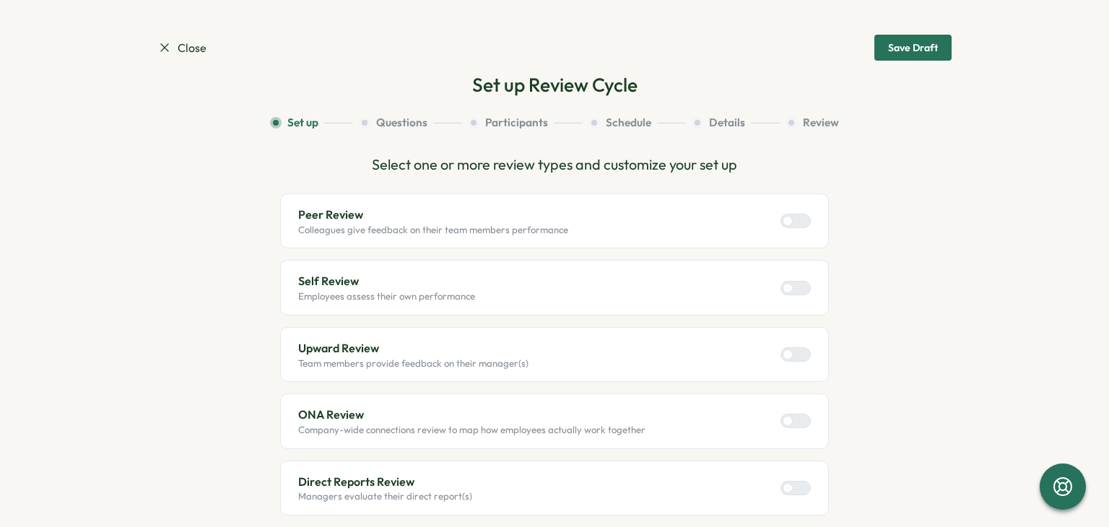
click at [784, 223] on div at bounding box center [788, 221] width 10 height 10
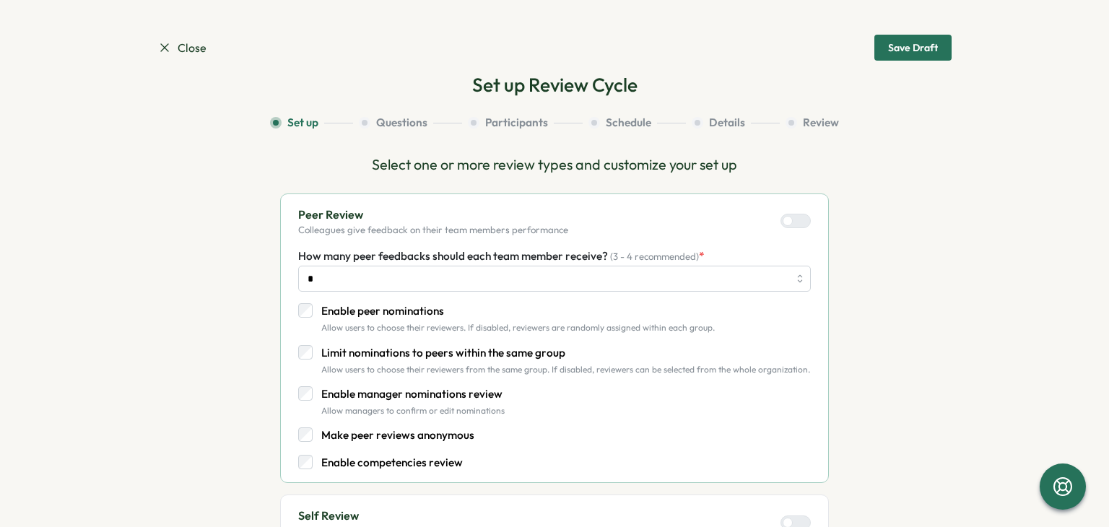
click at [381, 458] on p "Enable competencies review" at bounding box center [392, 463] width 142 height 16
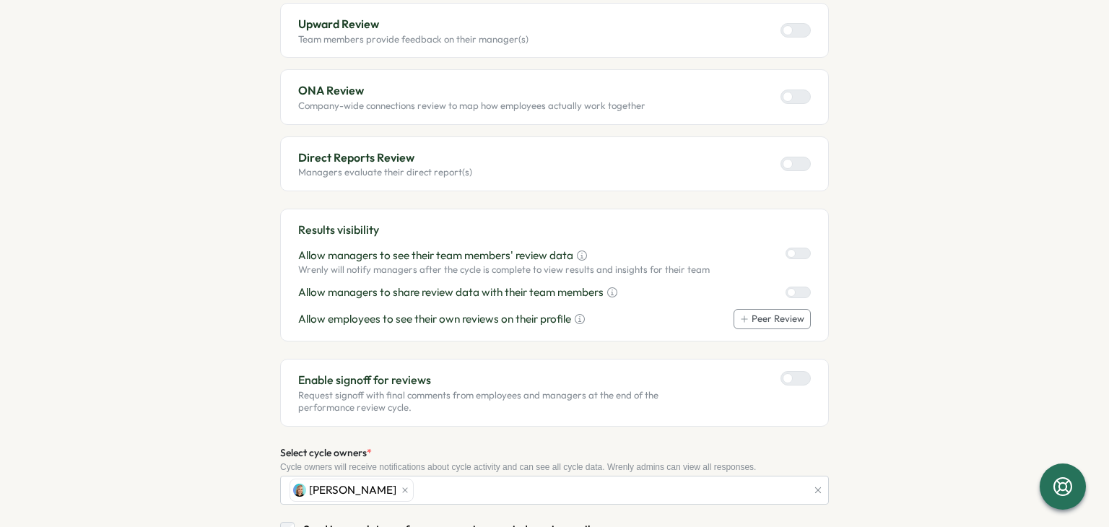
scroll to position [646, 0]
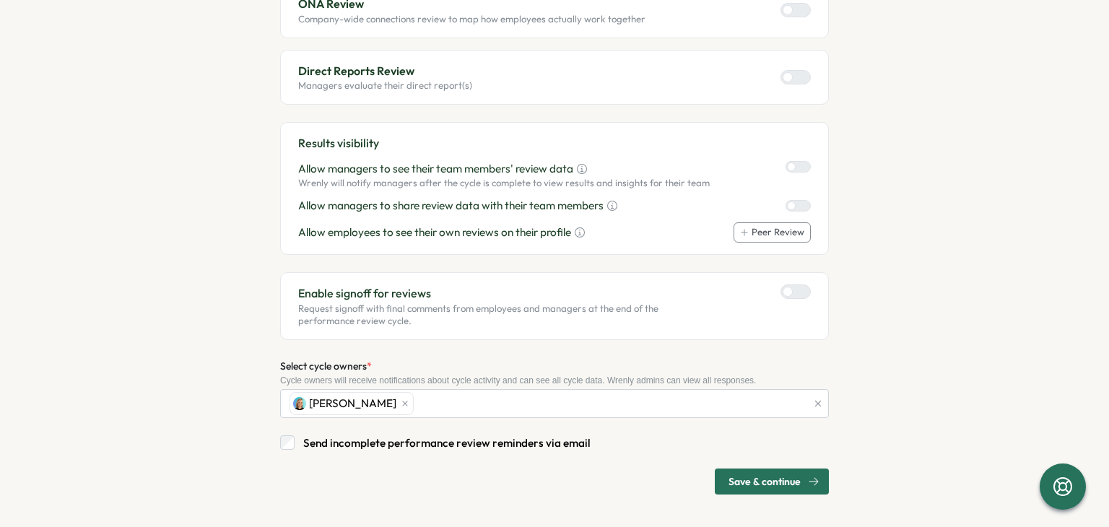
click at [771, 482] on span "Save & continue" at bounding box center [765, 482] width 72 height 25
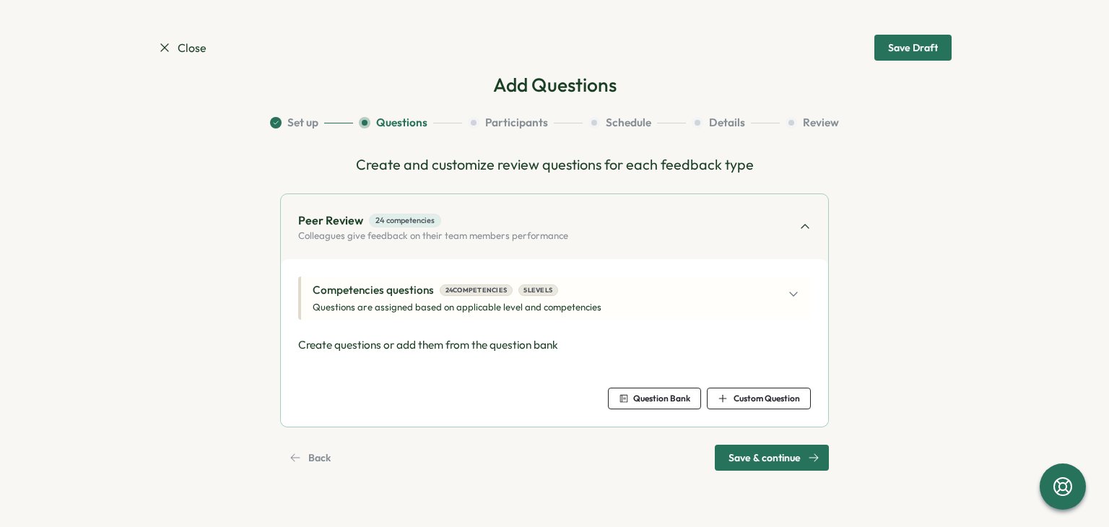
scroll to position [0, 0]
click at [779, 295] on div "Competencies questions 24 competencies 5 levels Questions are assigned based on…" at bounding box center [556, 298] width 487 height 32
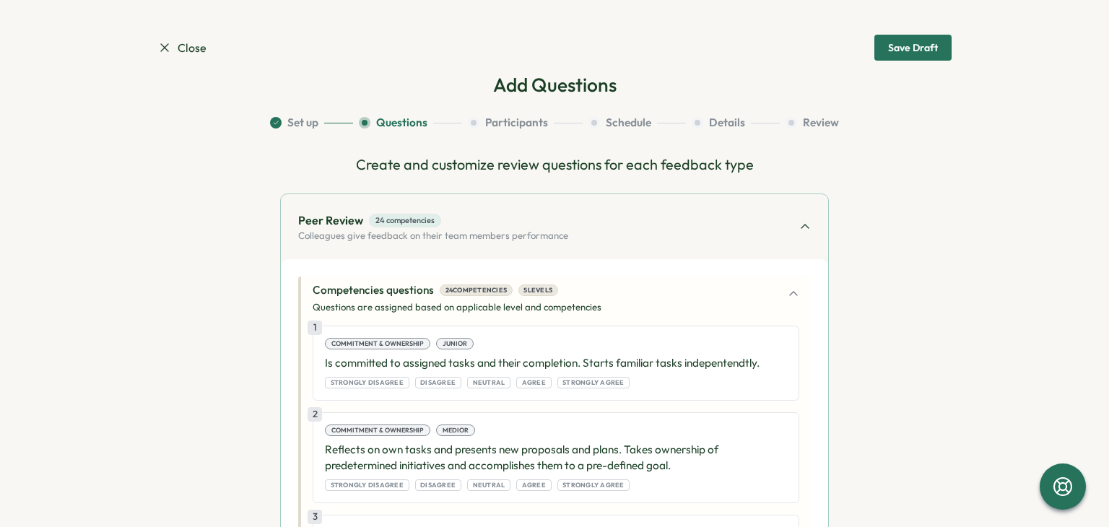
click at [550, 238] on p "Colleagues give feedback on their team members performance" at bounding box center [433, 236] width 270 height 13
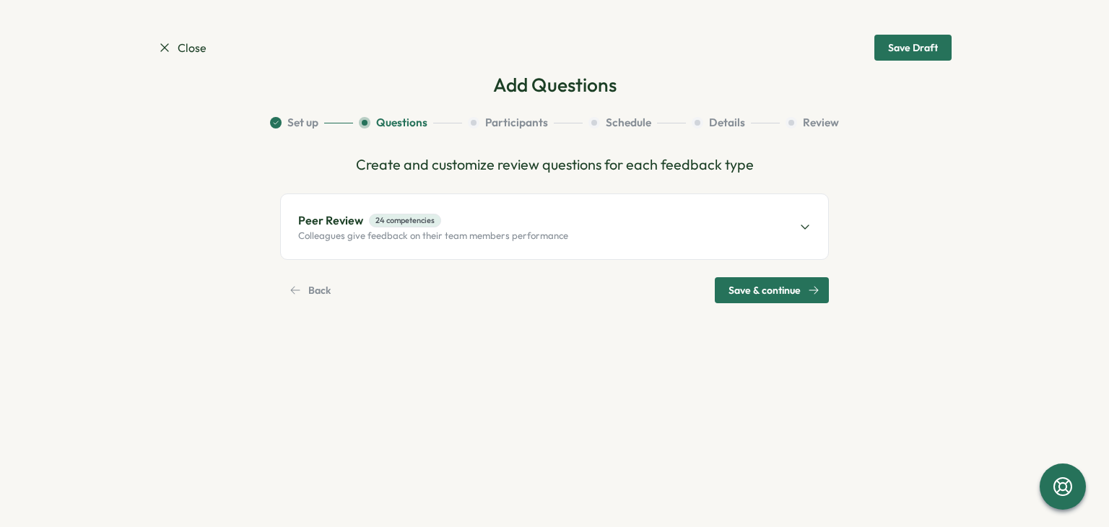
click at [714, 233] on div "Peer Review 24 competencies Colleagues give feedback on their team members perf…" at bounding box center [555, 226] width 548 height 65
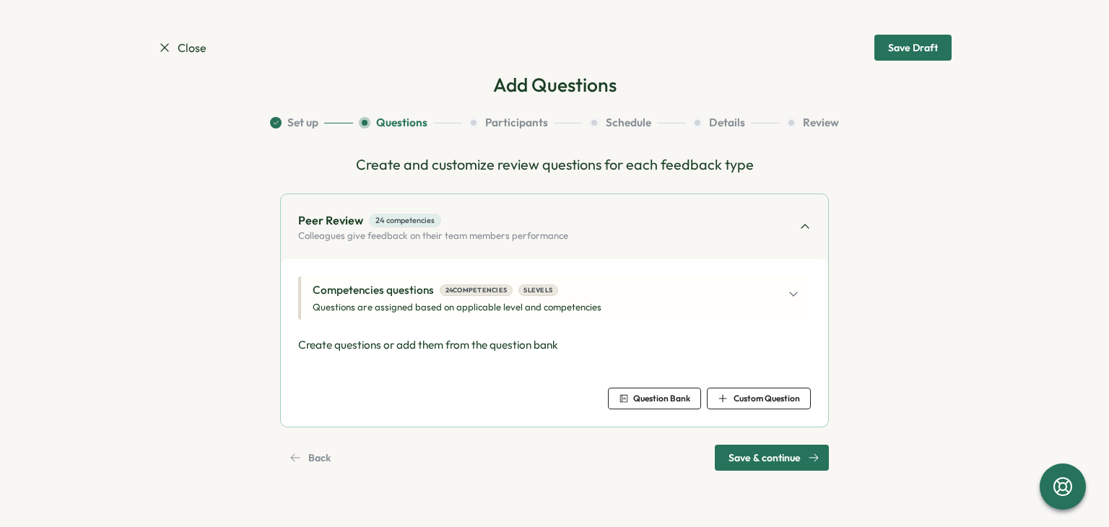
click at [664, 390] on span "Question Bank" at bounding box center [655, 399] width 72 height 20
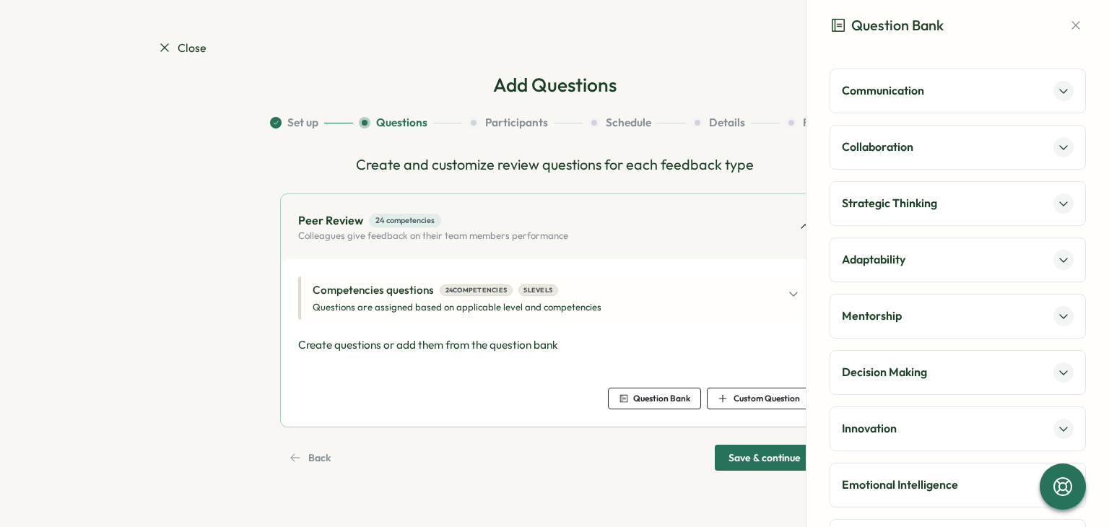
click at [901, 81] on div "Communication" at bounding box center [958, 91] width 232 height 20
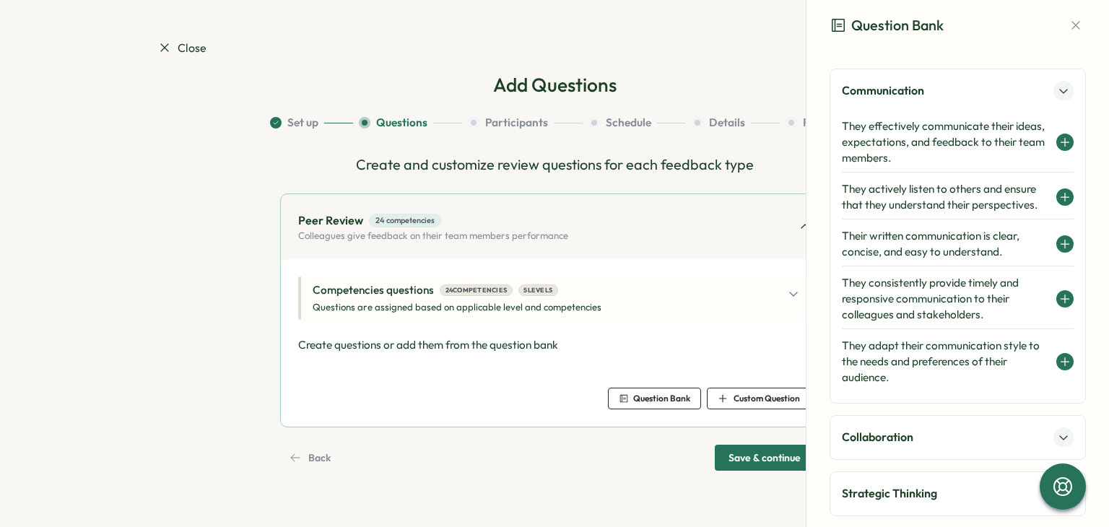
click at [918, 125] on h4 "They effectively communicate their ideas, expectations, and feedback to their t…" at bounding box center [945, 142] width 207 height 48
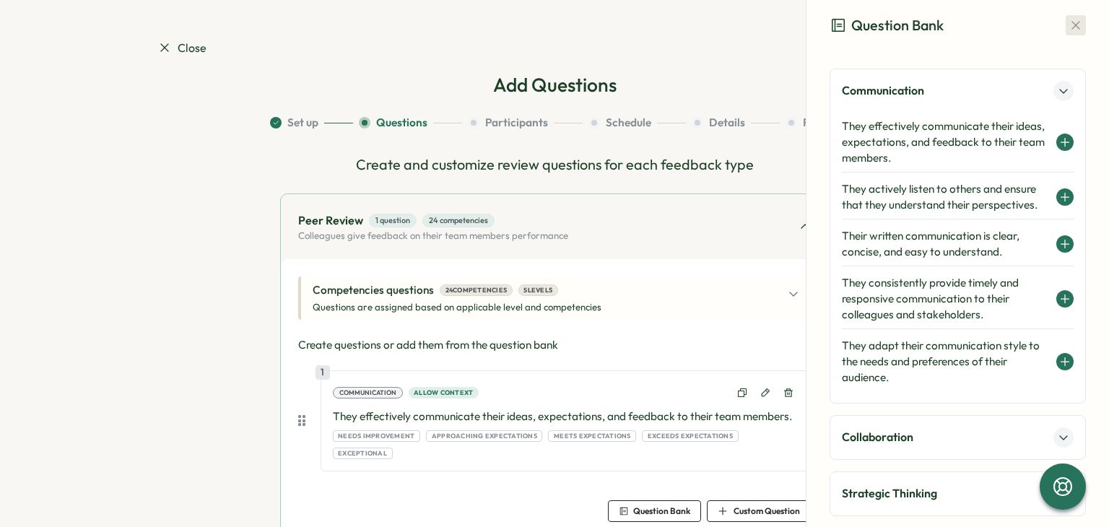
click at [1069, 24] on icon "button" at bounding box center [1076, 25] width 14 height 14
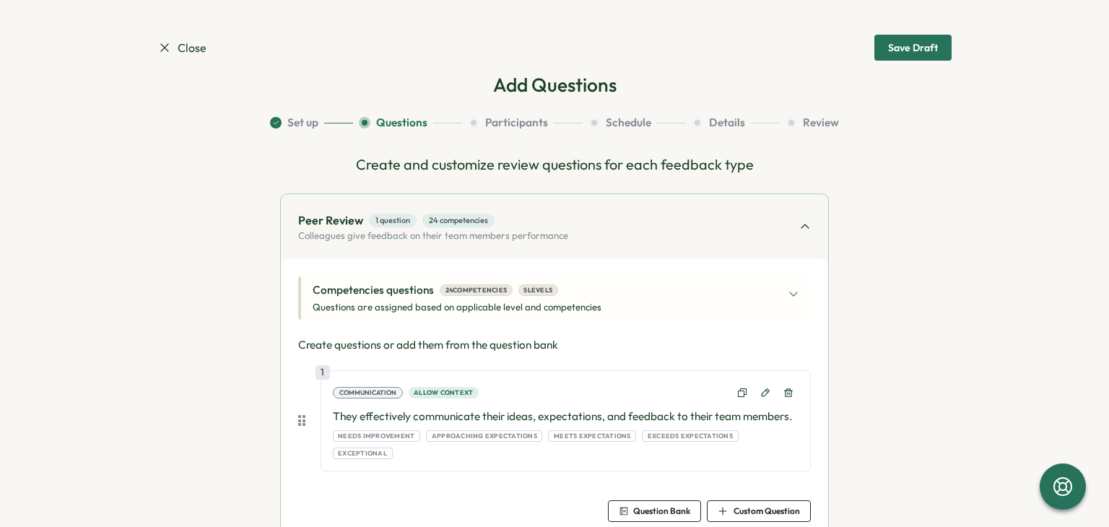
click at [706, 281] on div "Competencies questions 24 competencies 5 levels Questions are assigned based on…" at bounding box center [554, 298] width 513 height 43
click at [706, 301] on div "Competencies questions 24 competencies 5 levels Questions are assigned based on…" at bounding box center [556, 298] width 487 height 32
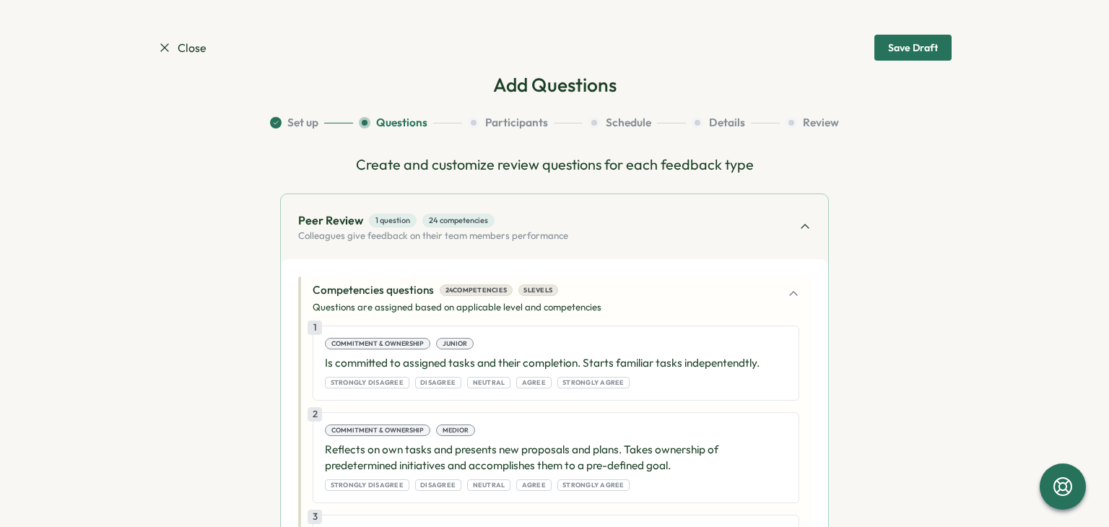
click at [977, 305] on section "Close Save Draft Add Questions Set up Questions Participants Schedule Details R…" at bounding box center [554, 263] width 1109 height 527
click at [196, 48] on span "Close" at bounding box center [181, 48] width 49 height 18
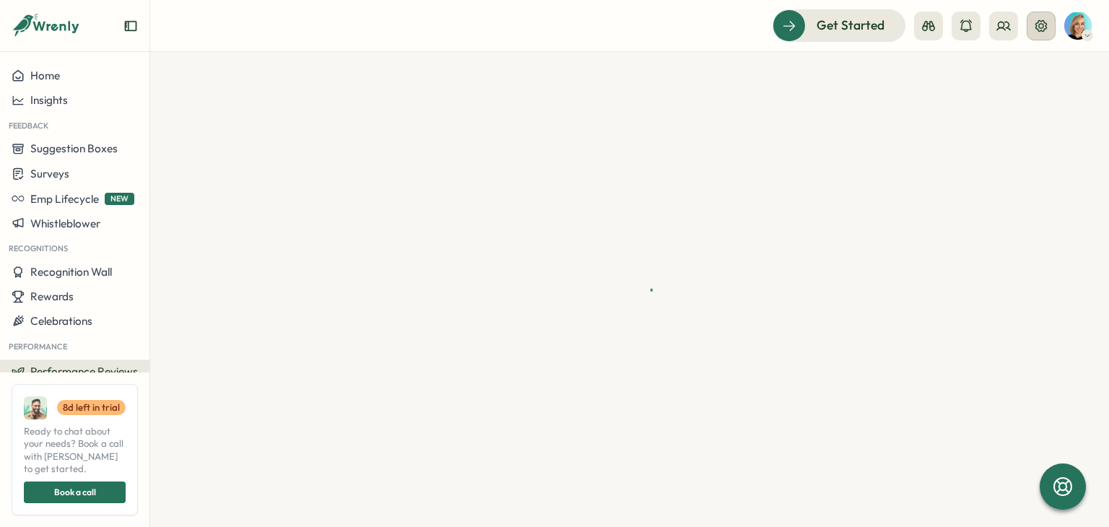
click at [1038, 33] on button at bounding box center [1041, 26] width 29 height 29
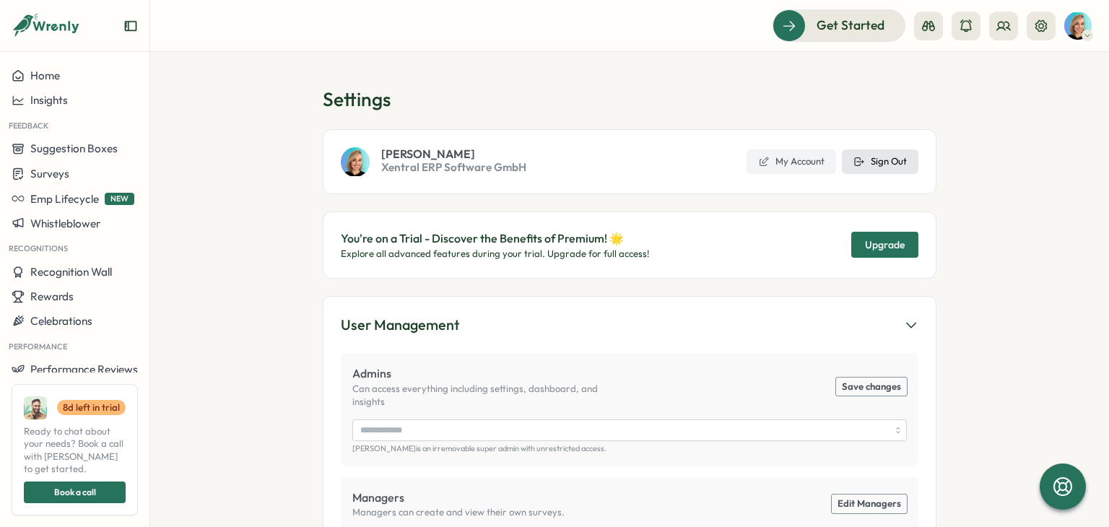
click at [865, 164] on button "Sign Out" at bounding box center [880, 162] width 77 height 25
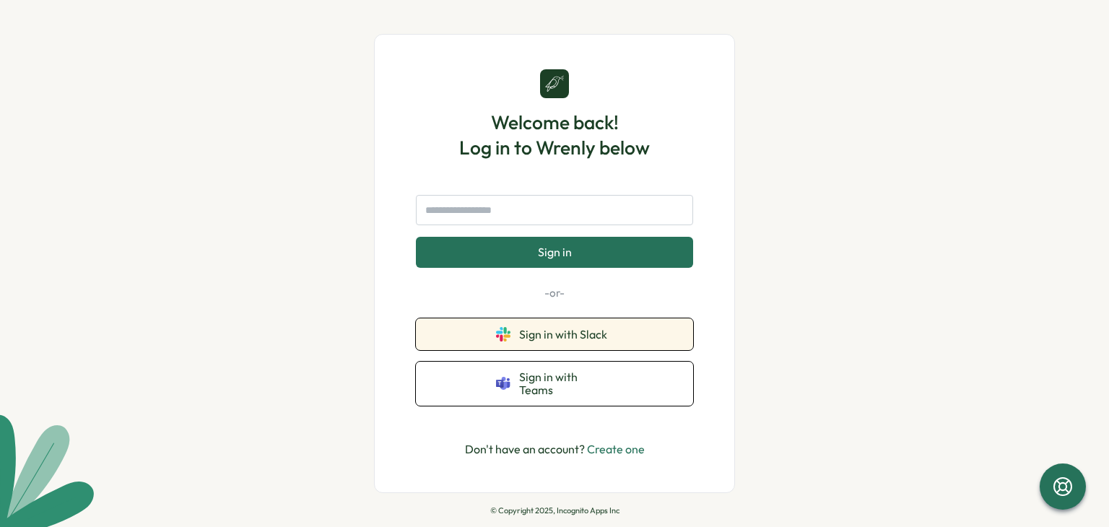
click at [623, 342] on button "Sign in with Slack" at bounding box center [554, 335] width 277 height 32
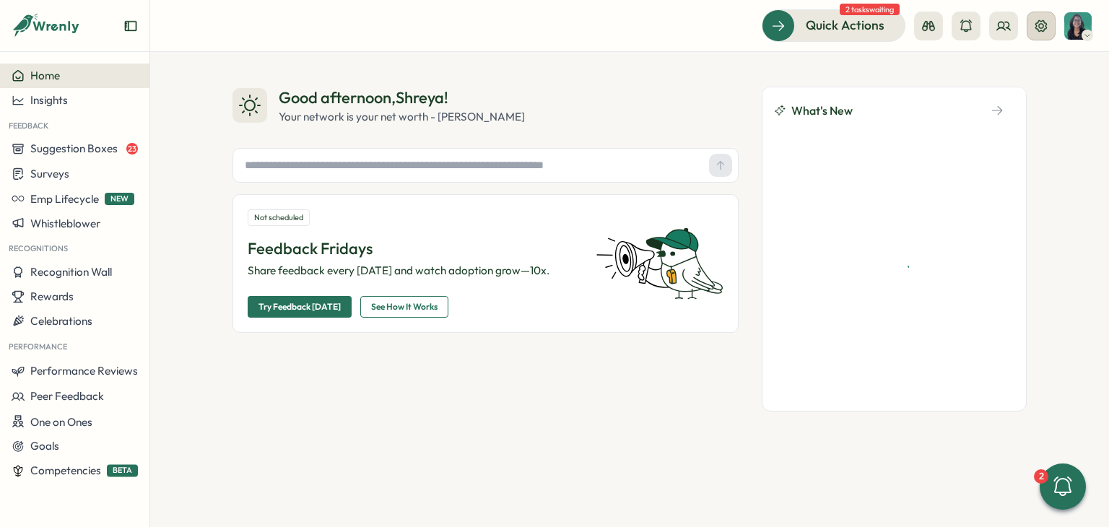
click at [1037, 29] on icon at bounding box center [1042, 26] width 12 height 12
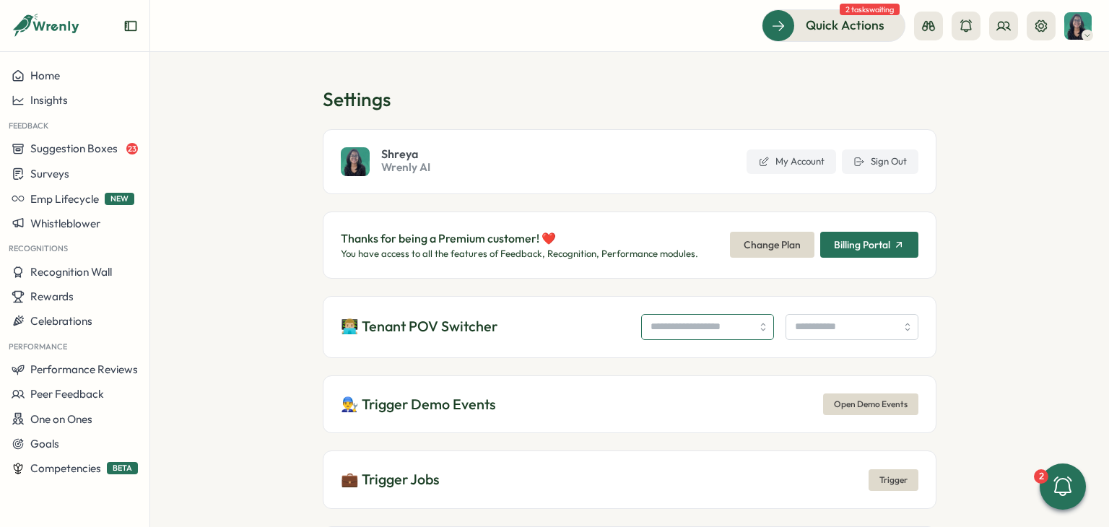
click at [662, 324] on input "search" at bounding box center [707, 327] width 133 height 26
type input "**********"
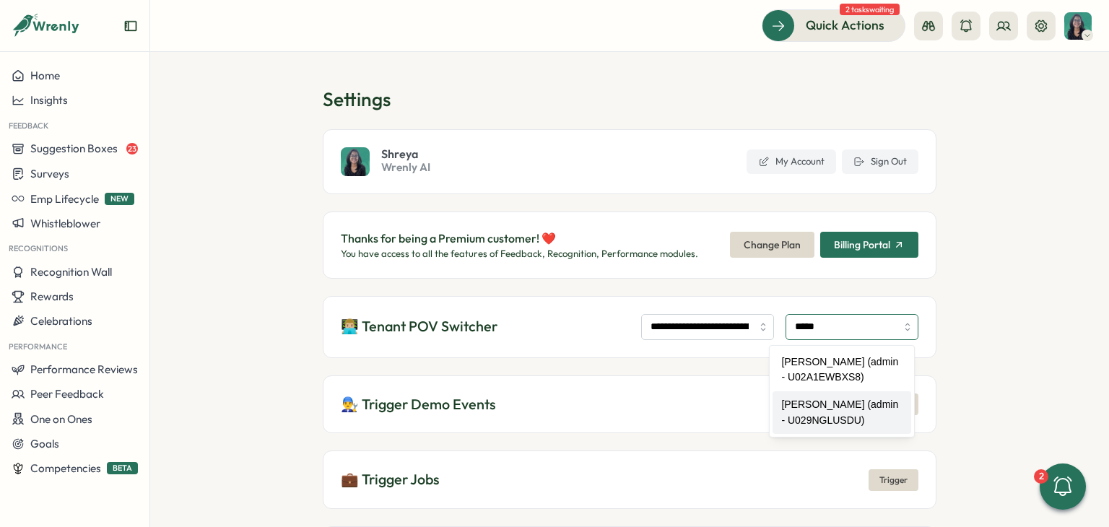
type input "**********"
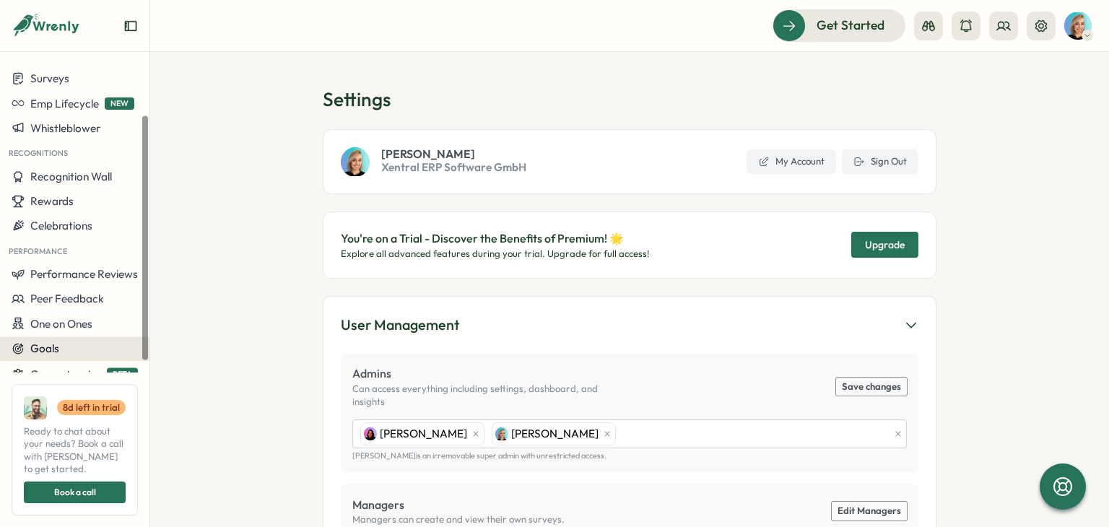
scroll to position [95, 0]
click at [82, 371] on span "Competencies" at bounding box center [65, 373] width 71 height 14
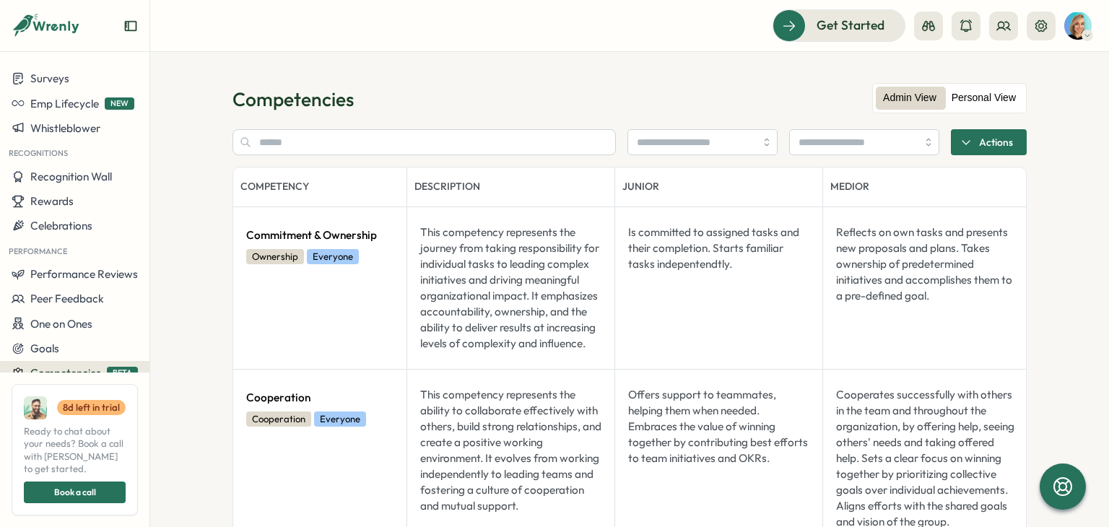
click at [981, 89] on label "Personal View" at bounding box center [984, 98] width 79 height 23
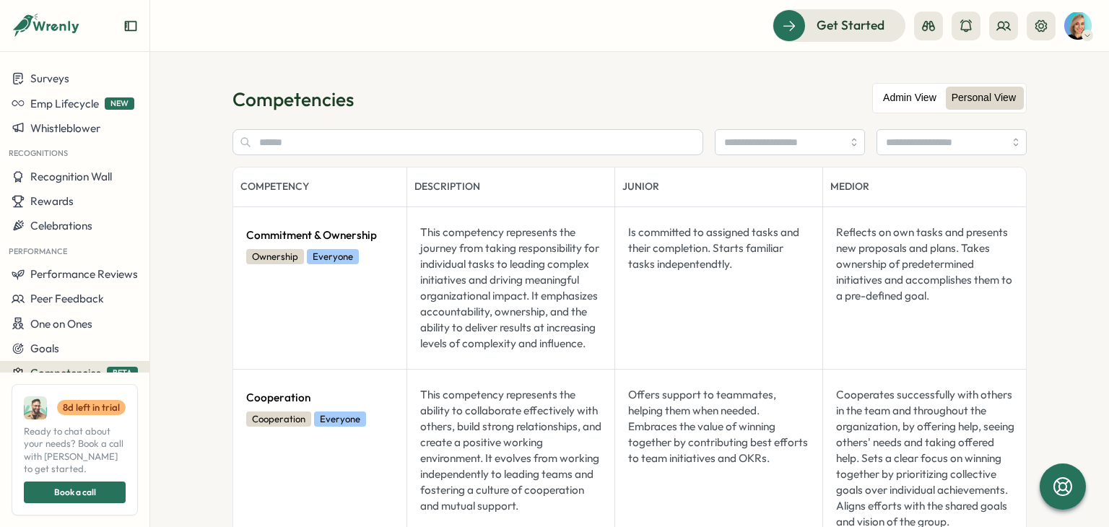
click at [913, 97] on label "Admin View" at bounding box center [910, 98] width 68 height 23
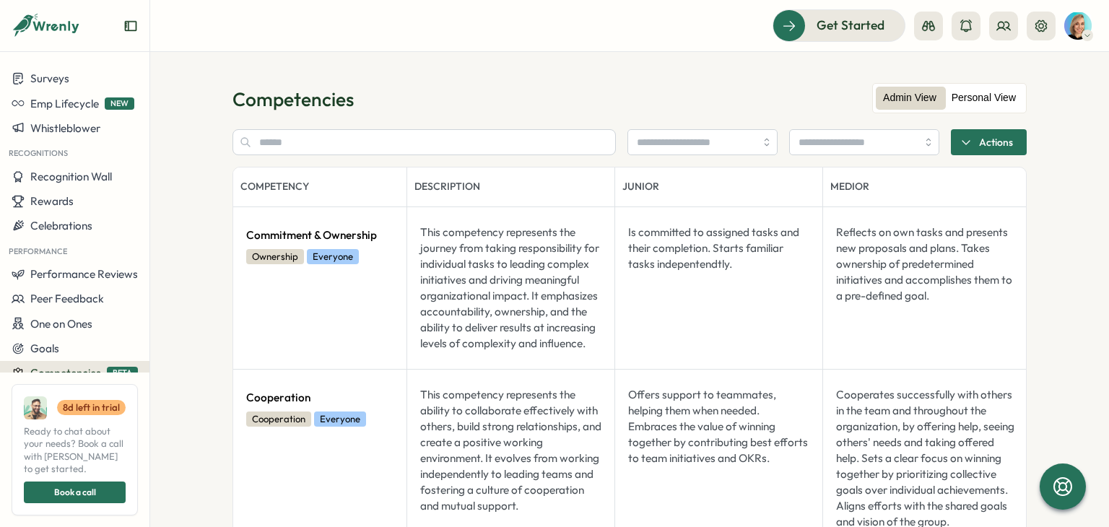
click at [971, 90] on label "Personal View" at bounding box center [984, 98] width 79 height 23
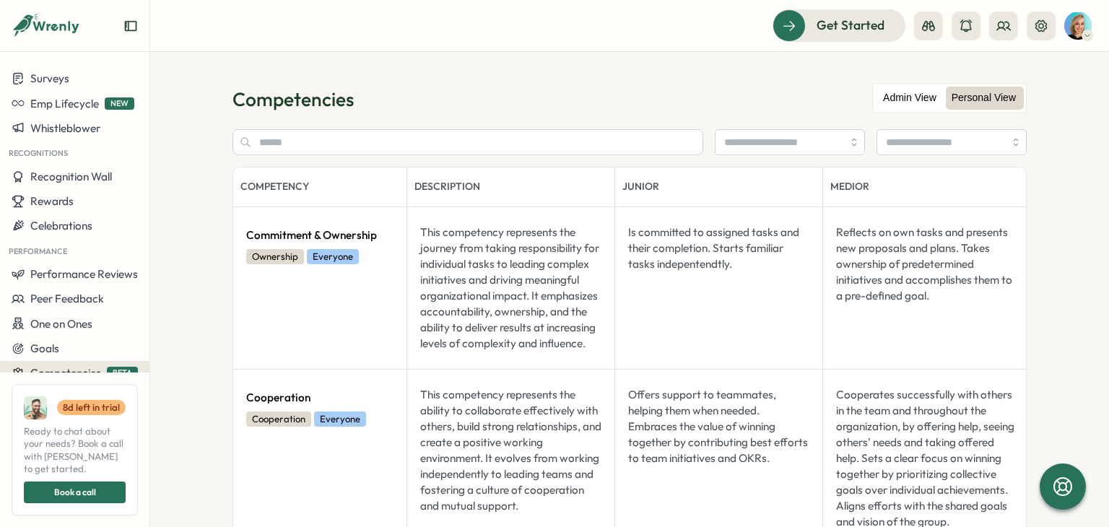
click at [894, 90] on label "Admin View" at bounding box center [910, 98] width 68 height 23
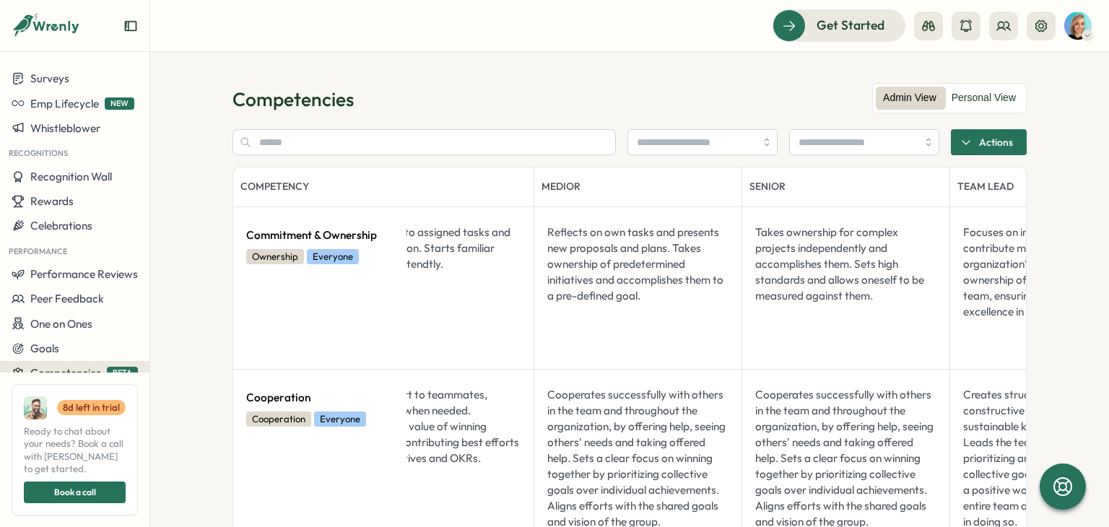
scroll to position [0, 578]
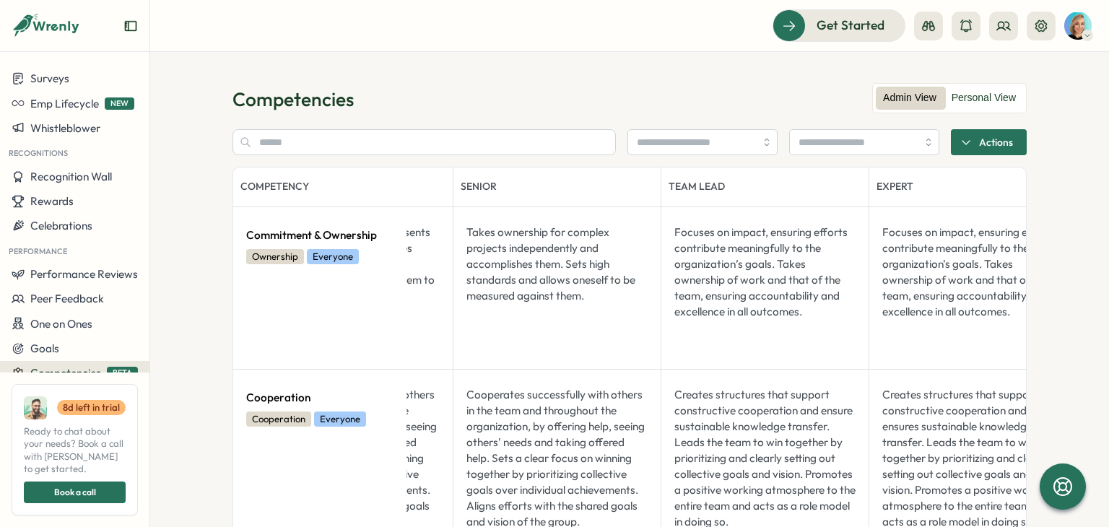
click at [1000, 139] on span "Actions" at bounding box center [996, 142] width 34 height 25
click at [985, 218] on span "Preview as user" at bounding box center [987, 224] width 75 height 13
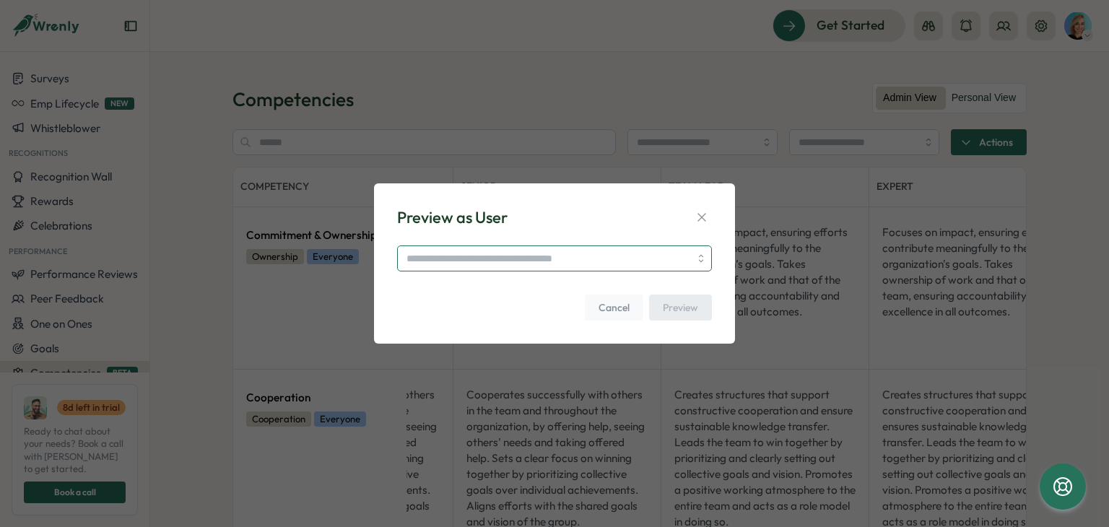
click at [508, 267] on input "search" at bounding box center [554, 259] width 315 height 26
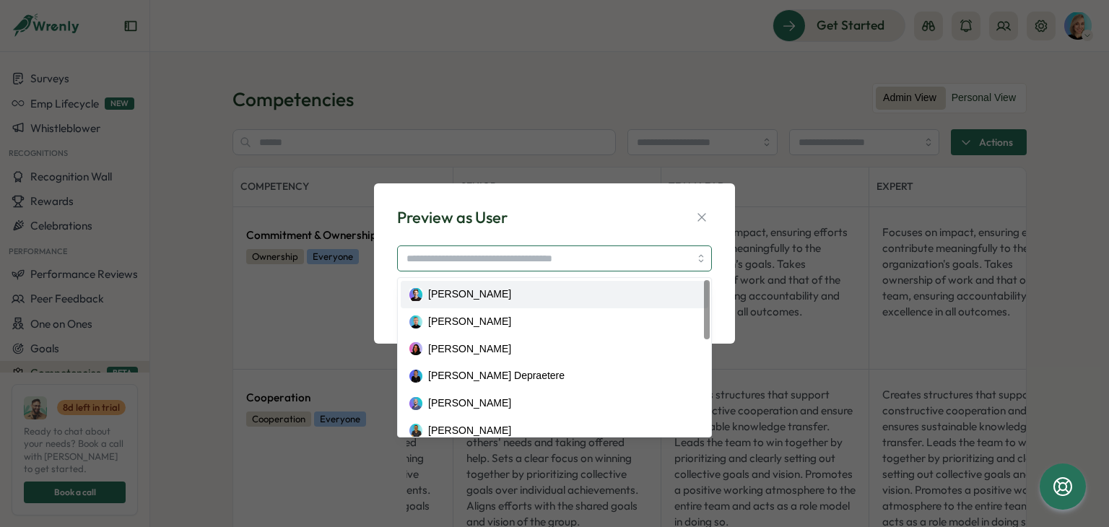
type input "**********"
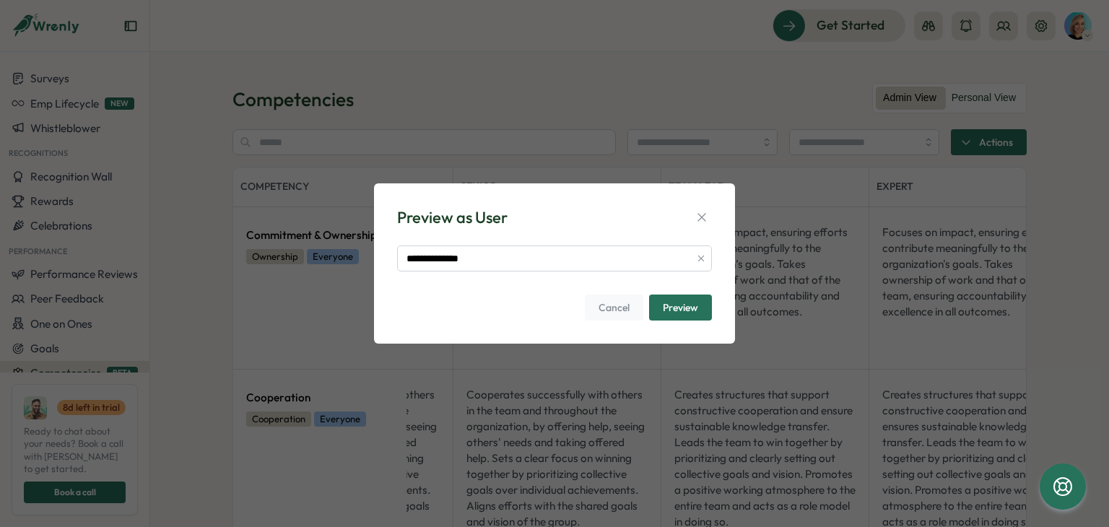
click at [665, 308] on span "Preview" at bounding box center [680, 307] width 35 height 25
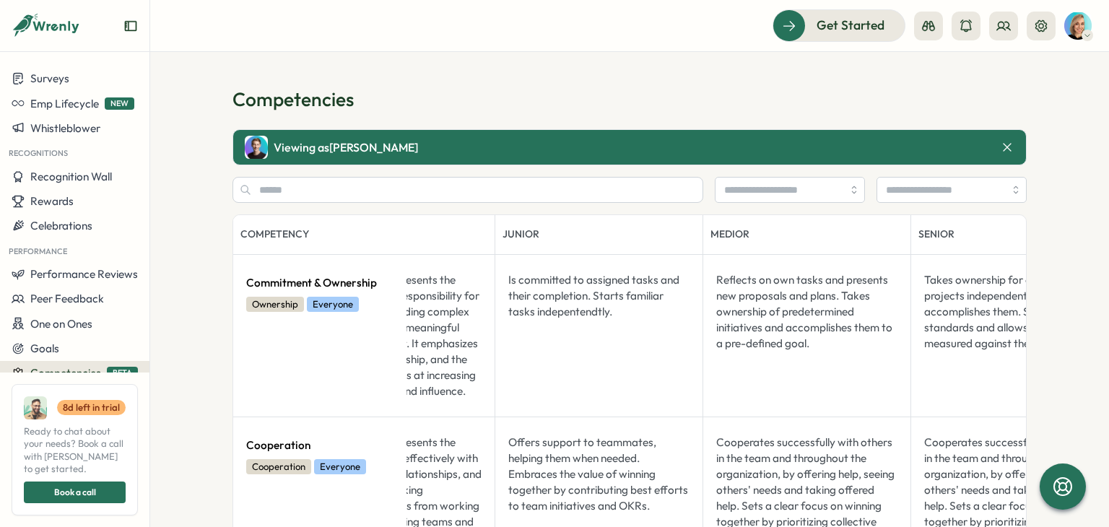
scroll to position [0, 0]
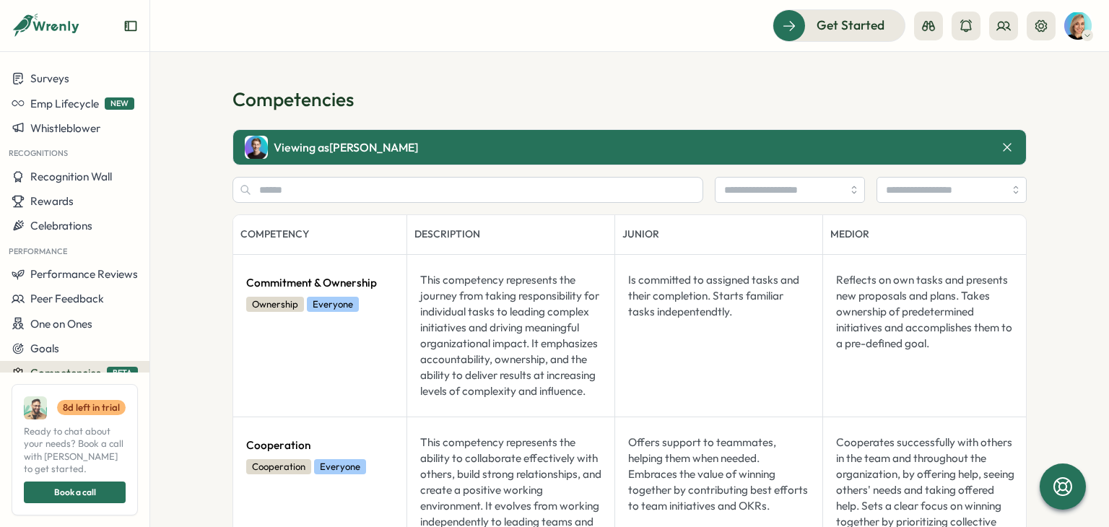
click at [1004, 146] on icon at bounding box center [1007, 147] width 14 height 14
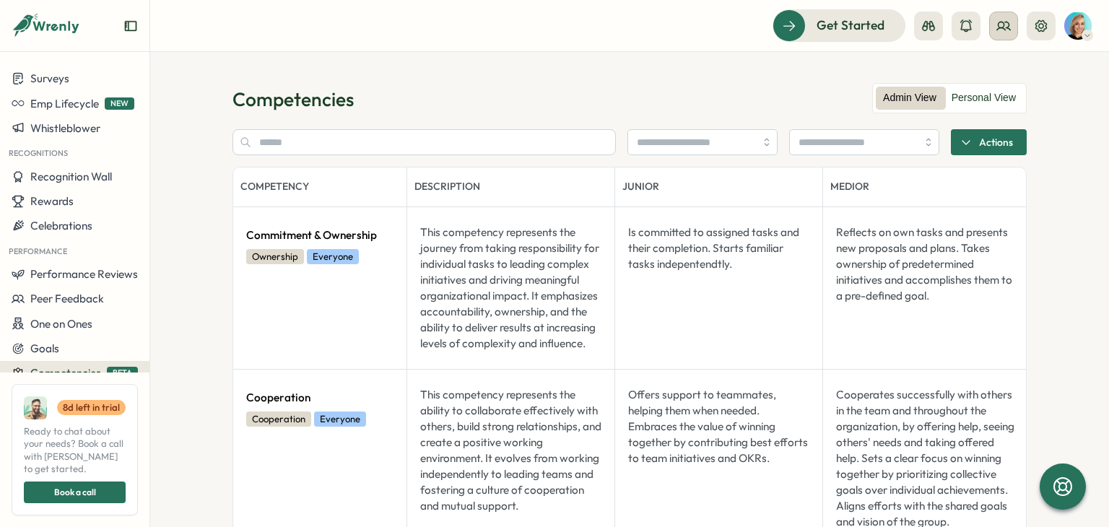
click at [1003, 27] on circle at bounding box center [1002, 25] width 6 height 6
click at [1009, 75] on div "Org Members" at bounding box center [1004, 72] width 91 height 16
click at [980, 139] on span "Actions" at bounding box center [996, 142] width 34 height 25
click at [1007, 221] on span "Preview as user" at bounding box center [987, 224] width 75 height 13
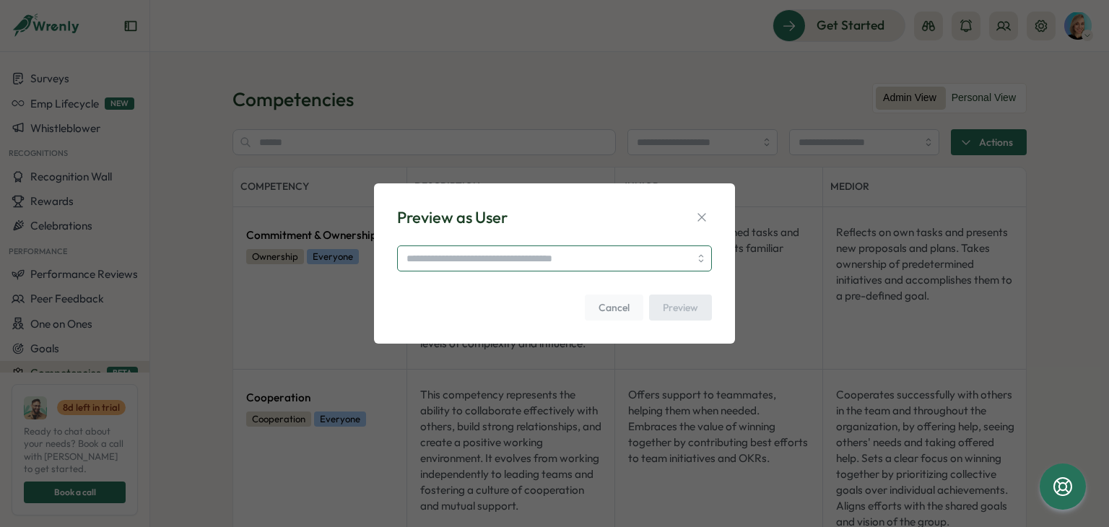
click at [449, 257] on input "search" at bounding box center [554, 259] width 315 height 26
type input "**********"
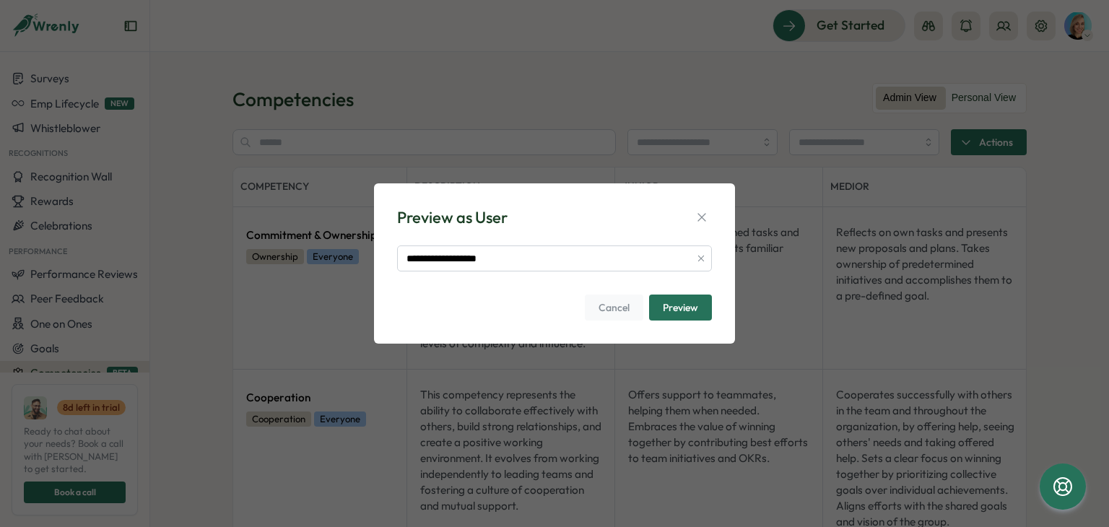
click at [693, 308] on span "Preview" at bounding box center [680, 307] width 35 height 25
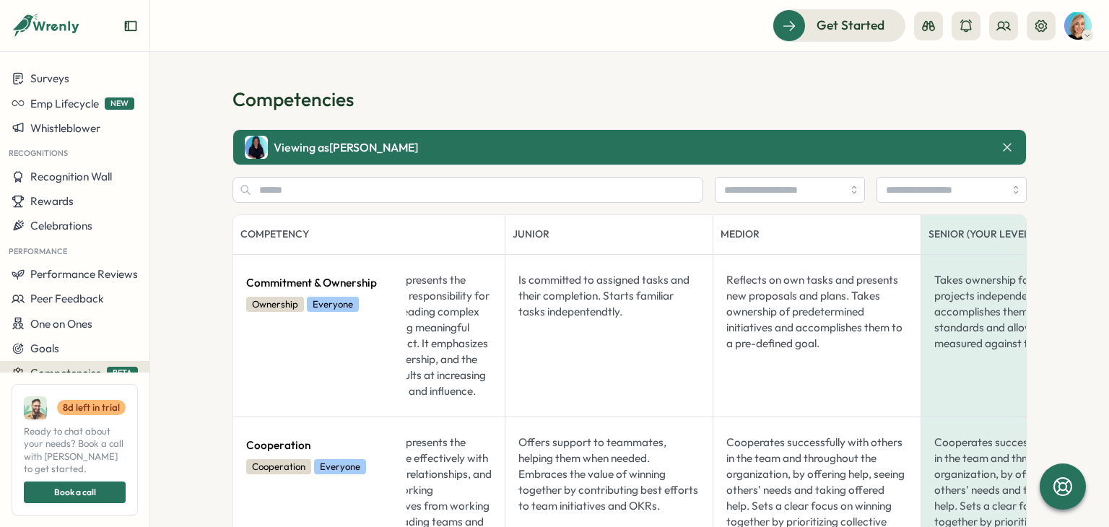
scroll to position [0, 289]
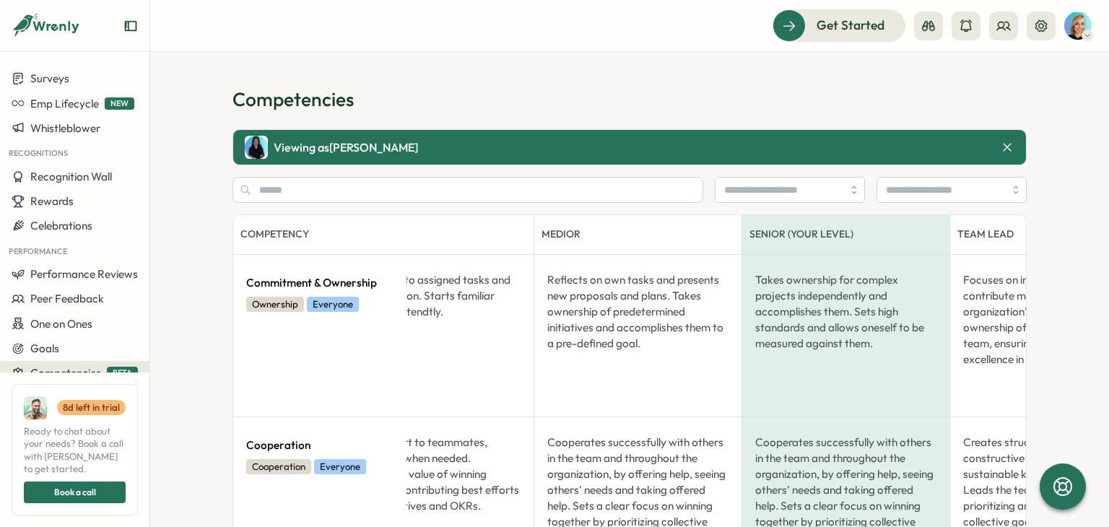
click at [1003, 144] on icon at bounding box center [1007, 148] width 8 height 8
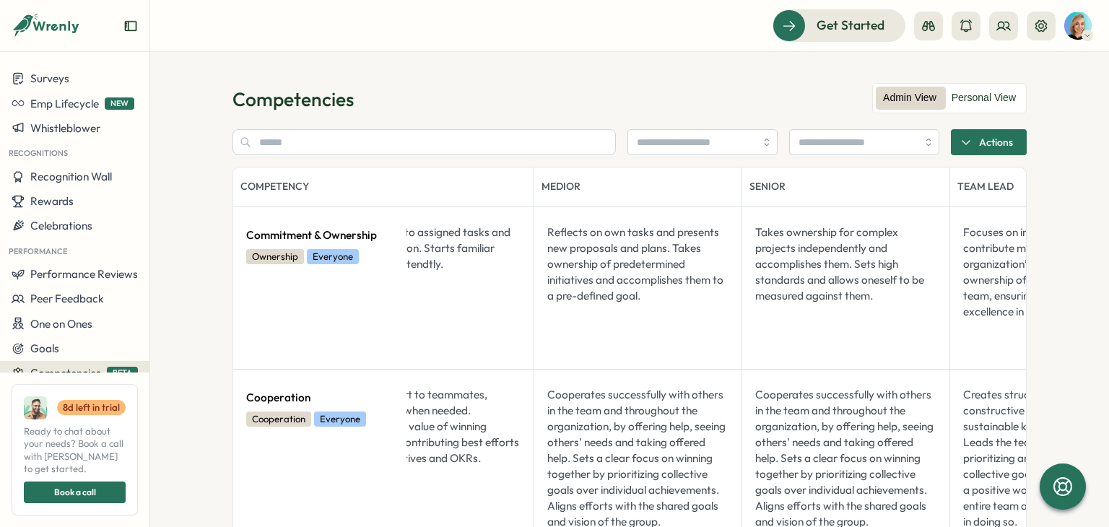
click at [987, 143] on span "Actions" at bounding box center [996, 142] width 34 height 25
drag, startPoint x: 1000, startPoint y: 216, endPoint x: 973, endPoint y: 220, distance: 27.1
click at [1000, 216] on button "Preview as user" at bounding box center [990, 224] width 132 height 25
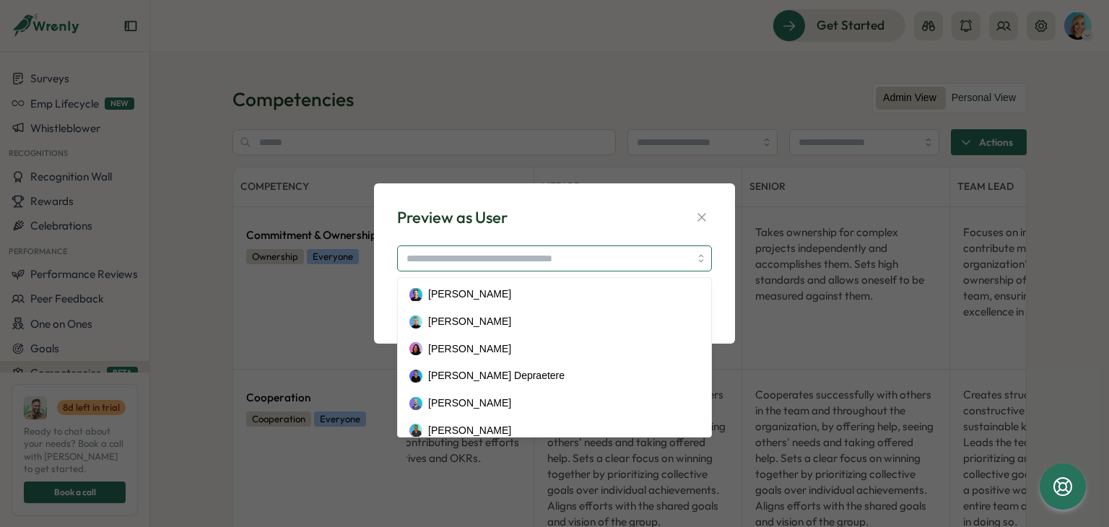
click at [502, 256] on input "search" at bounding box center [554, 259] width 315 height 26
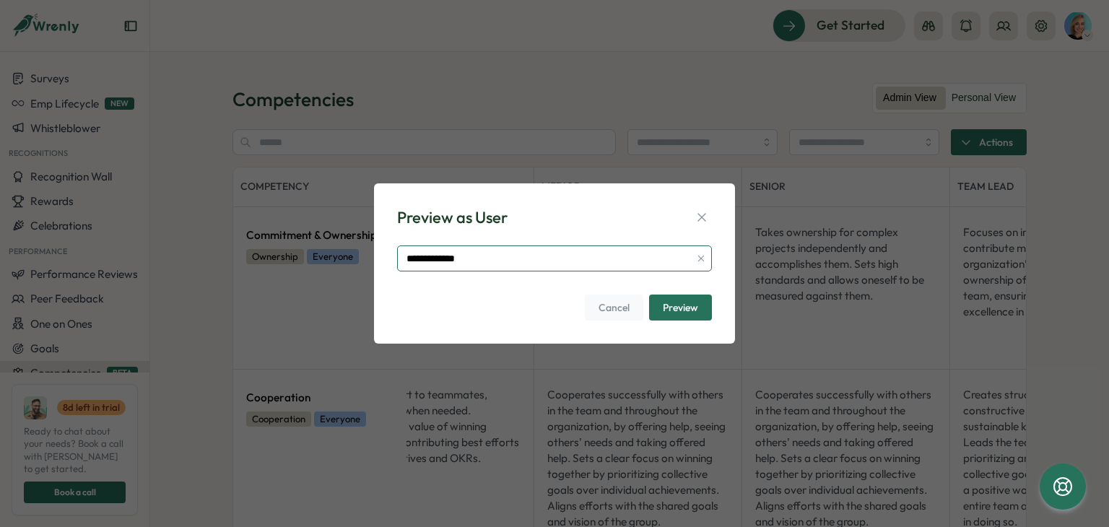
type input "**********"
click at [682, 314] on span "Preview" at bounding box center [680, 307] width 35 height 25
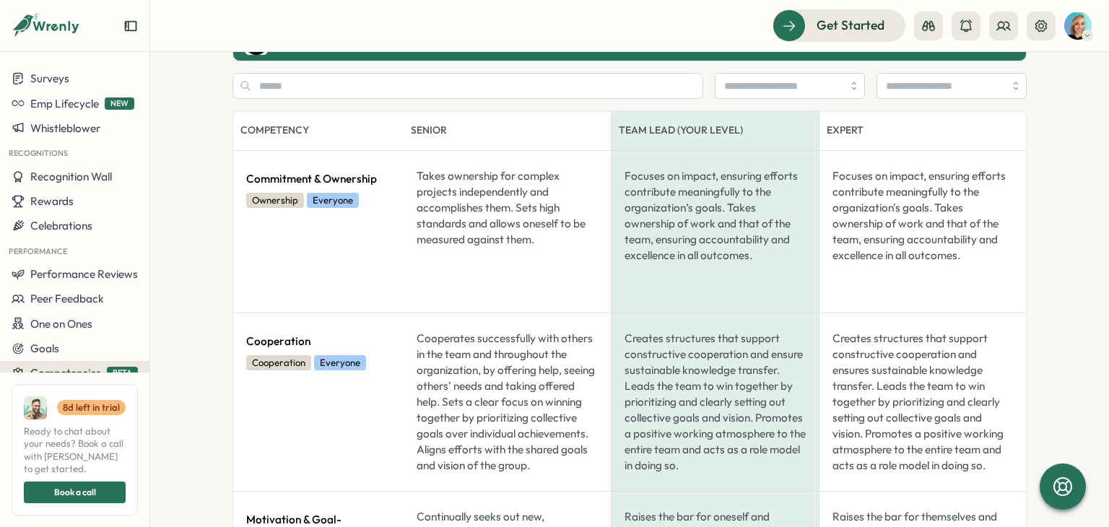
scroll to position [0, 0]
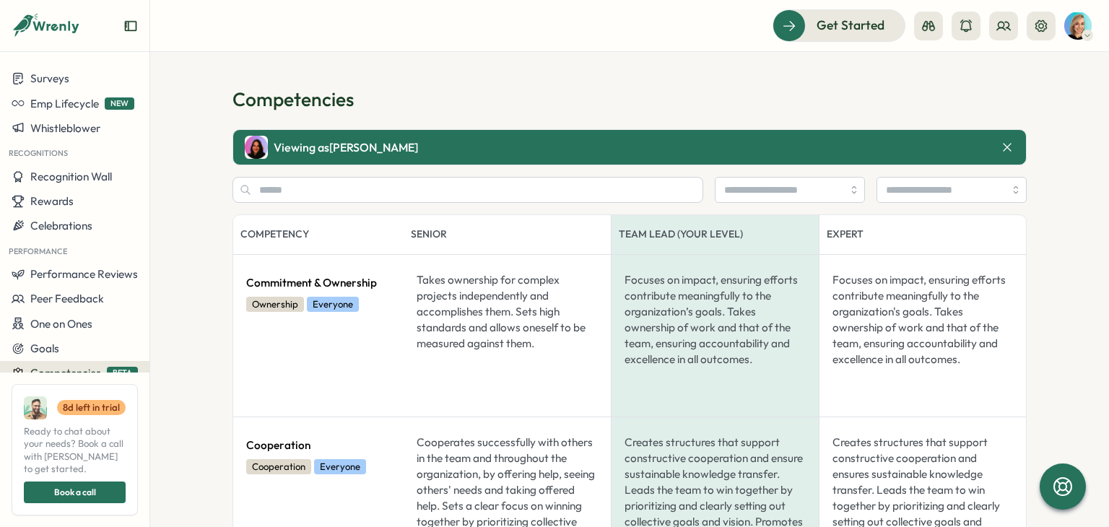
click at [1006, 144] on icon at bounding box center [1007, 148] width 8 height 8
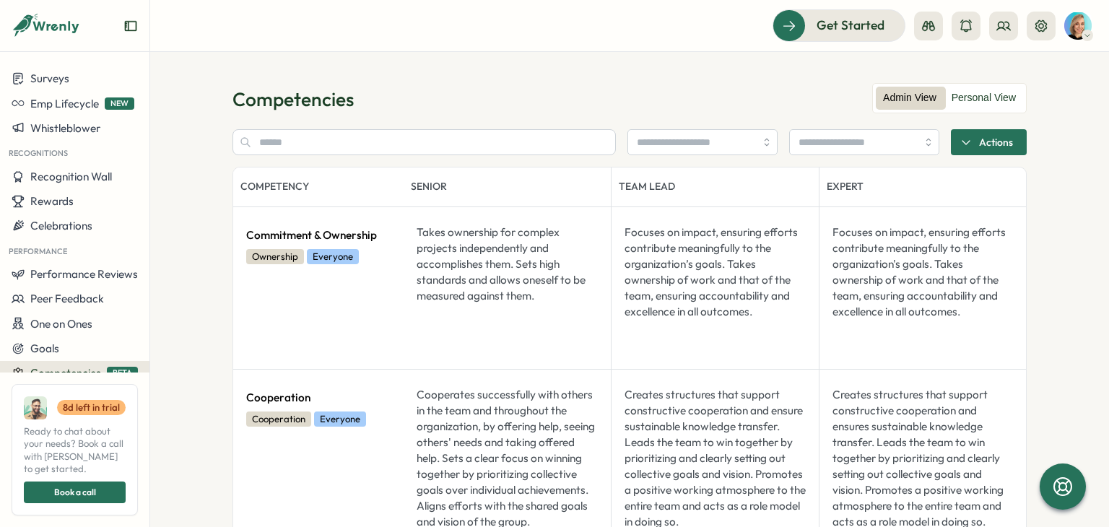
click at [1006, 144] on span "Actions" at bounding box center [996, 142] width 34 height 25
click at [1035, 30] on icon at bounding box center [1041, 26] width 14 height 14
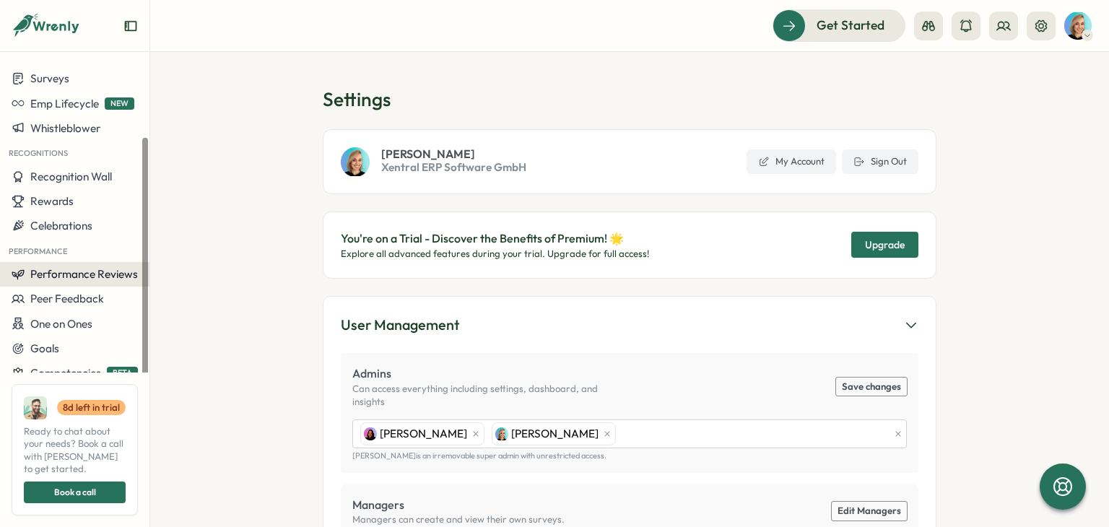
click at [111, 274] on span "Performance Reviews" at bounding box center [84, 274] width 108 height 14
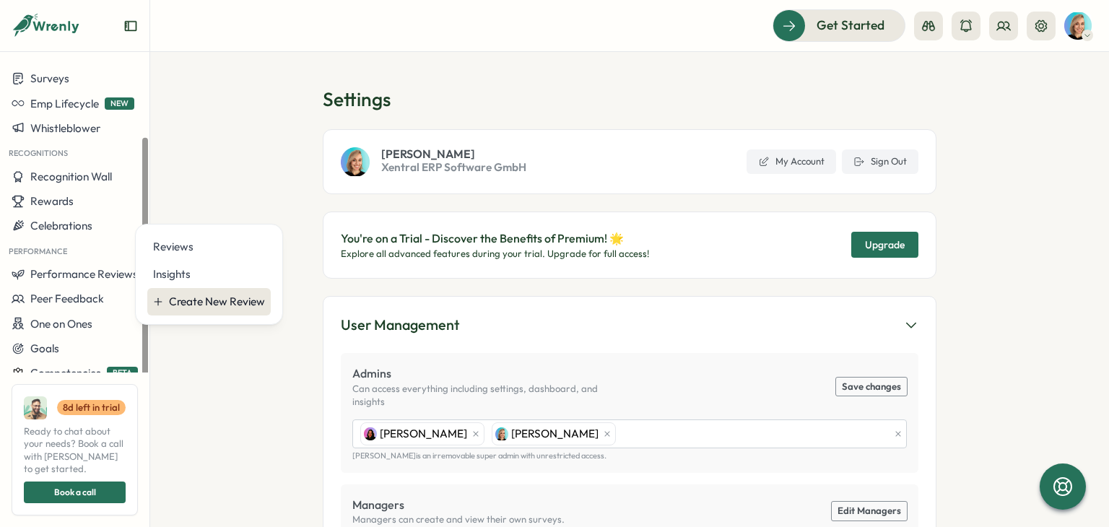
click at [199, 298] on div "Create New Review" at bounding box center [217, 302] width 96 height 16
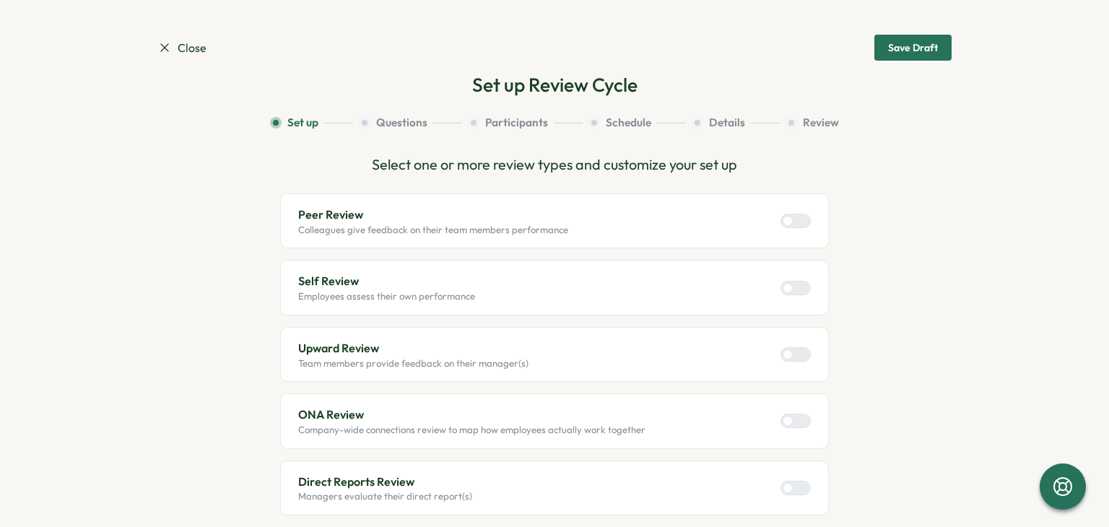
click at [800, 285] on div at bounding box center [801, 288] width 17 height 13
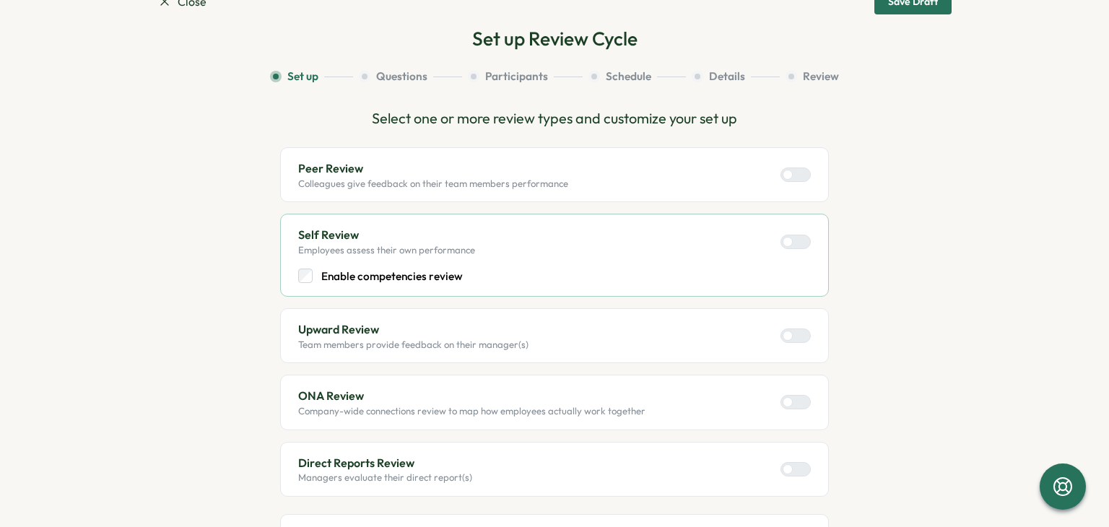
scroll to position [144, 0]
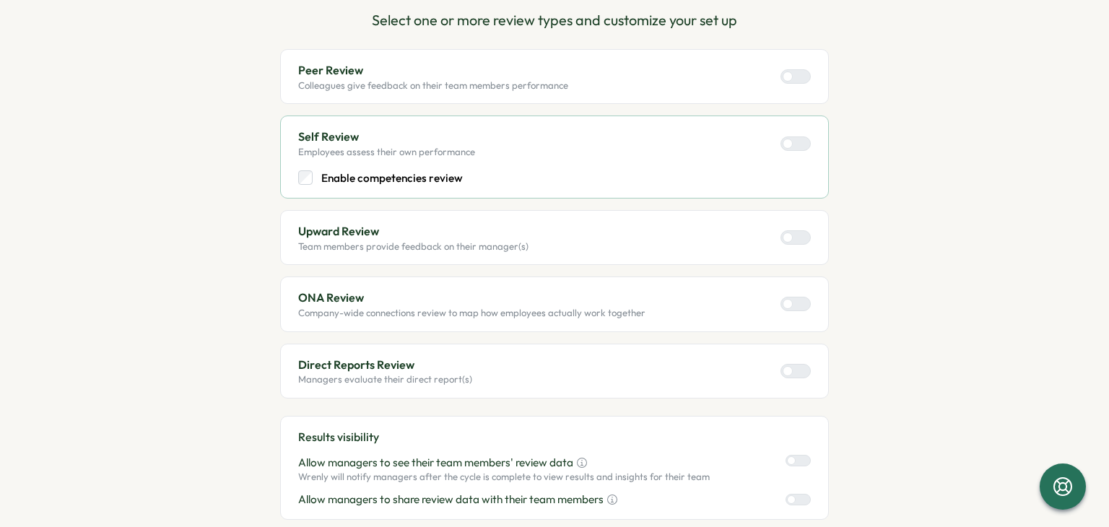
click at [361, 178] on p "Enable competencies review" at bounding box center [392, 178] width 142 height 16
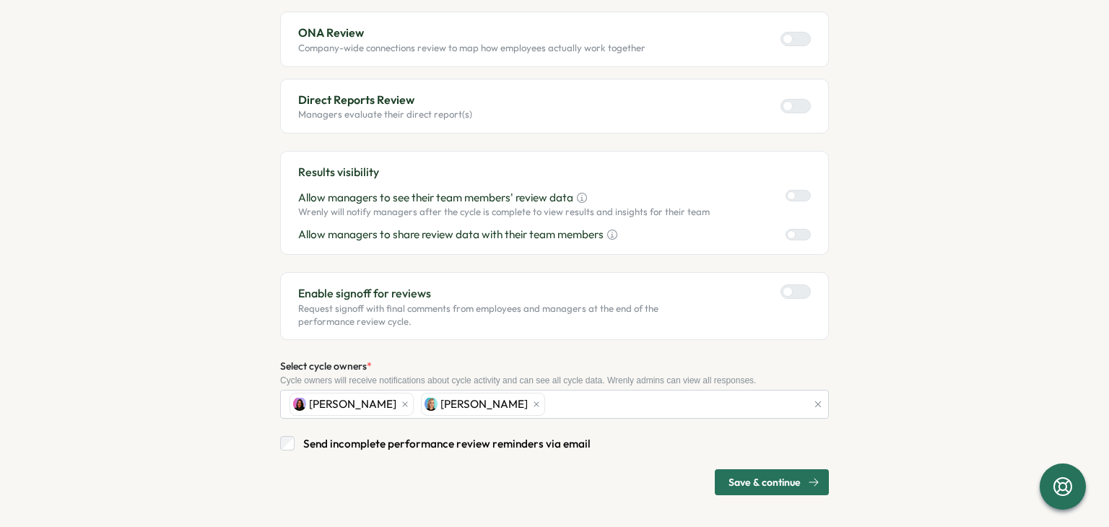
click at [729, 470] on span "Save & continue" at bounding box center [765, 482] width 72 height 25
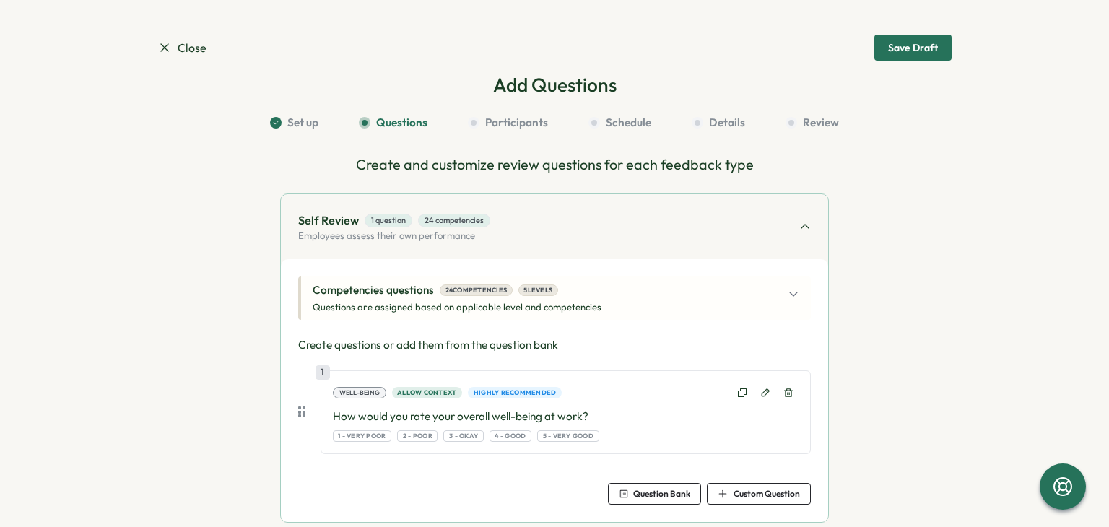
scroll to position [72, 0]
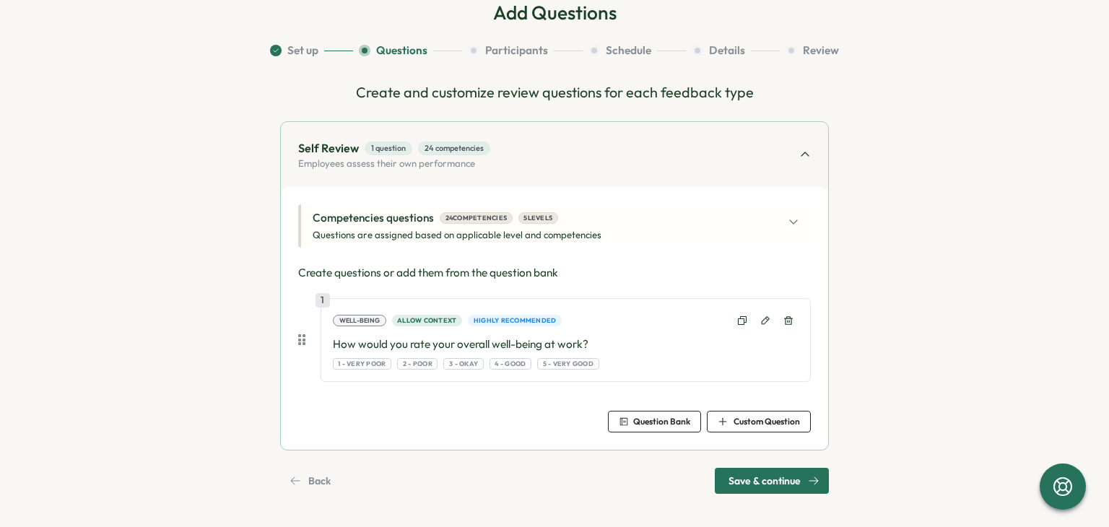
click at [604, 224] on div "Competencies questions 24 competencies 5 levels Questions are assigned based on…" at bounding box center [556, 226] width 487 height 32
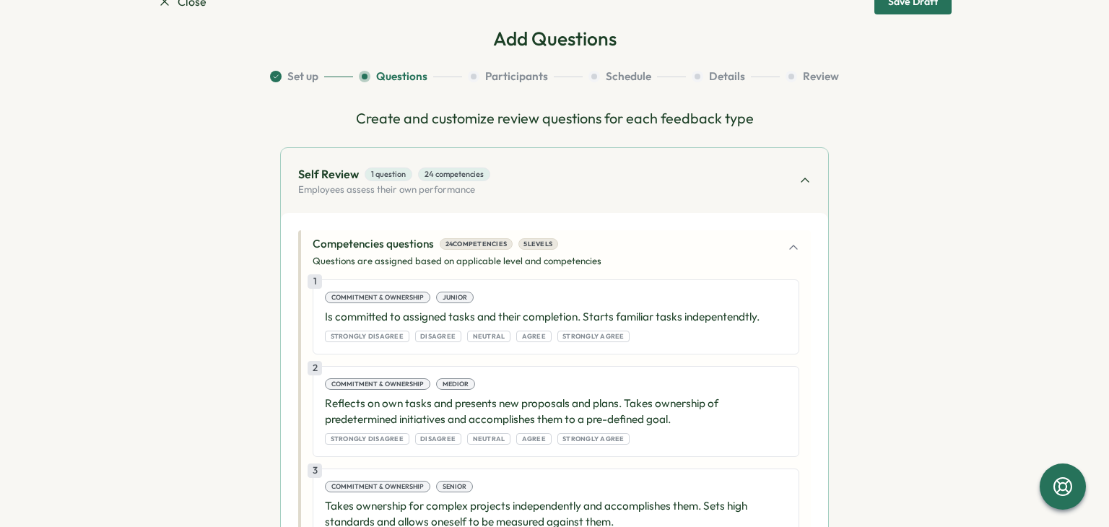
scroll to position [69, 0]
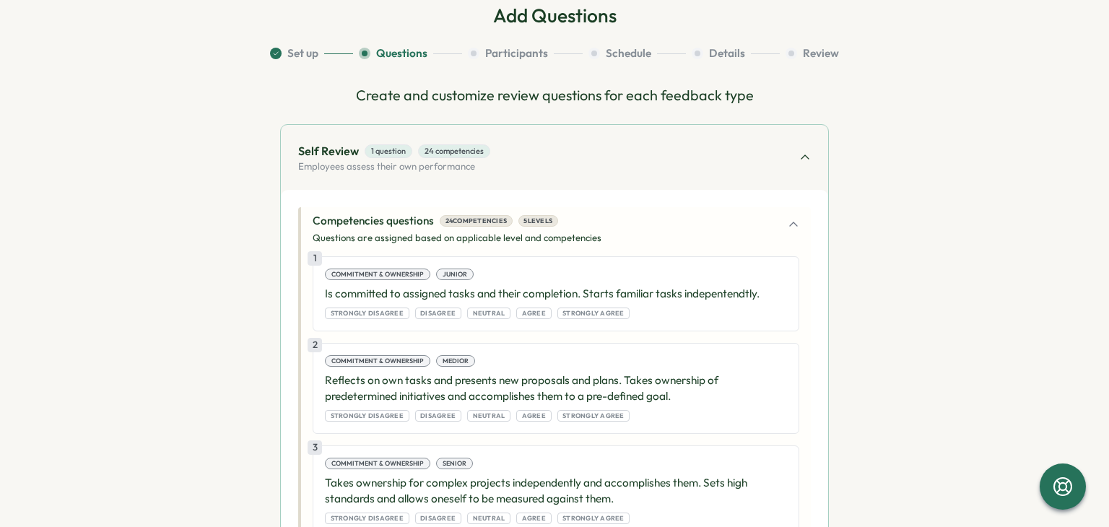
click at [641, 230] on div "Competencies questions 24 competencies 5 levels Questions are assigned based on…" at bounding box center [556, 229] width 487 height 32
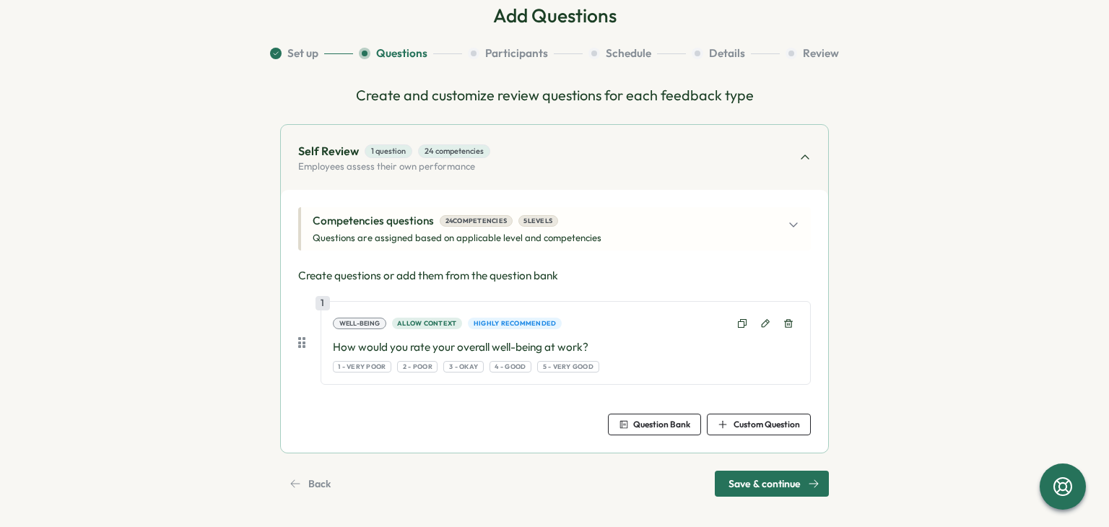
click at [300, 56] on button "Set up" at bounding box center [311, 54] width 83 height 16
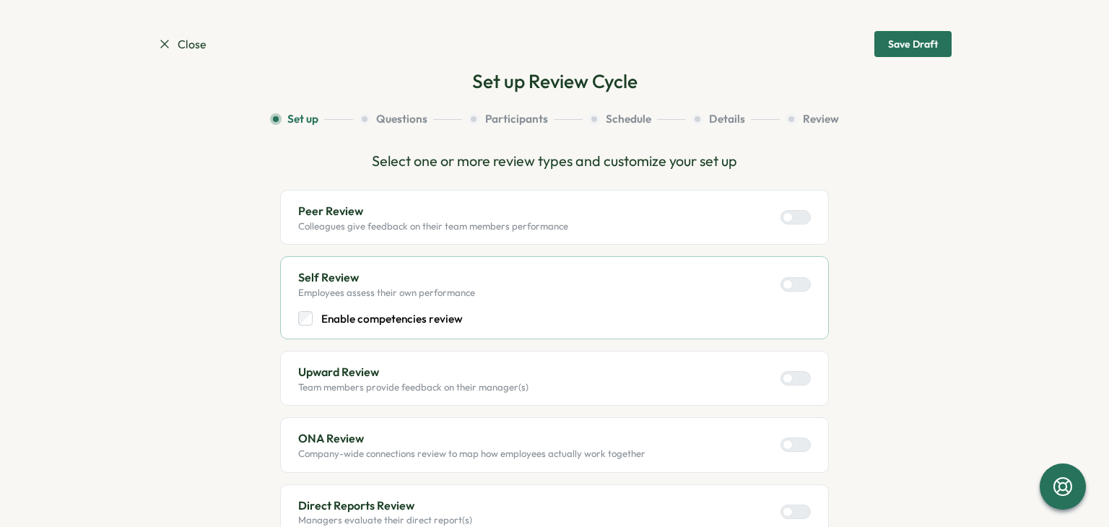
scroll to position [0, 0]
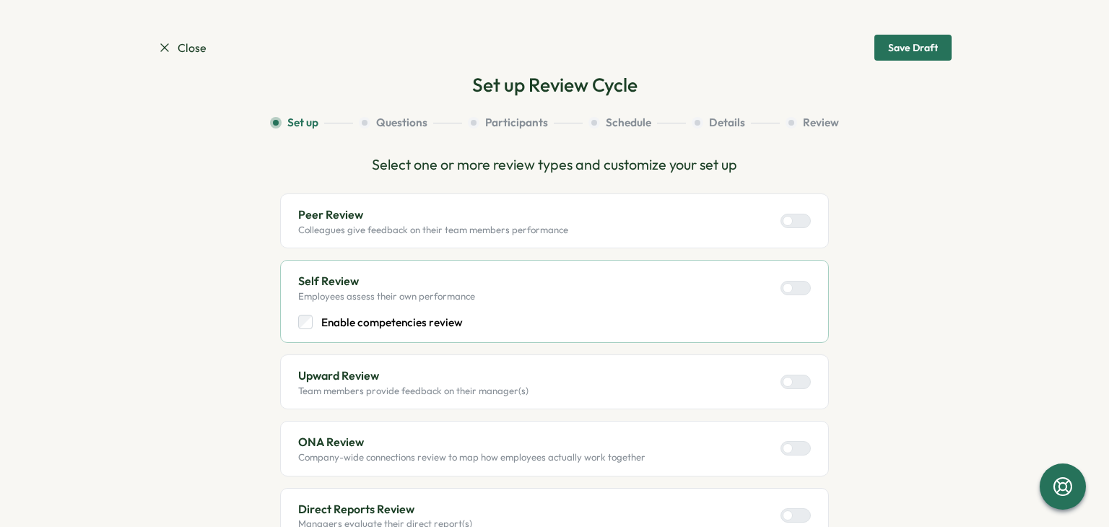
click at [165, 45] on icon at bounding box center [164, 47] width 14 height 14
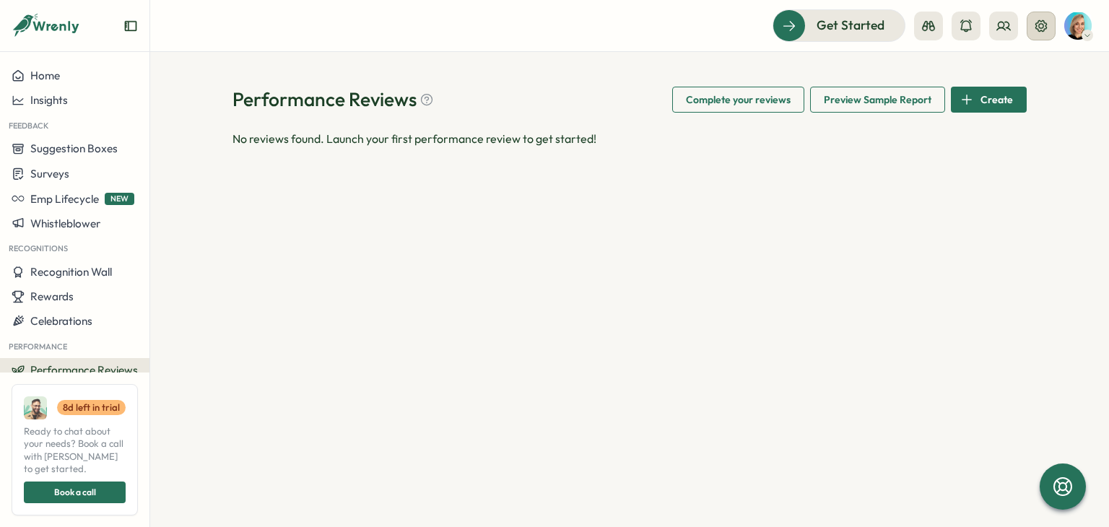
click at [1042, 19] on icon at bounding box center [1041, 26] width 14 height 14
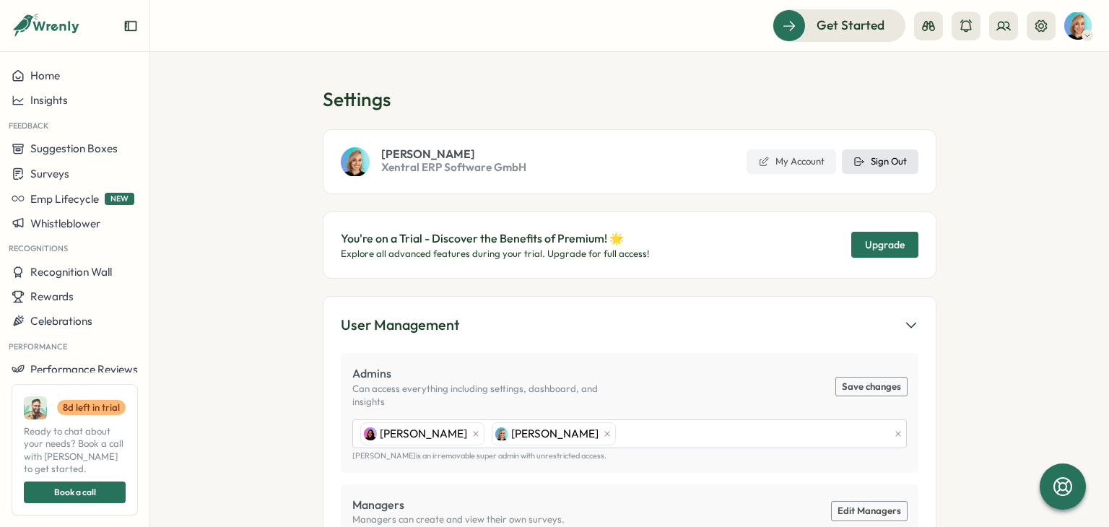
click at [875, 160] on span "Sign Out" at bounding box center [889, 161] width 36 height 13
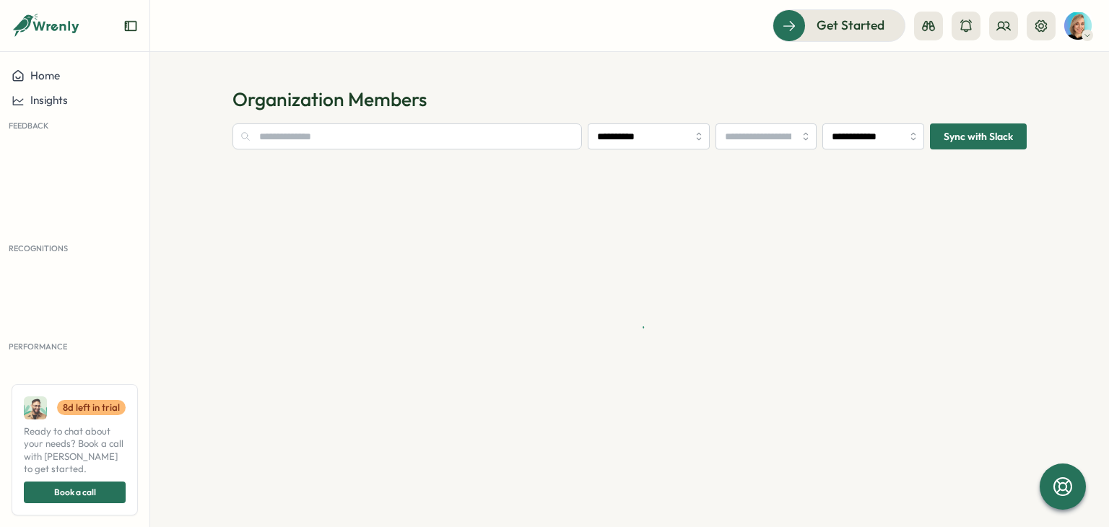
type input "**********"
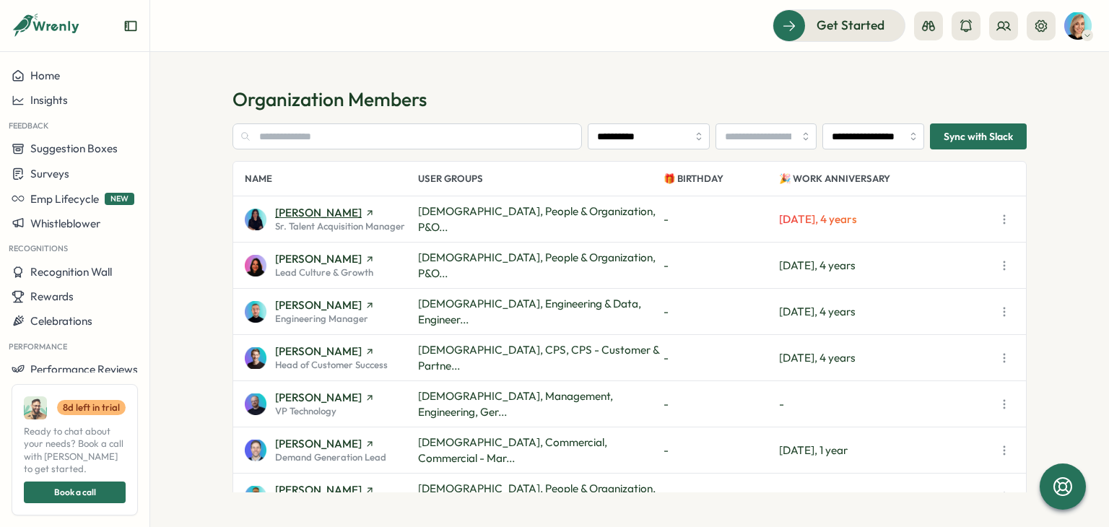
click at [345, 207] on span "[PERSON_NAME]" at bounding box center [318, 212] width 87 height 11
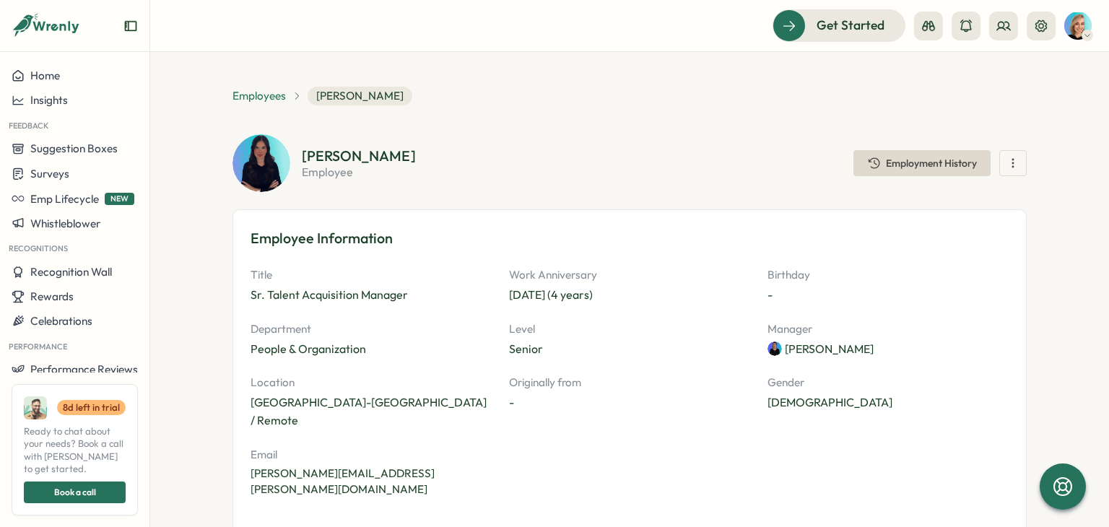
click at [237, 92] on span "Employees" at bounding box center [259, 96] width 53 height 16
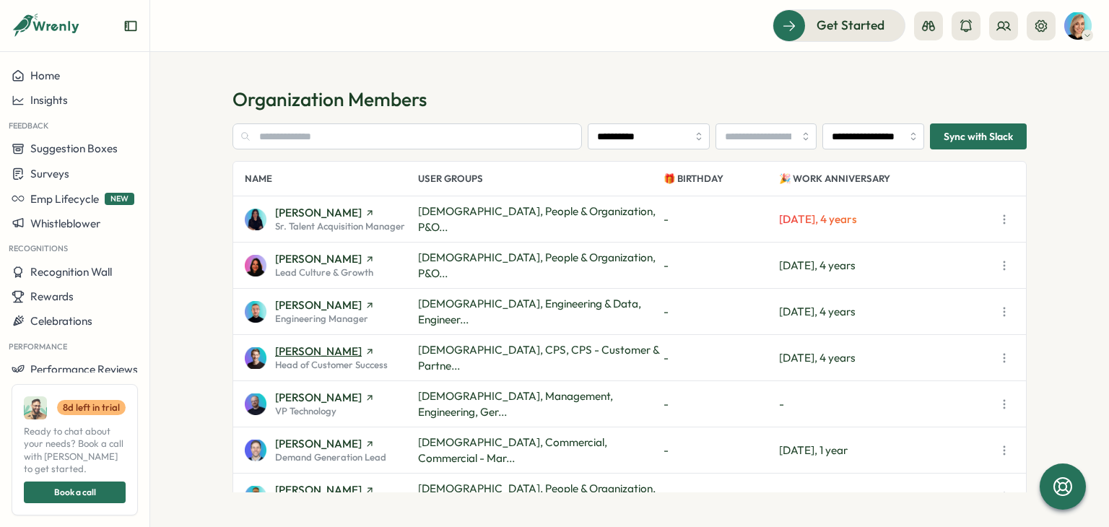
click at [347, 347] on span "[PERSON_NAME]" at bounding box center [318, 351] width 87 height 11
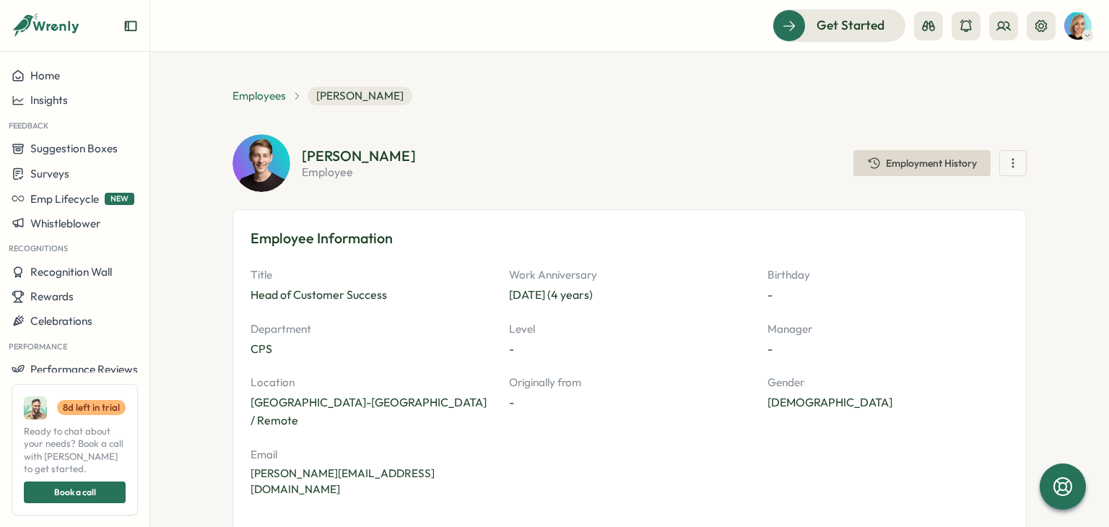
click at [269, 92] on span "Employees" at bounding box center [259, 96] width 53 height 16
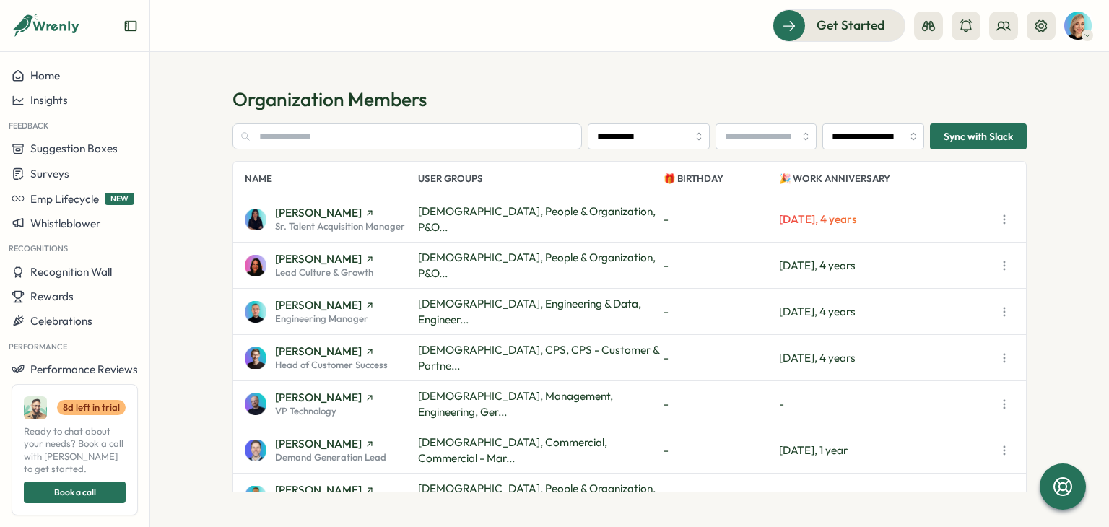
click at [326, 302] on span "[PERSON_NAME]" at bounding box center [318, 305] width 87 height 11
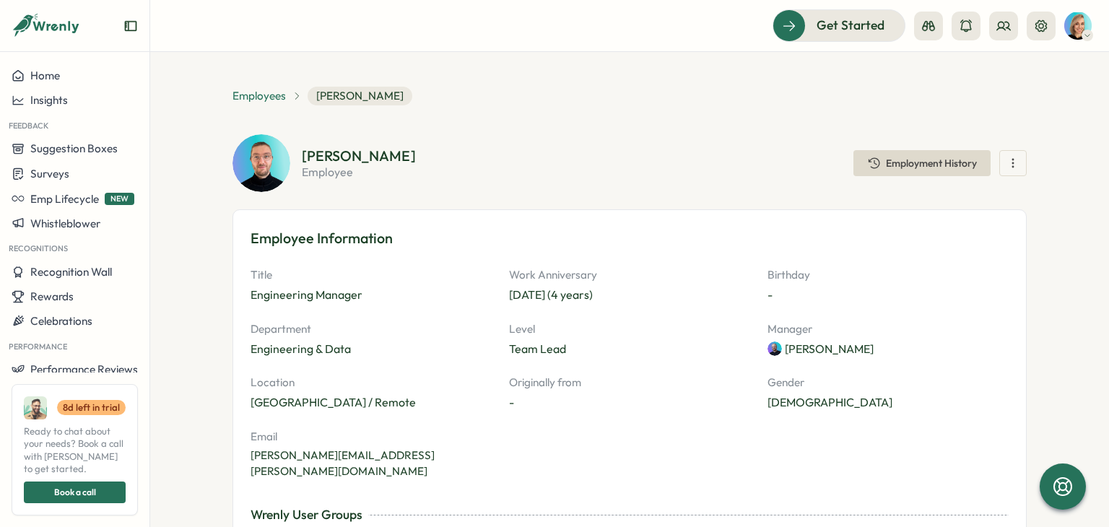
click at [238, 90] on span "Employees" at bounding box center [259, 96] width 53 height 16
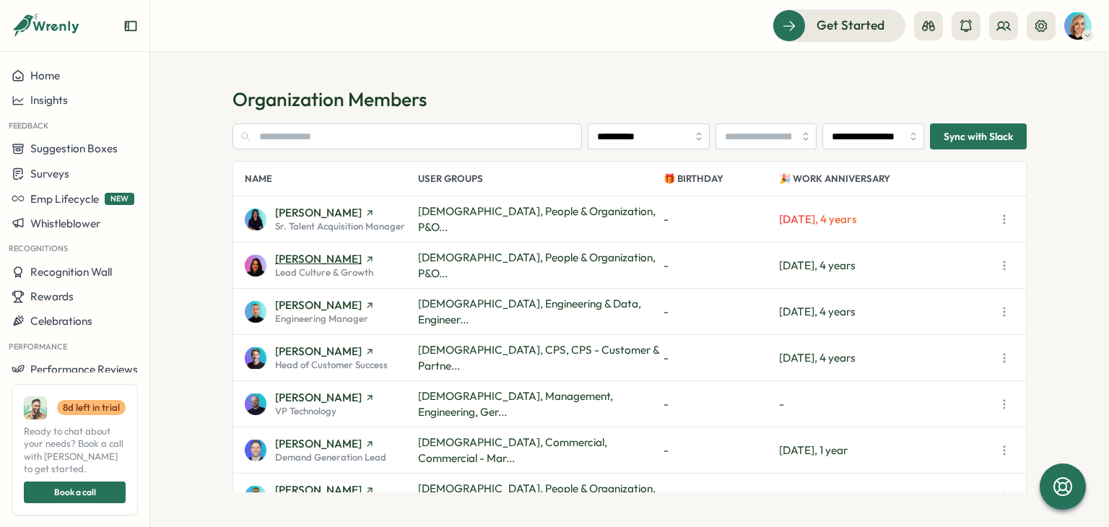
click at [332, 254] on span "[PERSON_NAME]" at bounding box center [318, 259] width 87 height 11
